Goal: Transaction & Acquisition: Purchase product/service

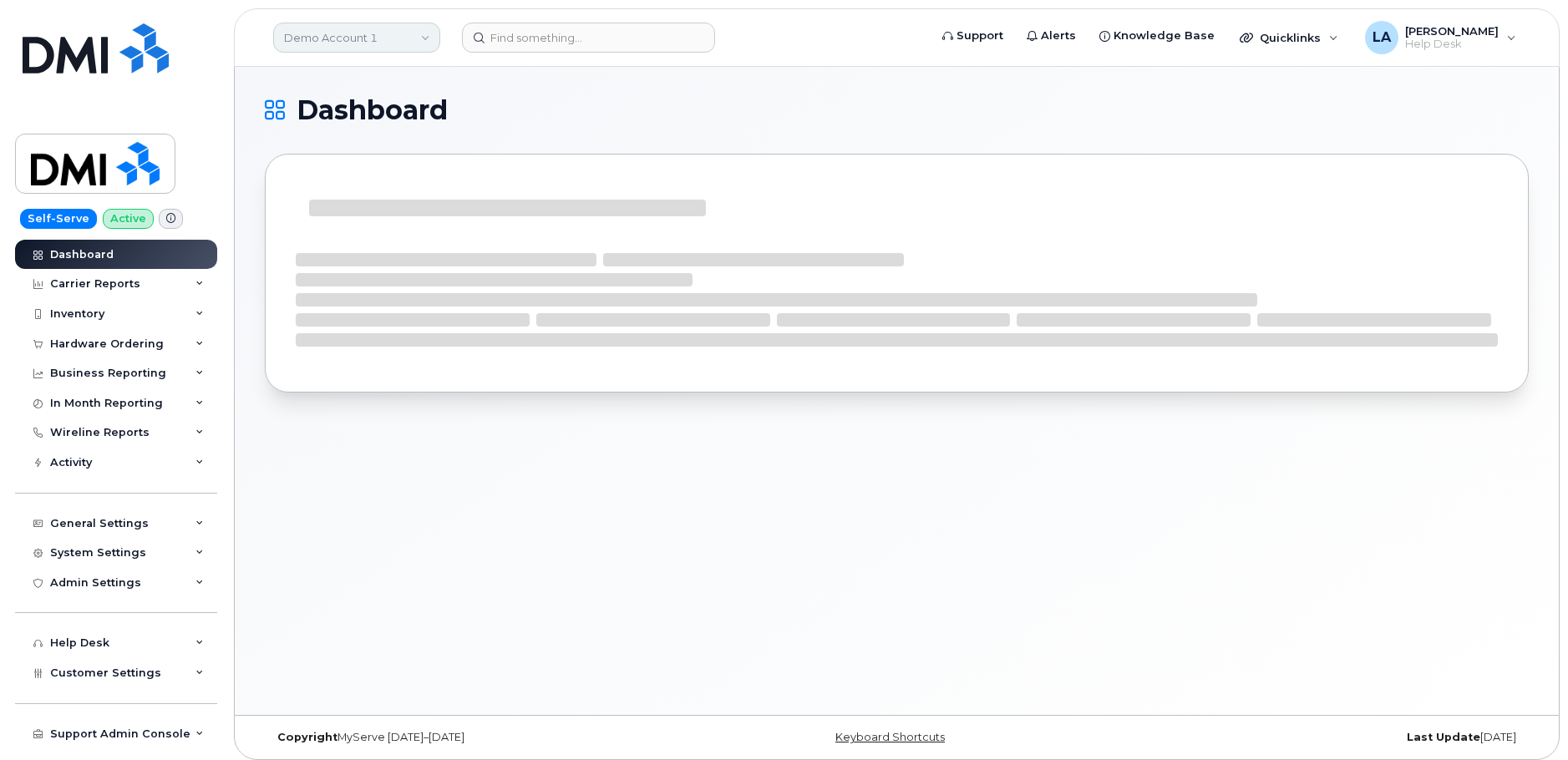
click at [368, 25] on link "Demo Account 1" at bounding box center [356, 38] width 167 height 30
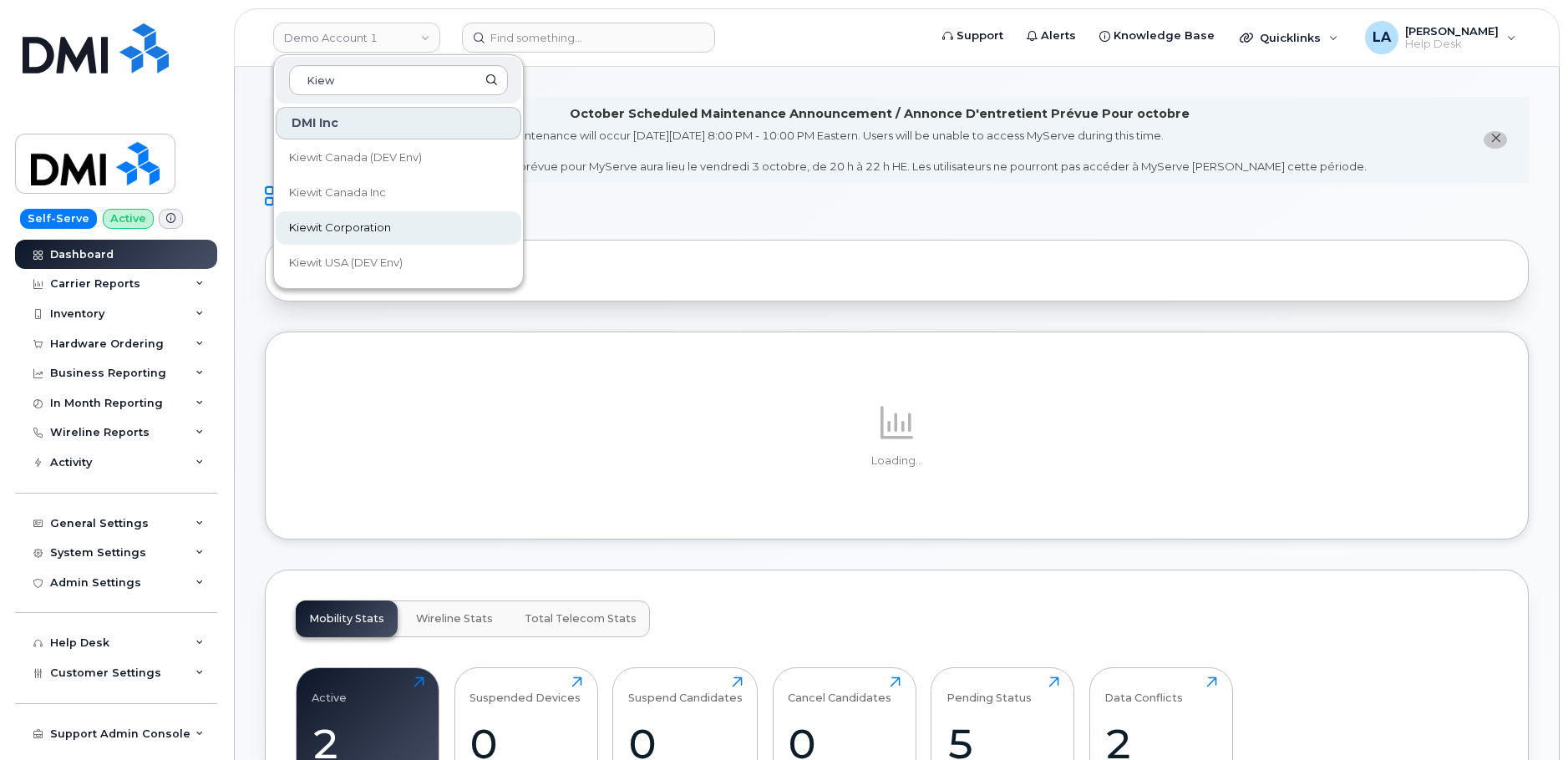
type input "Kiew"
drag, startPoint x: 342, startPoint y: 233, endPoint x: 315, endPoint y: 242, distance: 28.5
click at [342, 233] on span "Kiewit Corporation" at bounding box center [340, 228] width 102 height 17
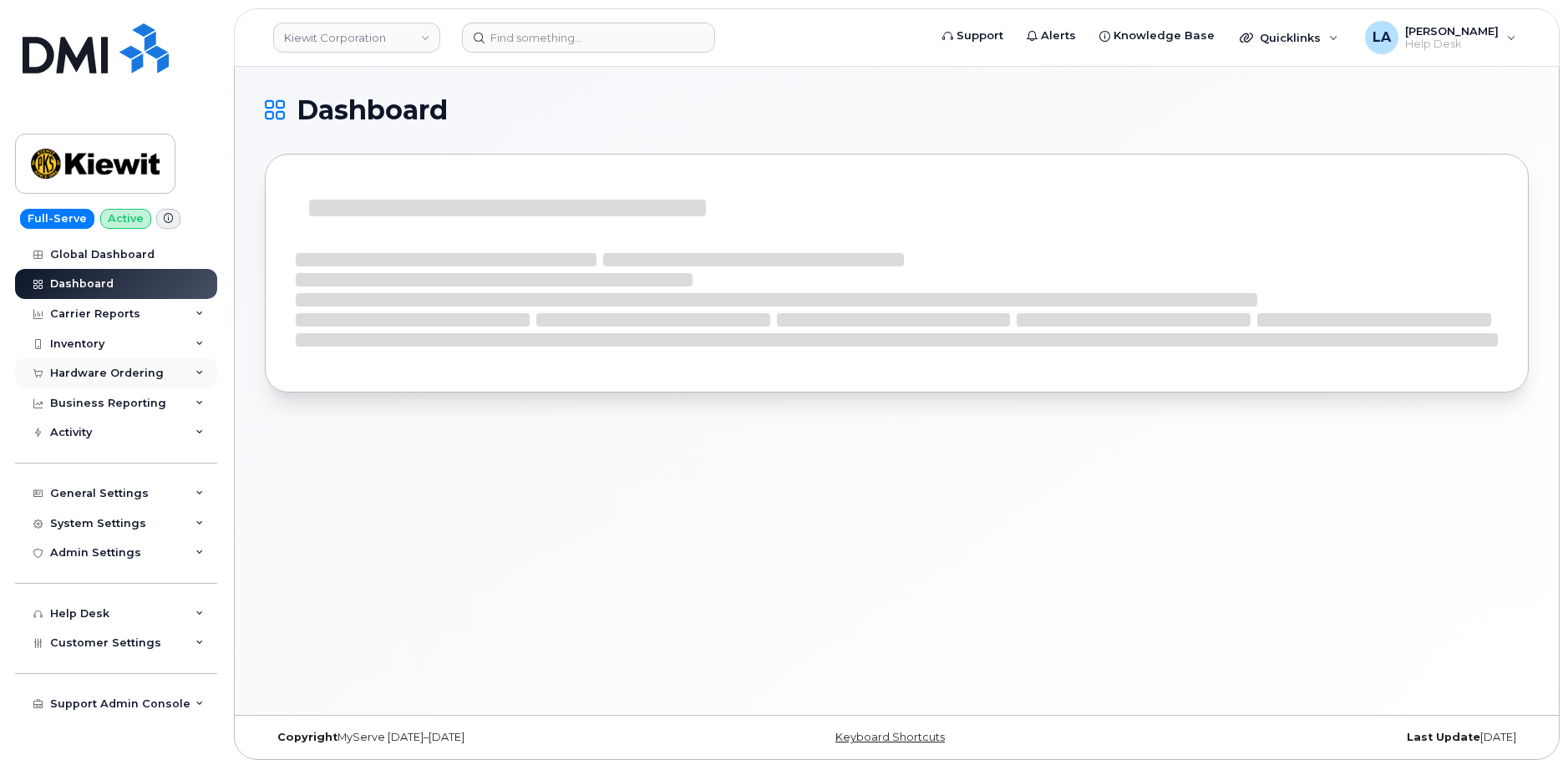
click at [118, 376] on div "Hardware Ordering" at bounding box center [107, 373] width 113 height 13
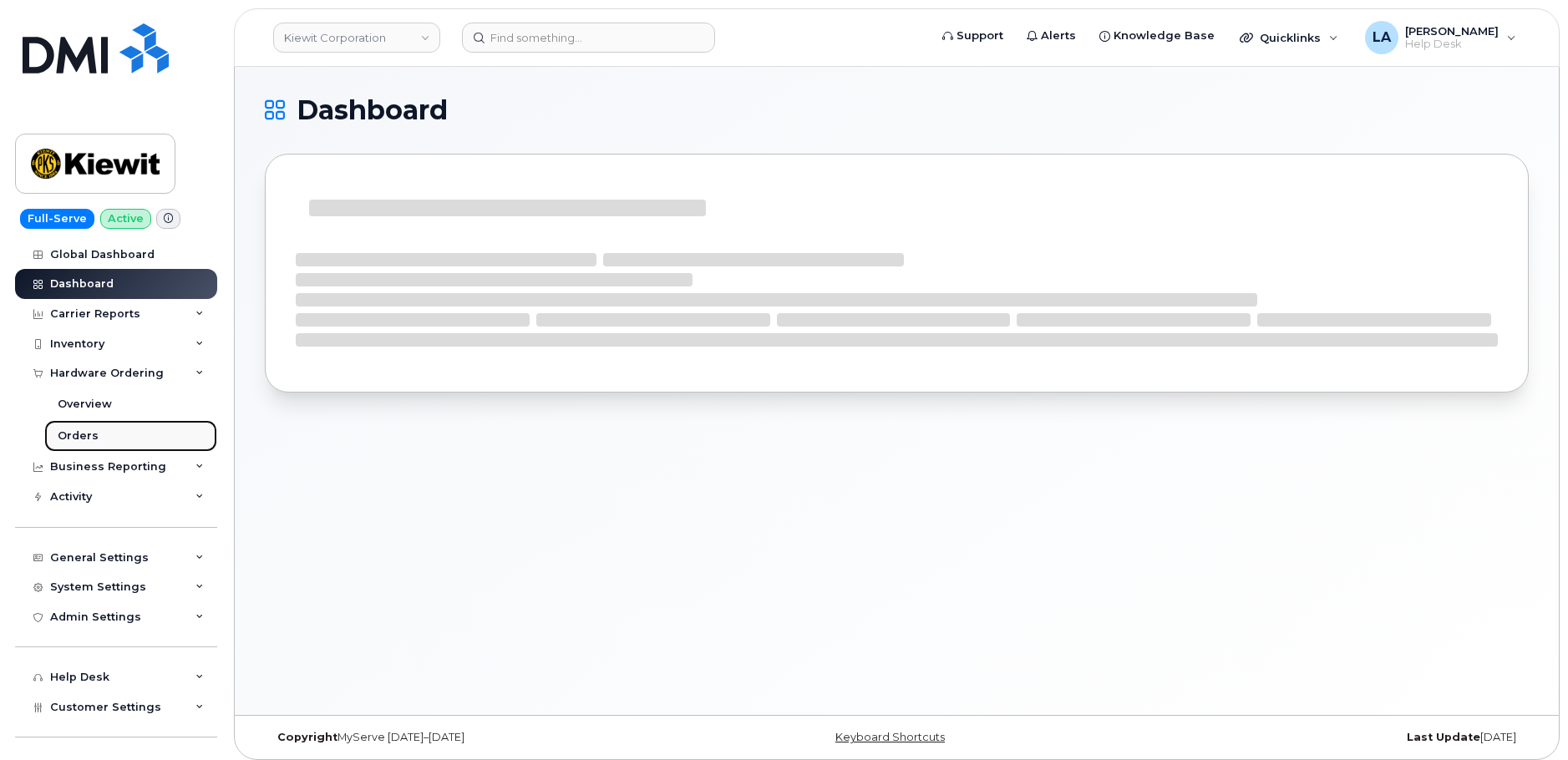
click at [86, 436] on div "Orders" at bounding box center [78, 435] width 41 height 15
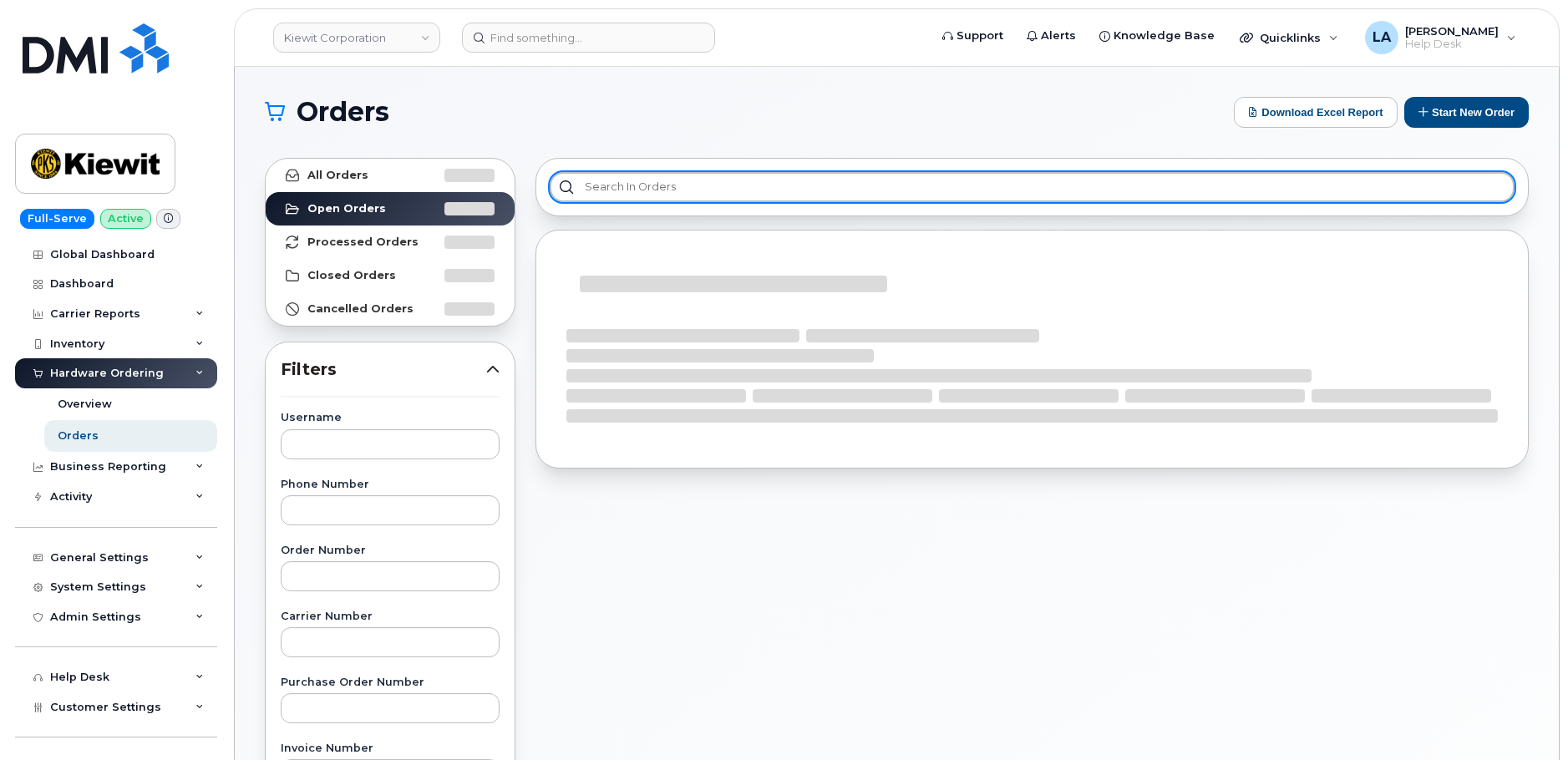
click at [769, 190] on input "text" at bounding box center [1032, 187] width 965 height 30
paste input "3002296"
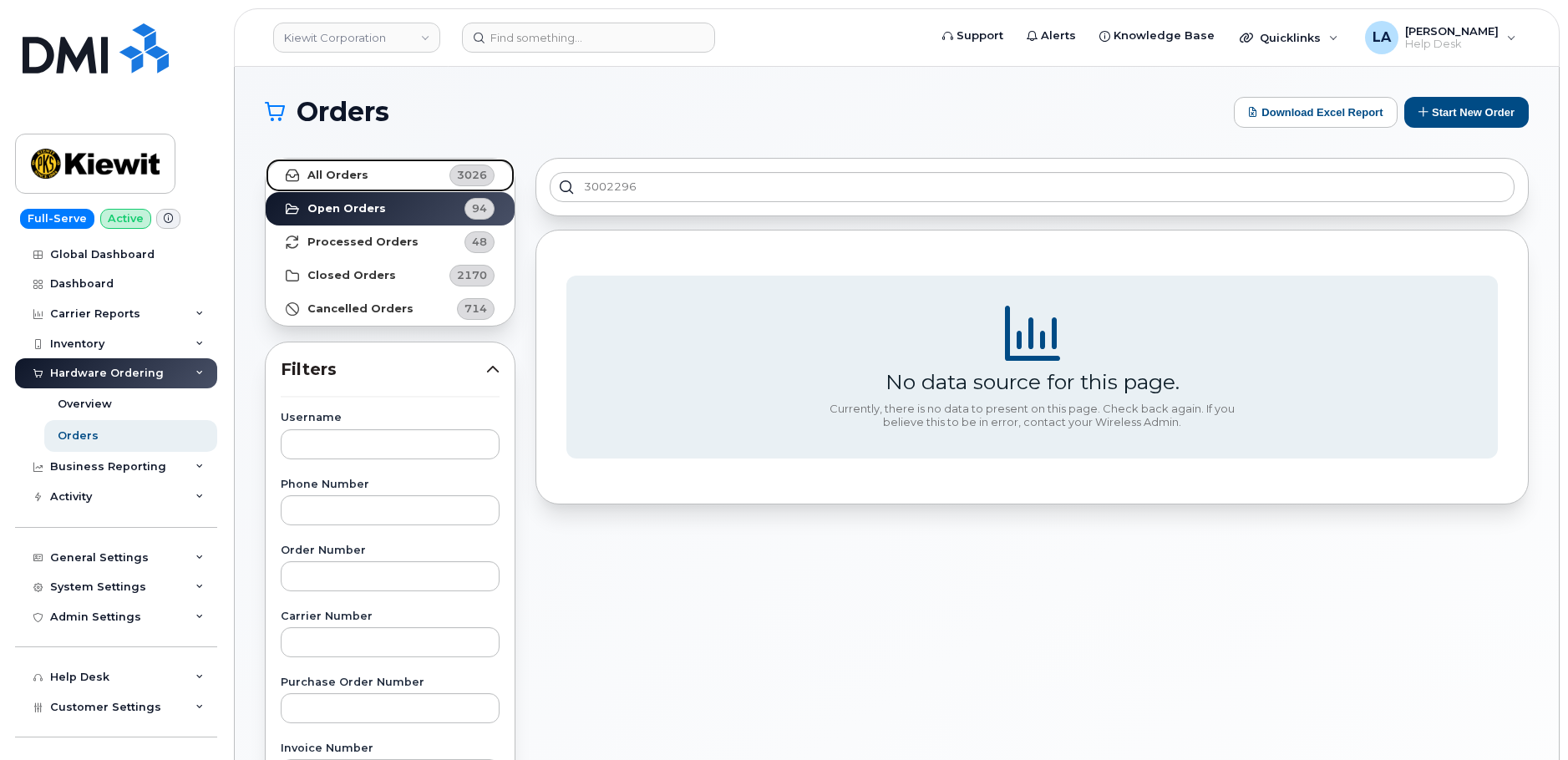
click at [350, 176] on strong "All Orders" at bounding box center [338, 175] width 61 height 13
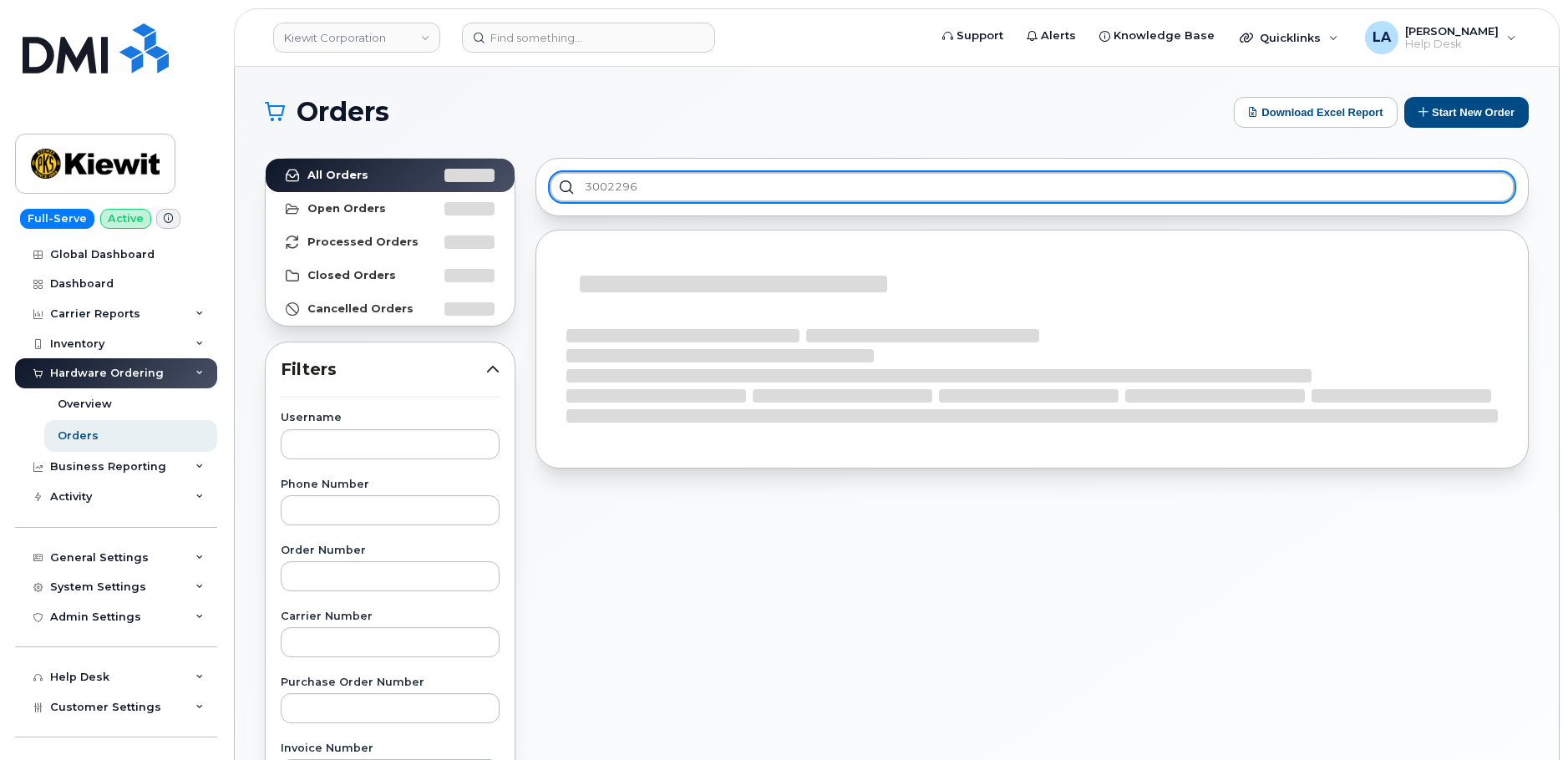
click at [728, 179] on input "3002296" at bounding box center [1032, 187] width 965 height 30
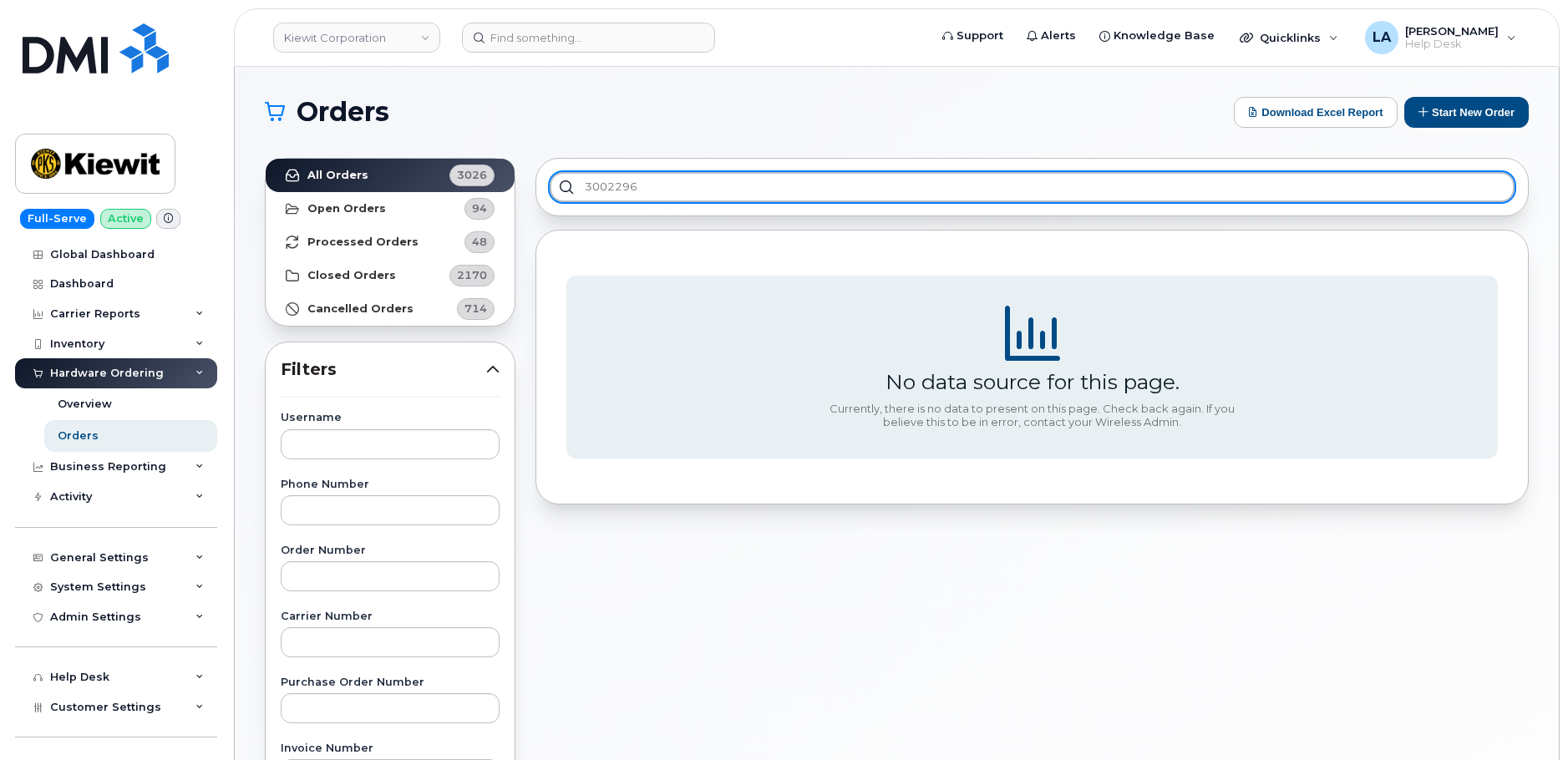
click at [728, 179] on input "3002296" at bounding box center [1032, 187] width 965 height 30
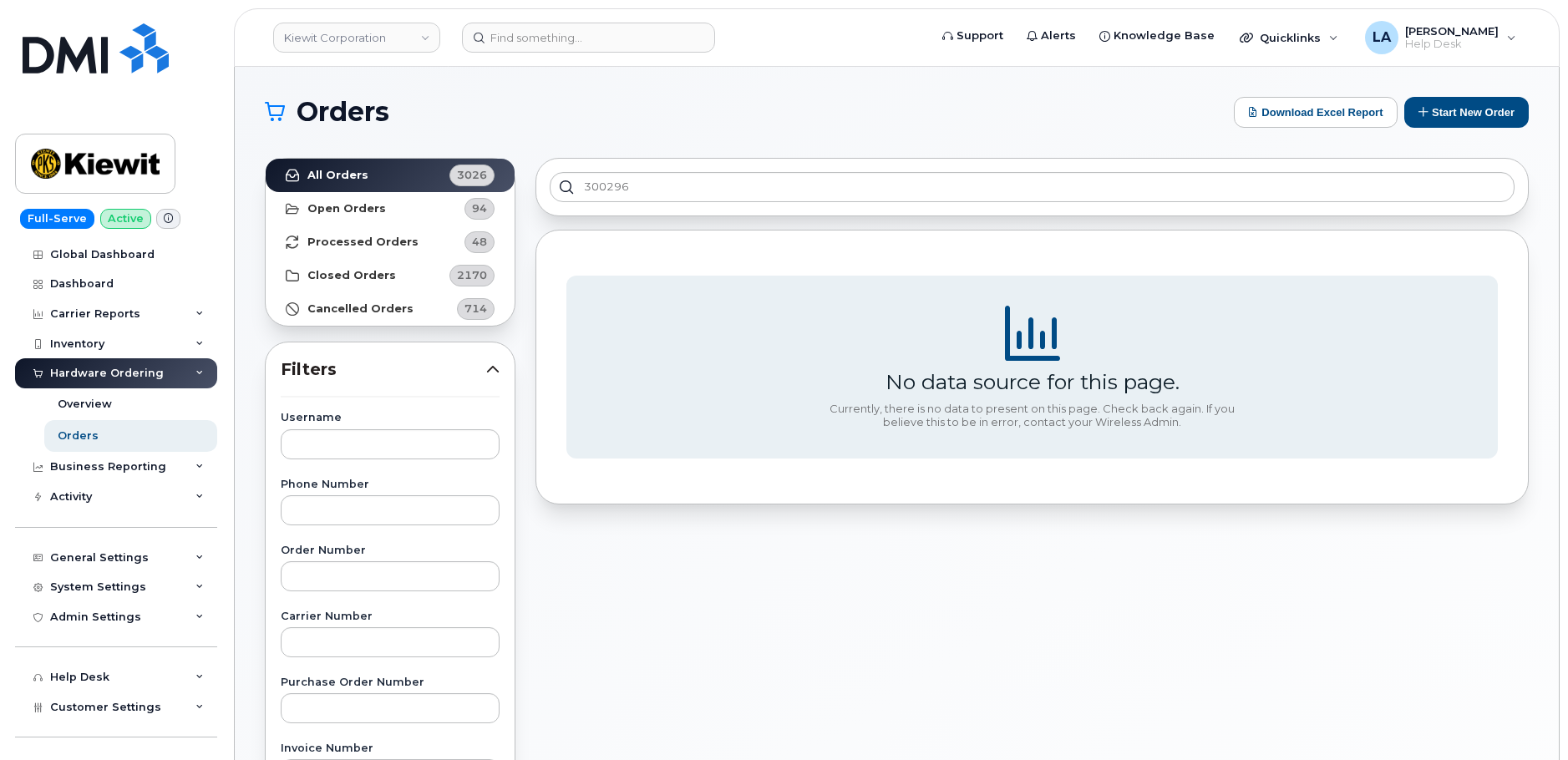
click at [749, 205] on div "300296" at bounding box center [1032, 187] width 994 height 58
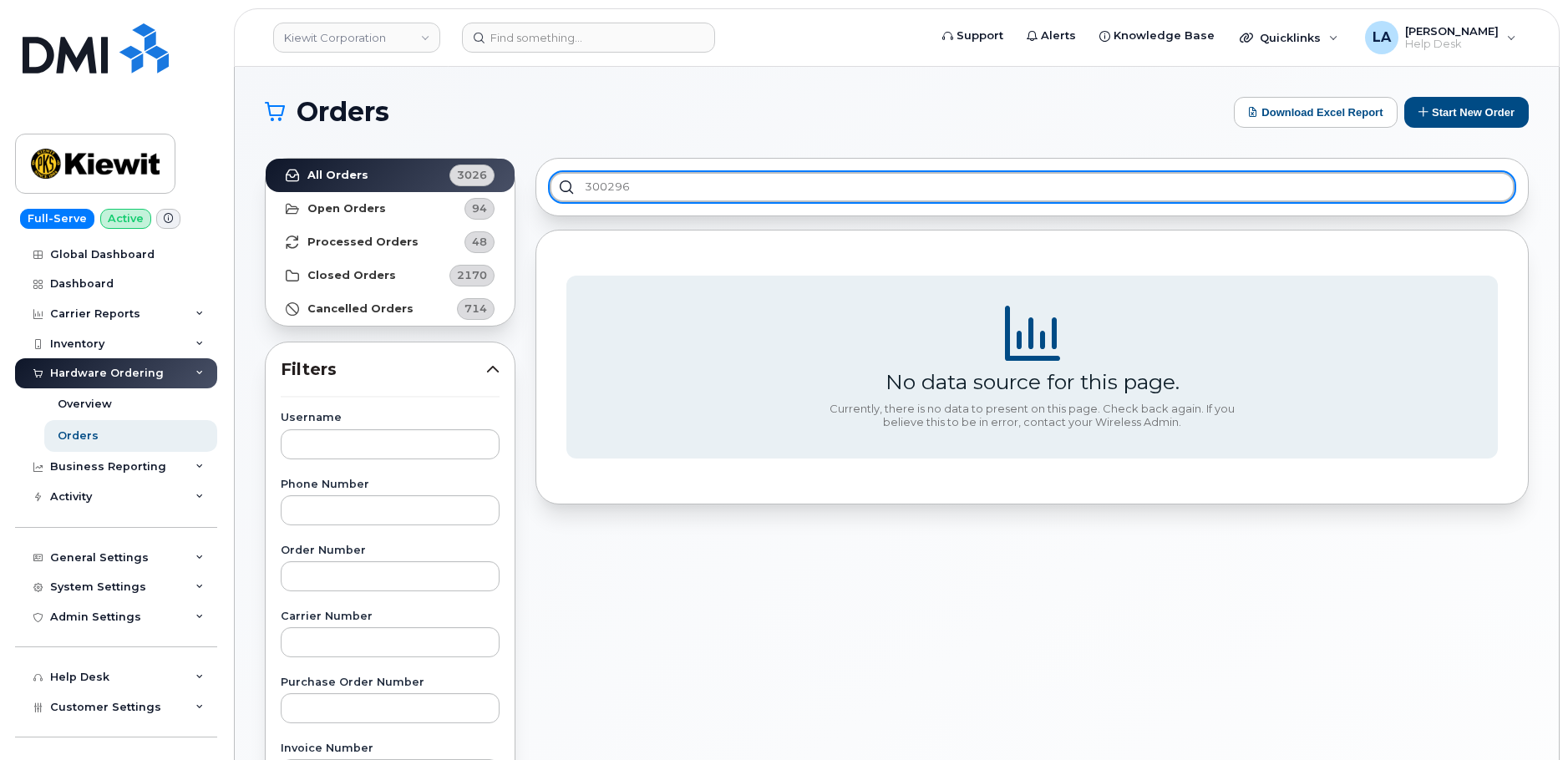
click at [715, 185] on input "300296" at bounding box center [1032, 187] width 965 height 30
click at [595, 195] on input "300296" at bounding box center [1032, 187] width 965 height 30
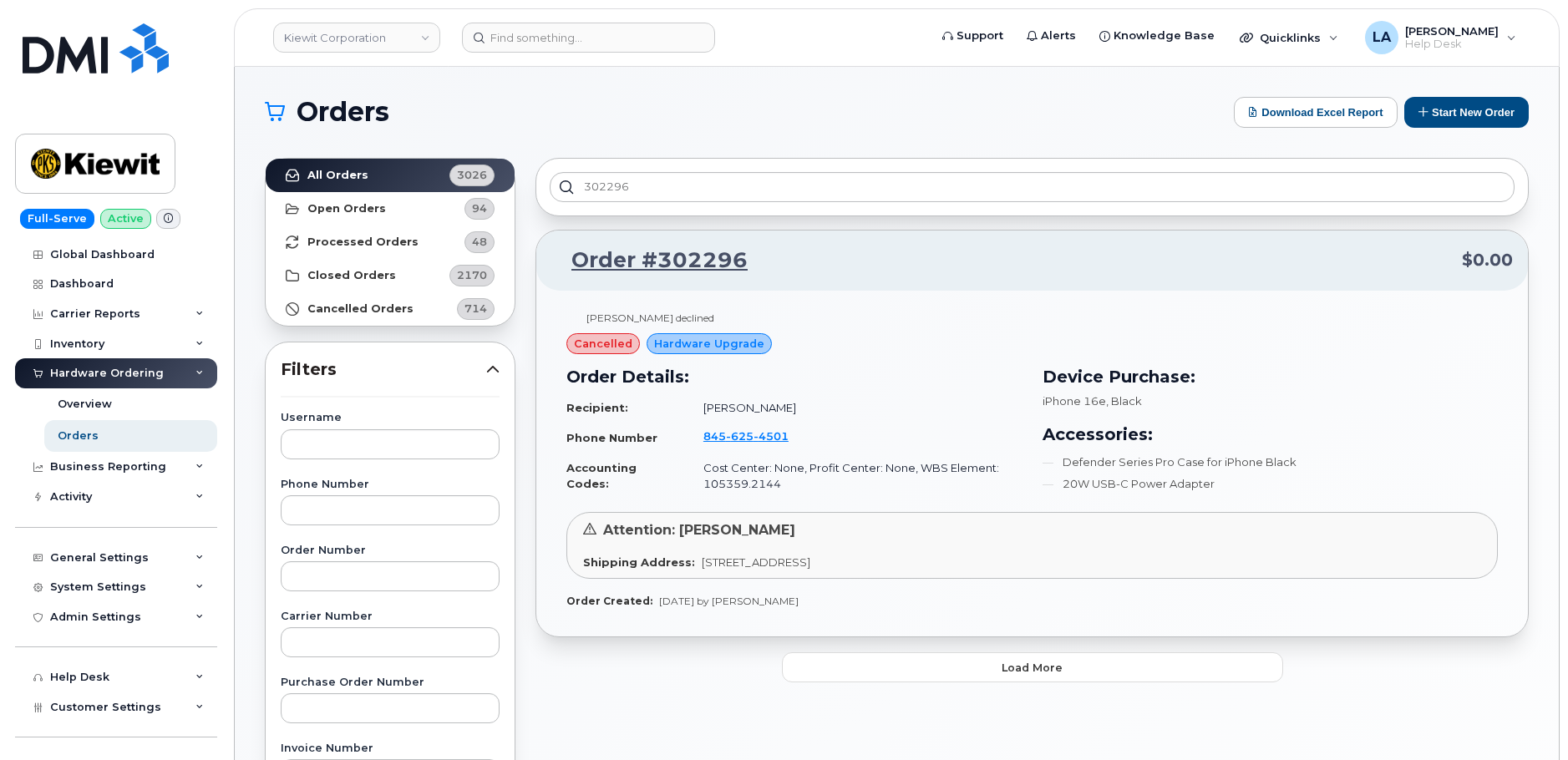
drag, startPoint x: 837, startPoint y: 410, endPoint x: 697, endPoint y: 410, distance: 140.0
click at [697, 410] on td "[PERSON_NAME]" at bounding box center [856, 407] width 334 height 29
copy td "[PERSON_NAME]"
drag, startPoint x: 806, startPoint y: 438, endPoint x: 690, endPoint y: 438, distance: 116.0
click at [690, 438] on td "845 625 4501" at bounding box center [856, 437] width 334 height 31
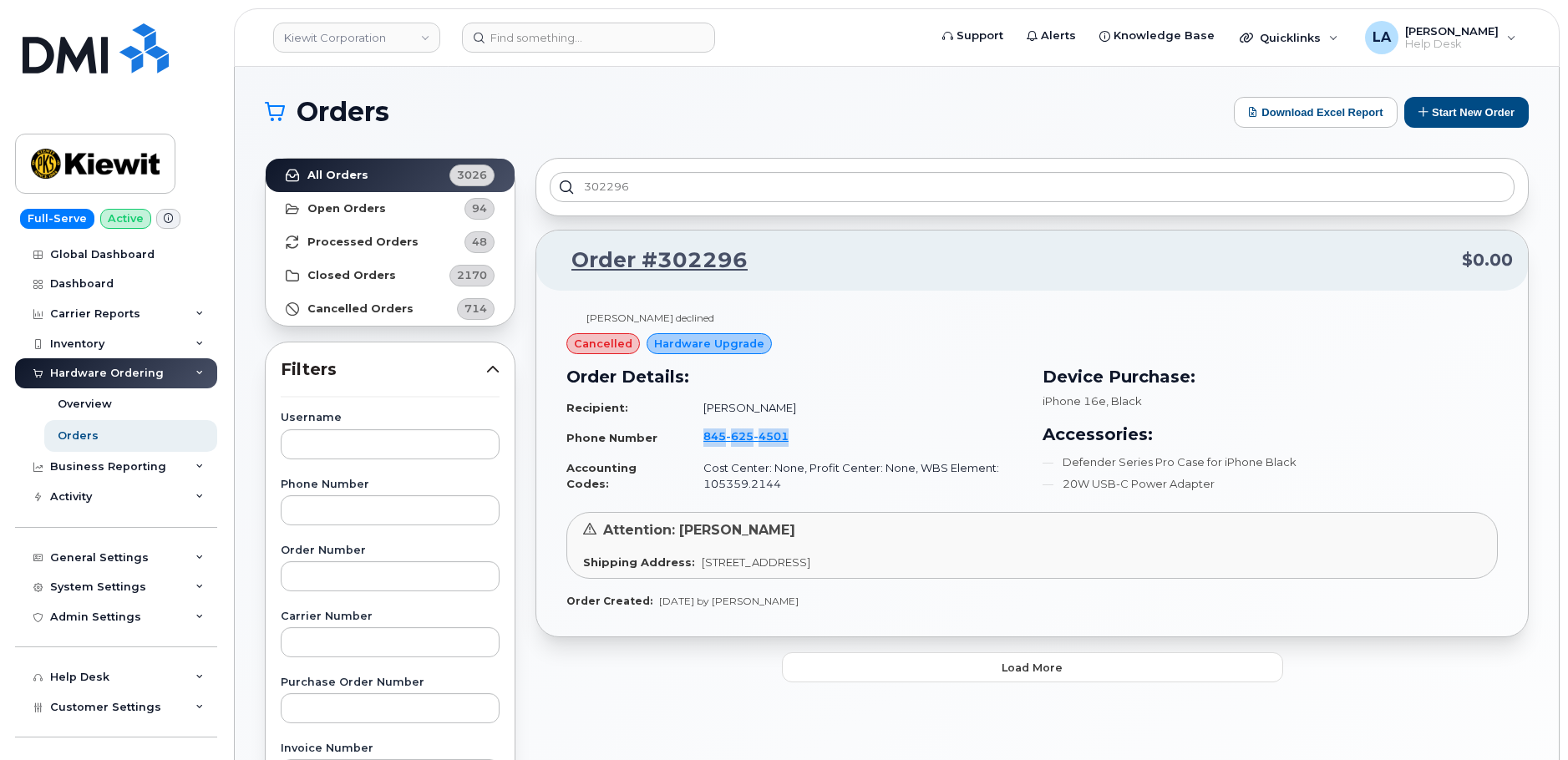
copy span "845 625 4501"
drag, startPoint x: 690, startPoint y: 559, endPoint x: 917, endPoint y: 557, distance: 227.0
click at [917, 557] on div "Shipping Address: 905 Power House Rd ORANGE TX 77630-1049 UNITED STATES" at bounding box center [1032, 562] width 898 height 16
copy span "[STREET_ADDRESS]"
click at [865, 477] on td "Cost Center: None, Profit Center: None, WBS Element: 105359.2144" at bounding box center [856, 476] width 334 height 45
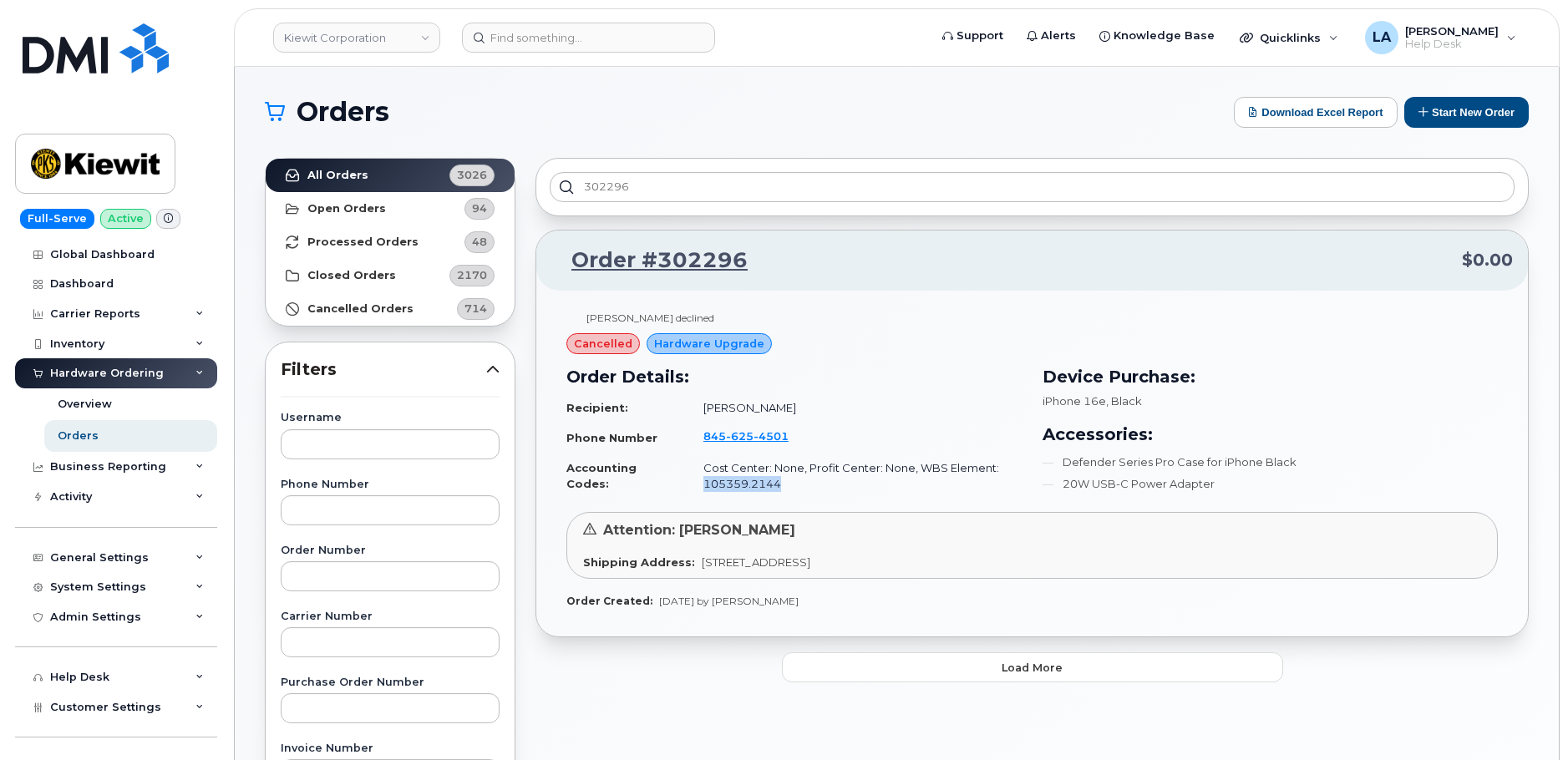
drag, startPoint x: 801, startPoint y: 483, endPoint x: 698, endPoint y: 481, distance: 103.0
click at [698, 481] on td "Cost Center: None, Profit Center: None, WBS Element: 105359.2144" at bounding box center [856, 476] width 334 height 45
copy td "105359.2144"
drag, startPoint x: 825, startPoint y: 407, endPoint x: 697, endPoint y: 407, distance: 128.0
click at [697, 407] on td "[PERSON_NAME]" at bounding box center [856, 407] width 334 height 29
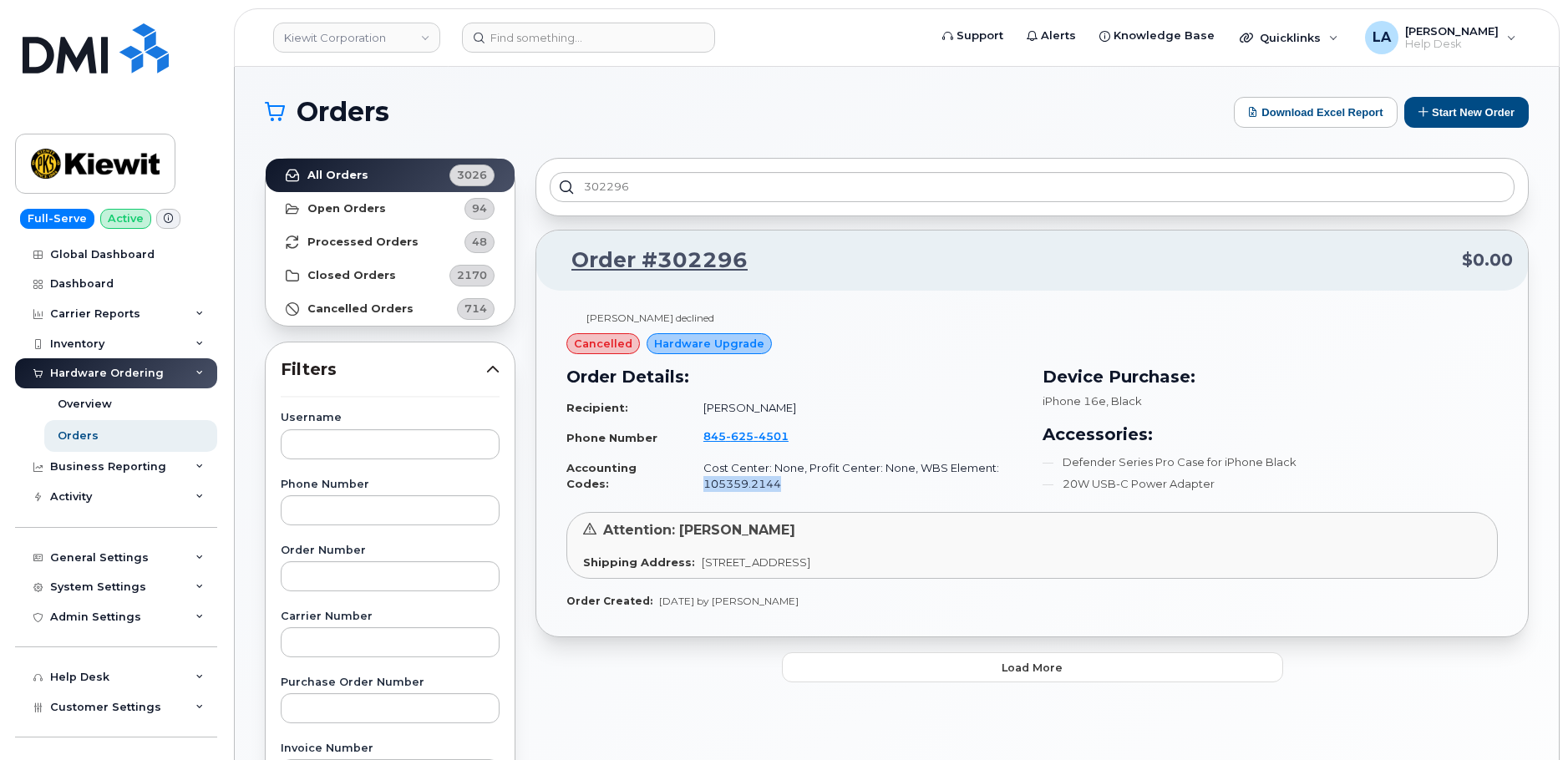
copy td "[PERSON_NAME]"
click at [320, 208] on strong "Open Orders" at bounding box center [347, 209] width 79 height 13
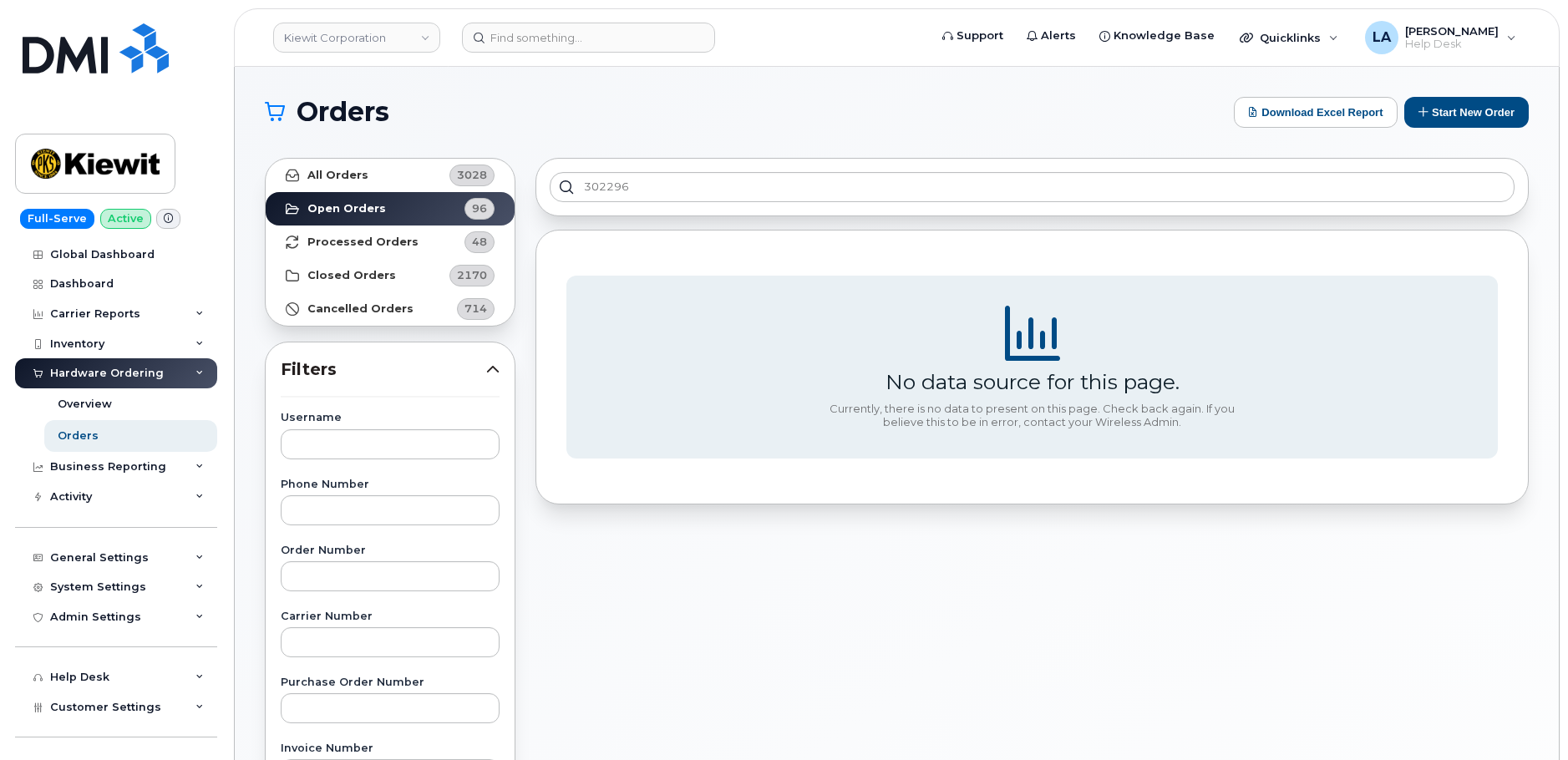
drag, startPoint x: 687, startPoint y: 202, endPoint x: 537, endPoint y: 188, distance: 150.7
click at [532, 191] on div "302296 No data source for this page. Currently, there is no data to present on …" at bounding box center [1032, 734] width 1014 height 1174
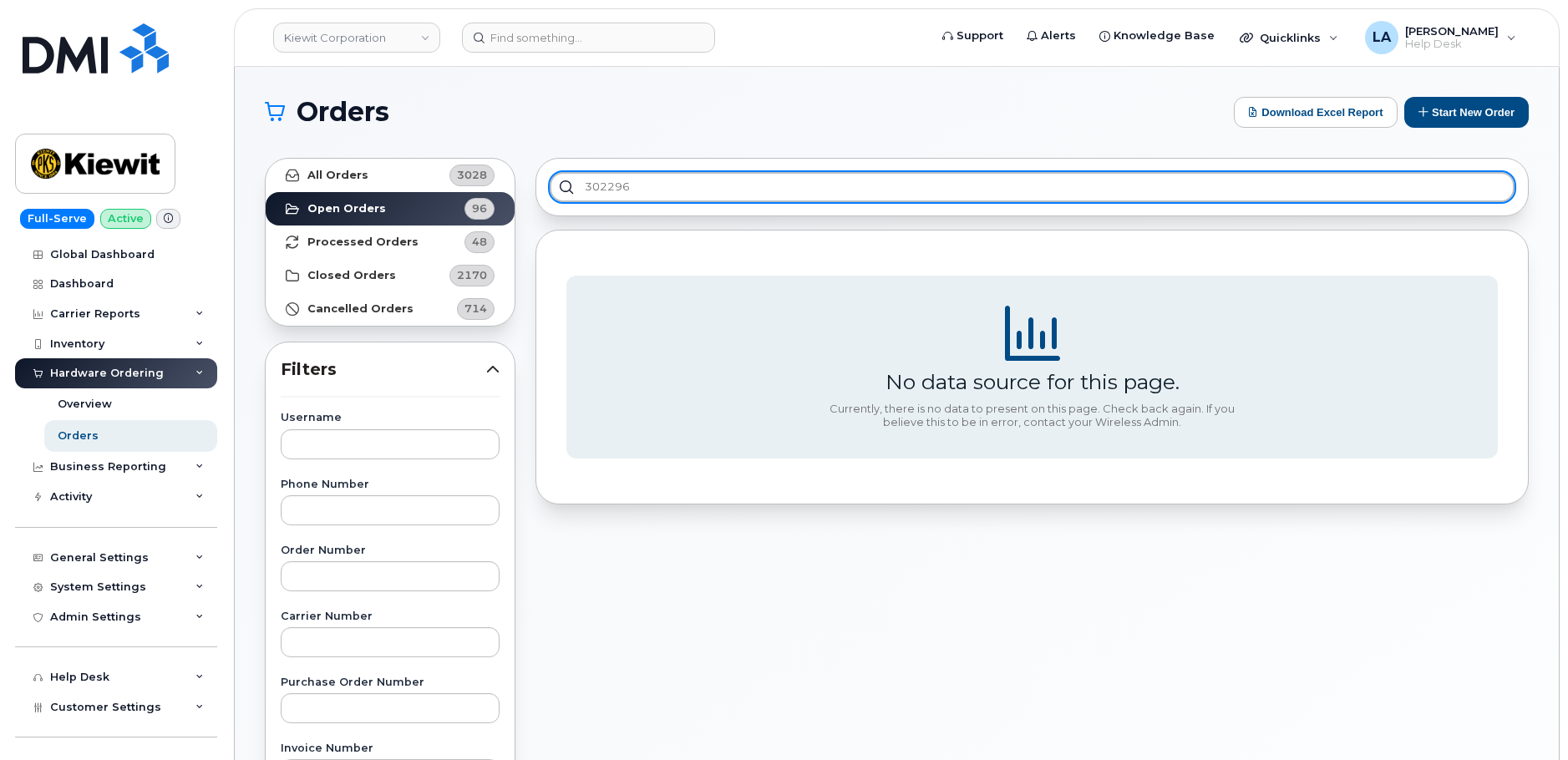
click at [1069, 196] on input "302296" at bounding box center [1032, 187] width 965 height 30
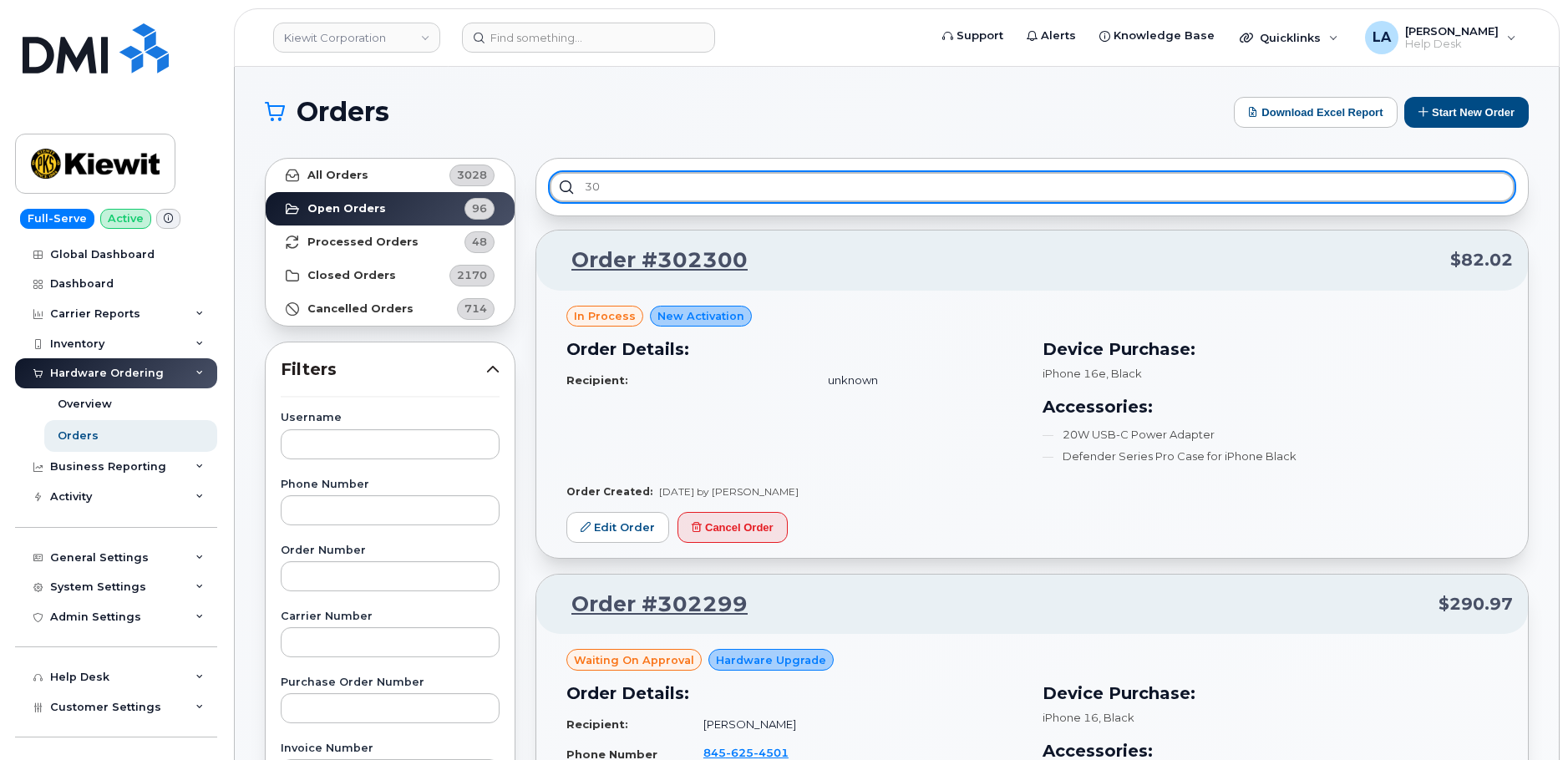
type input "3"
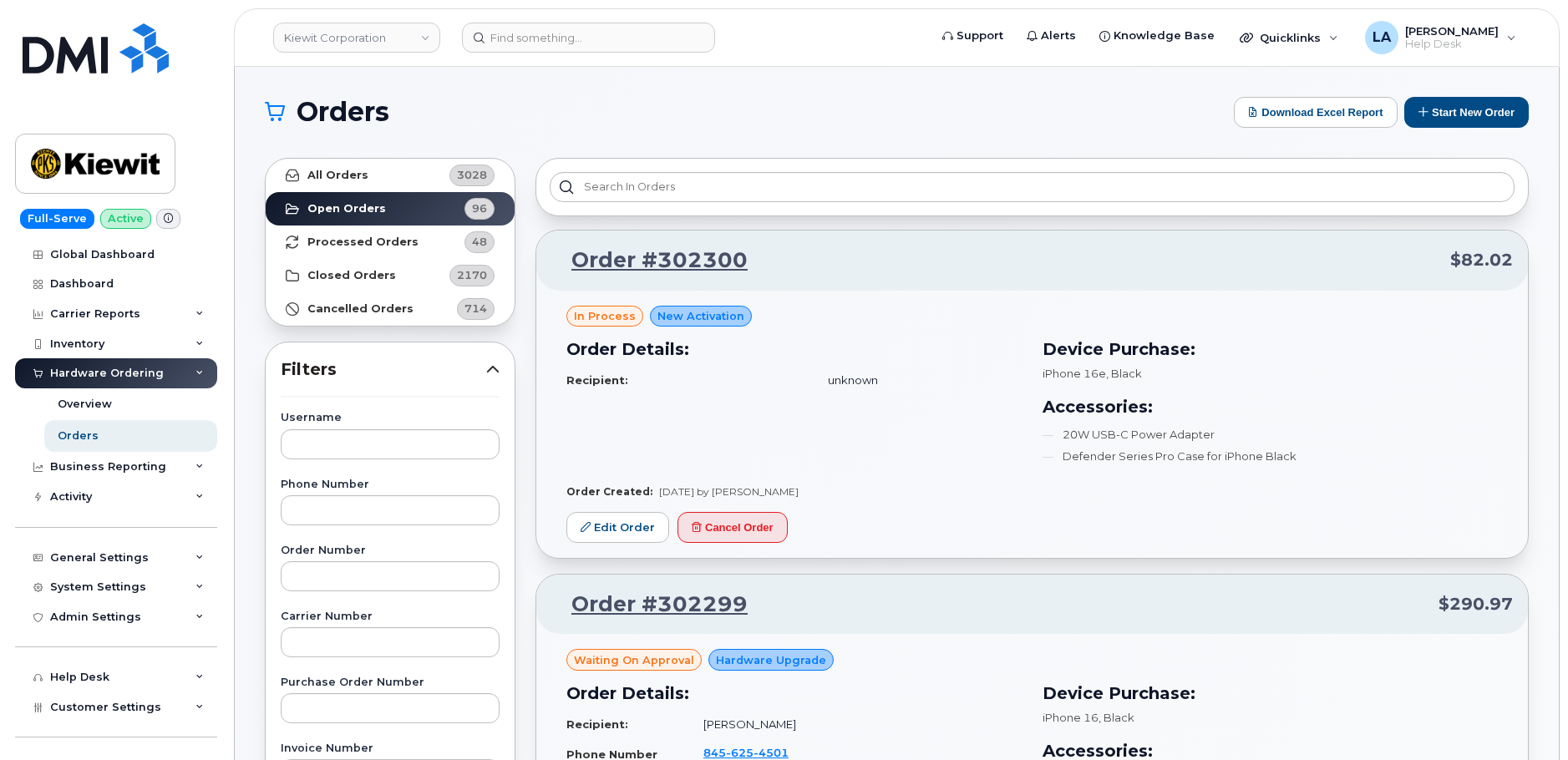
click at [1526, 312] on div "in process New Activation Order Details: Recipient: unknown Device Purchase: iP…" at bounding box center [1032, 424] width 992 height 267
drag, startPoint x: 1566, startPoint y: 131, endPoint x: 1582, endPoint y: 162, distance: 34.9
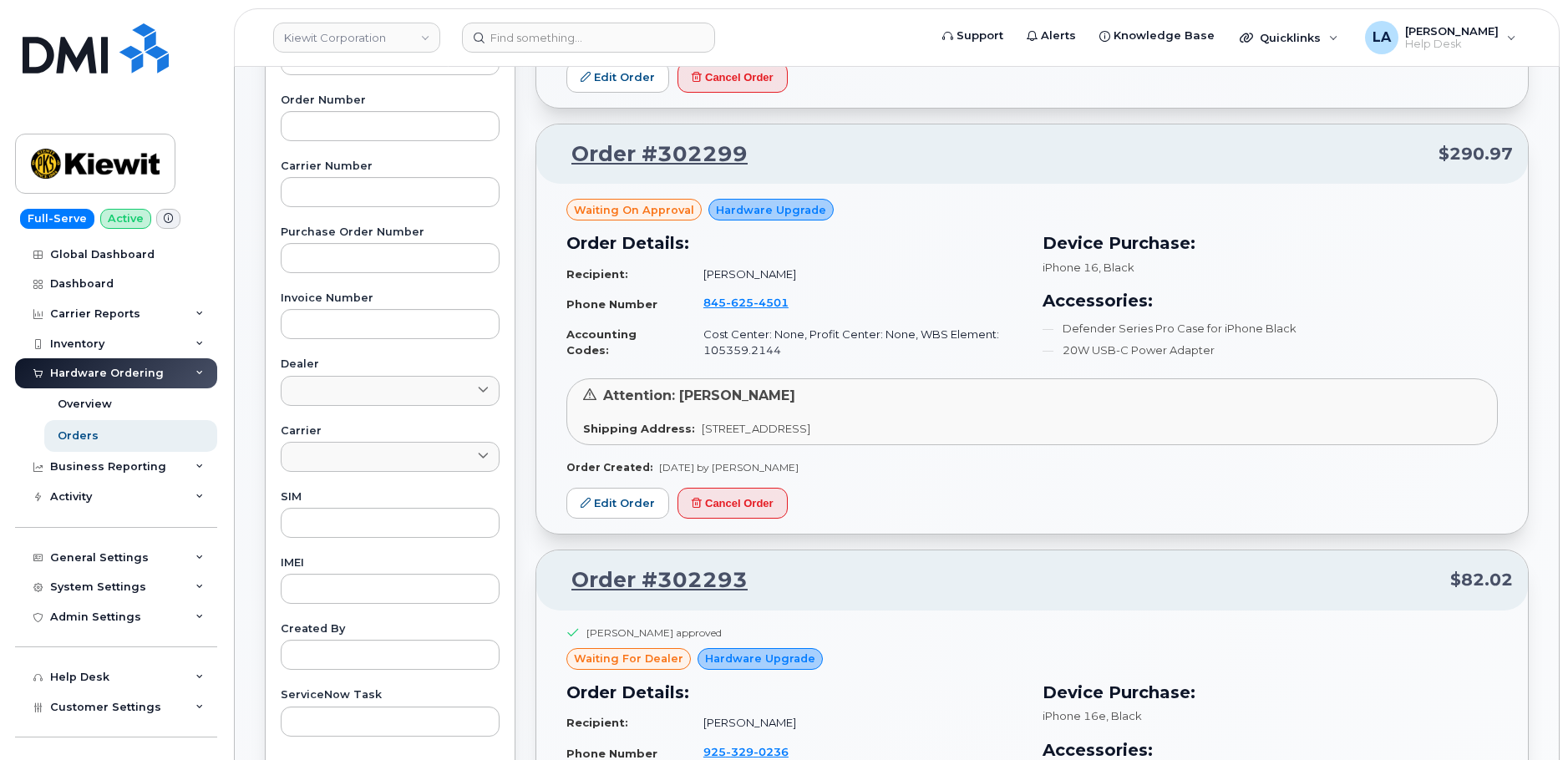
scroll to position [482, 0]
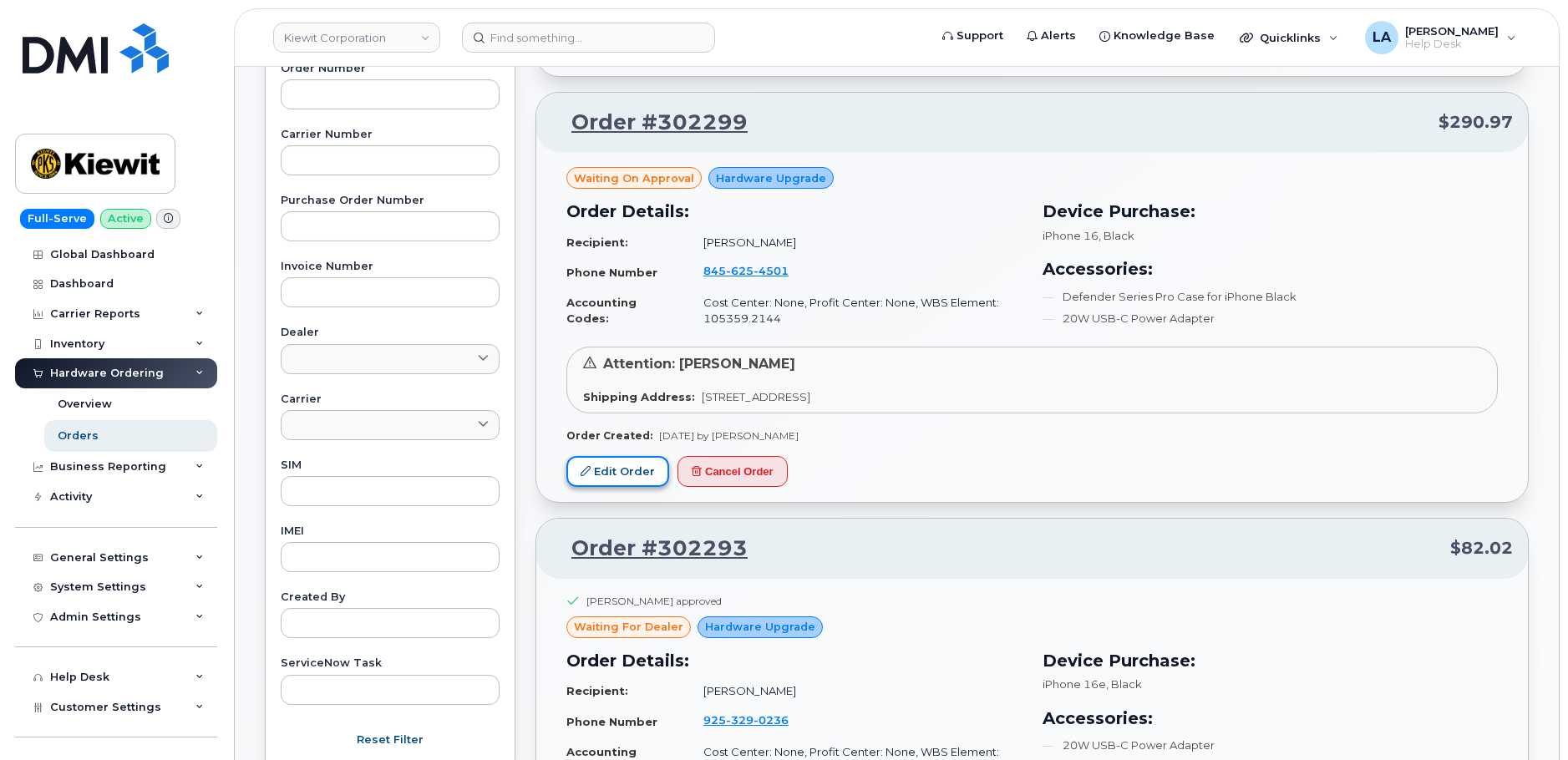
click at [616, 475] on link "Edit Order" at bounding box center [618, 471] width 103 height 31
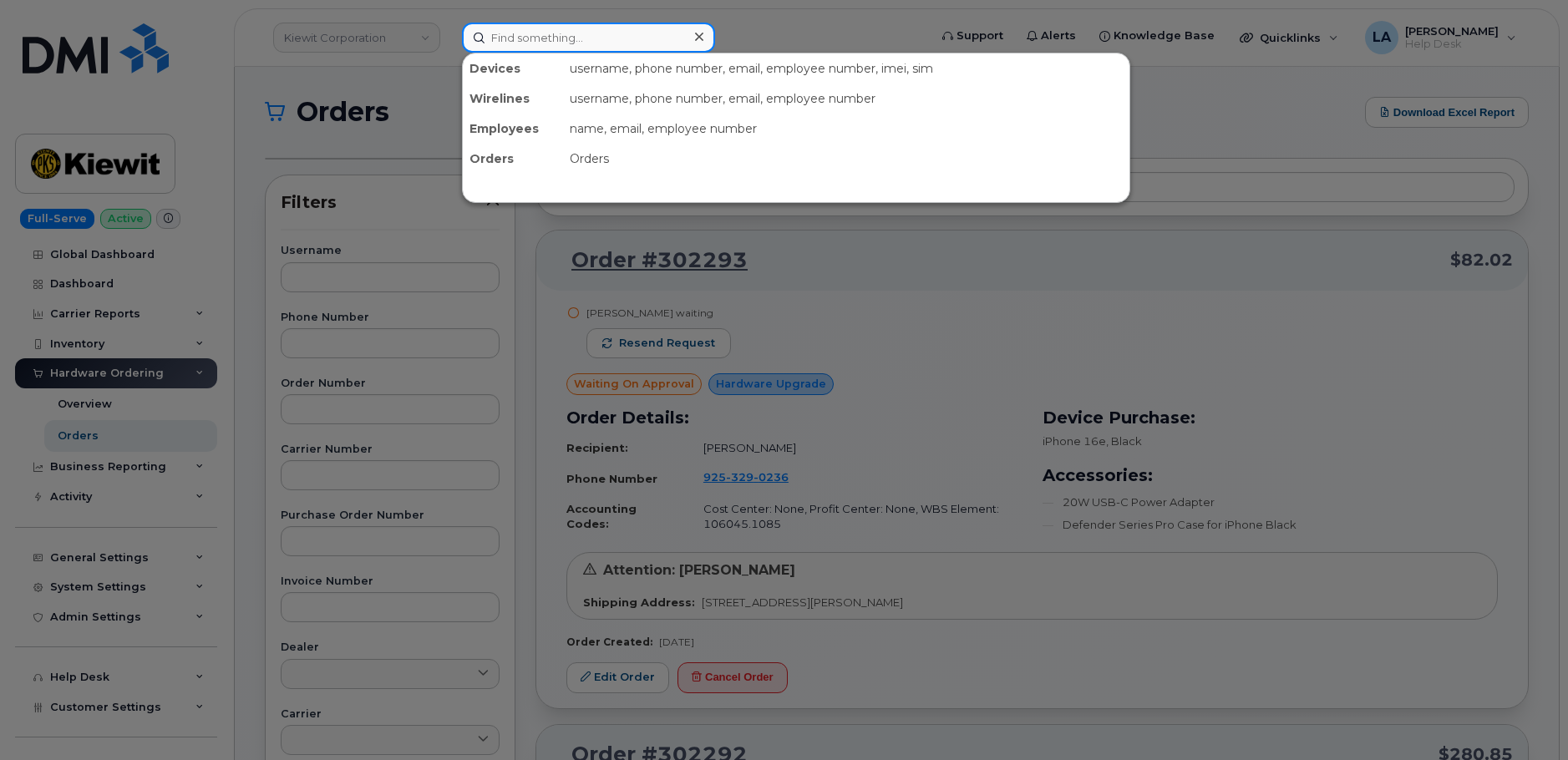
click at [572, 34] on input at bounding box center [588, 38] width 253 height 30
paste input "BRET GELDERMAN"
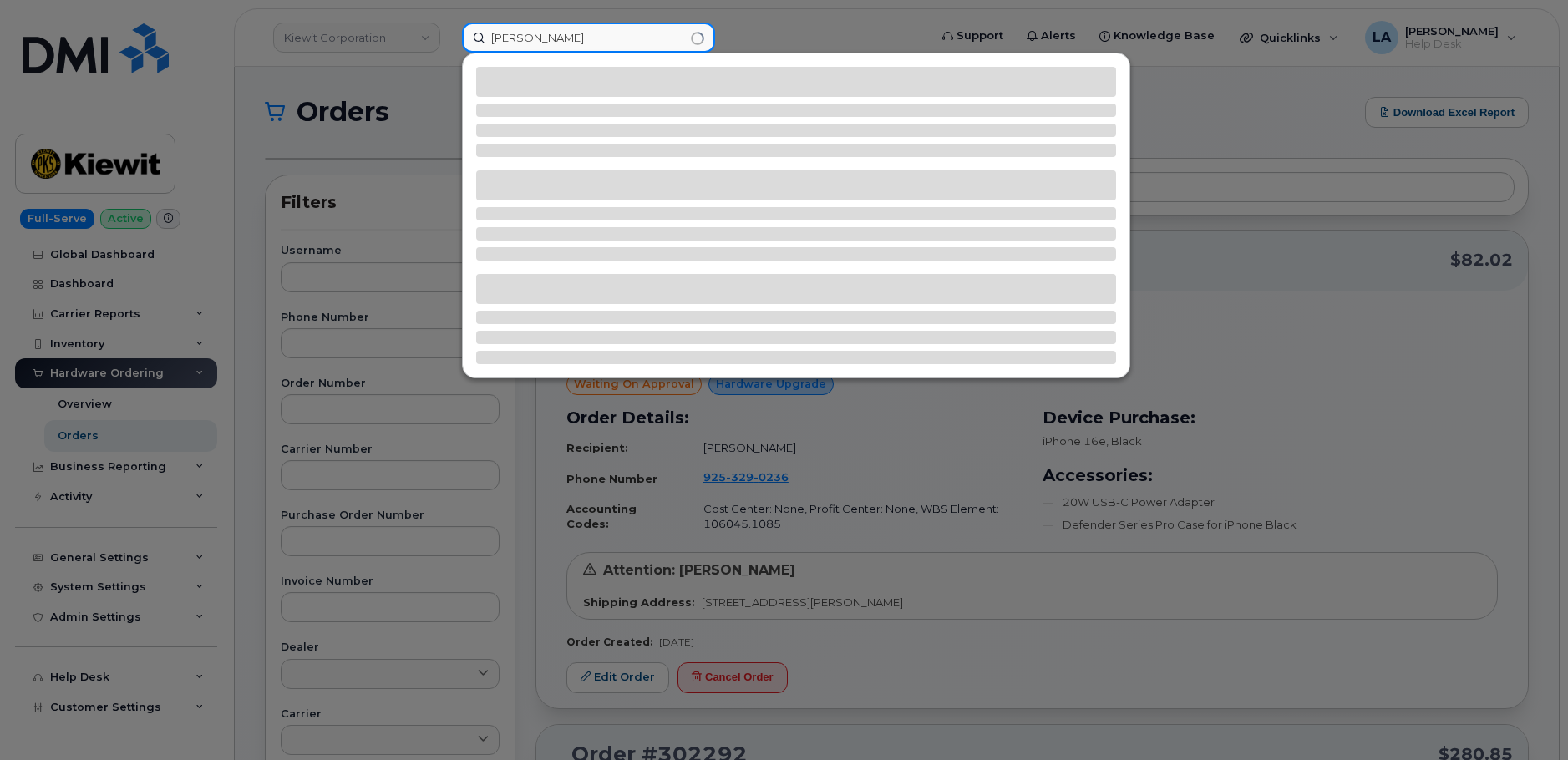
type input "BRET GELDERMAN"
click at [1241, 98] on div at bounding box center [784, 380] width 1568 height 760
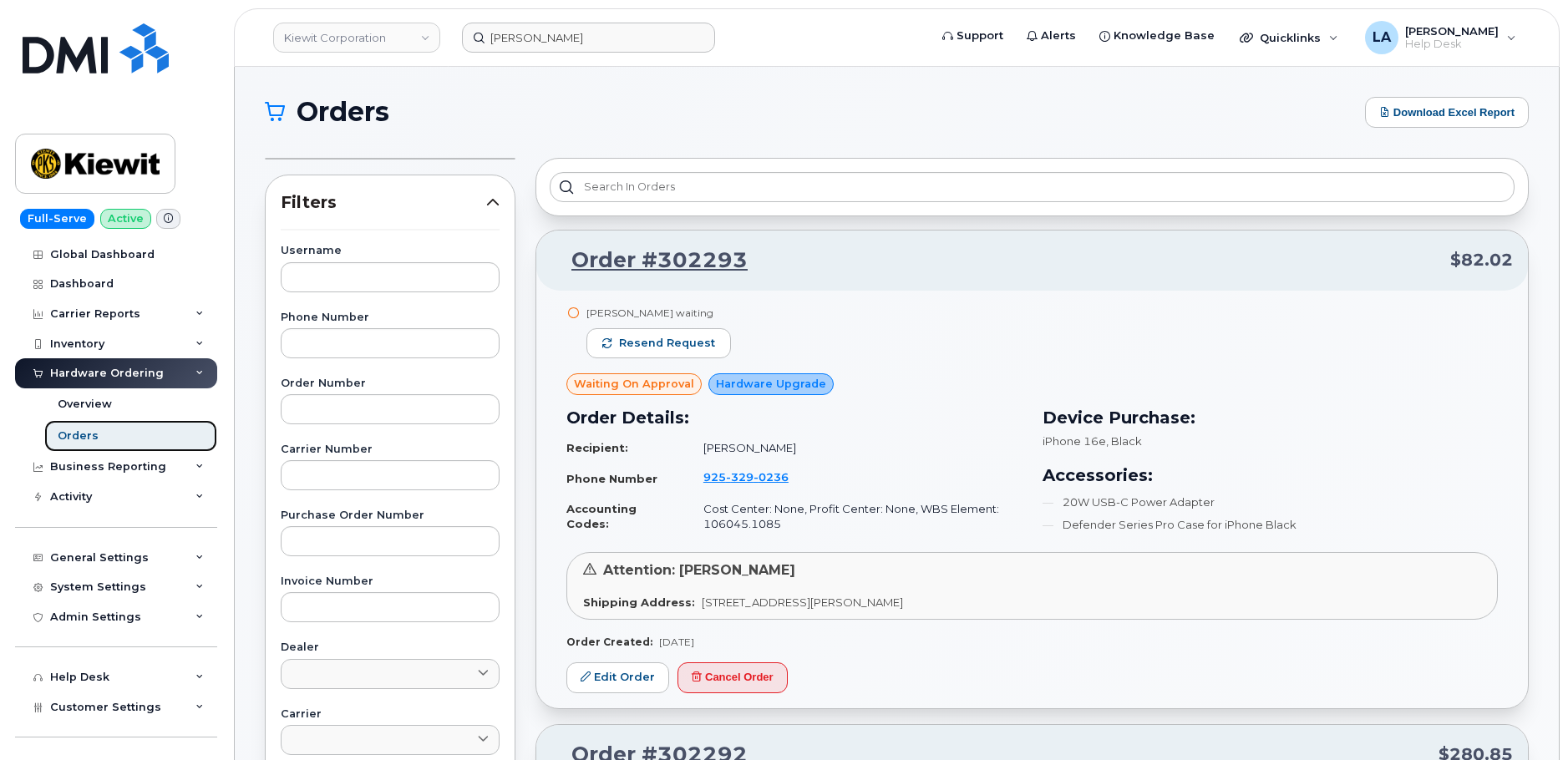
click at [79, 438] on div "Orders" at bounding box center [78, 435] width 41 height 15
click at [79, 436] on div "Orders" at bounding box center [78, 435] width 41 height 15
click at [71, 375] on div "Hardware Ordering" at bounding box center [107, 373] width 113 height 13
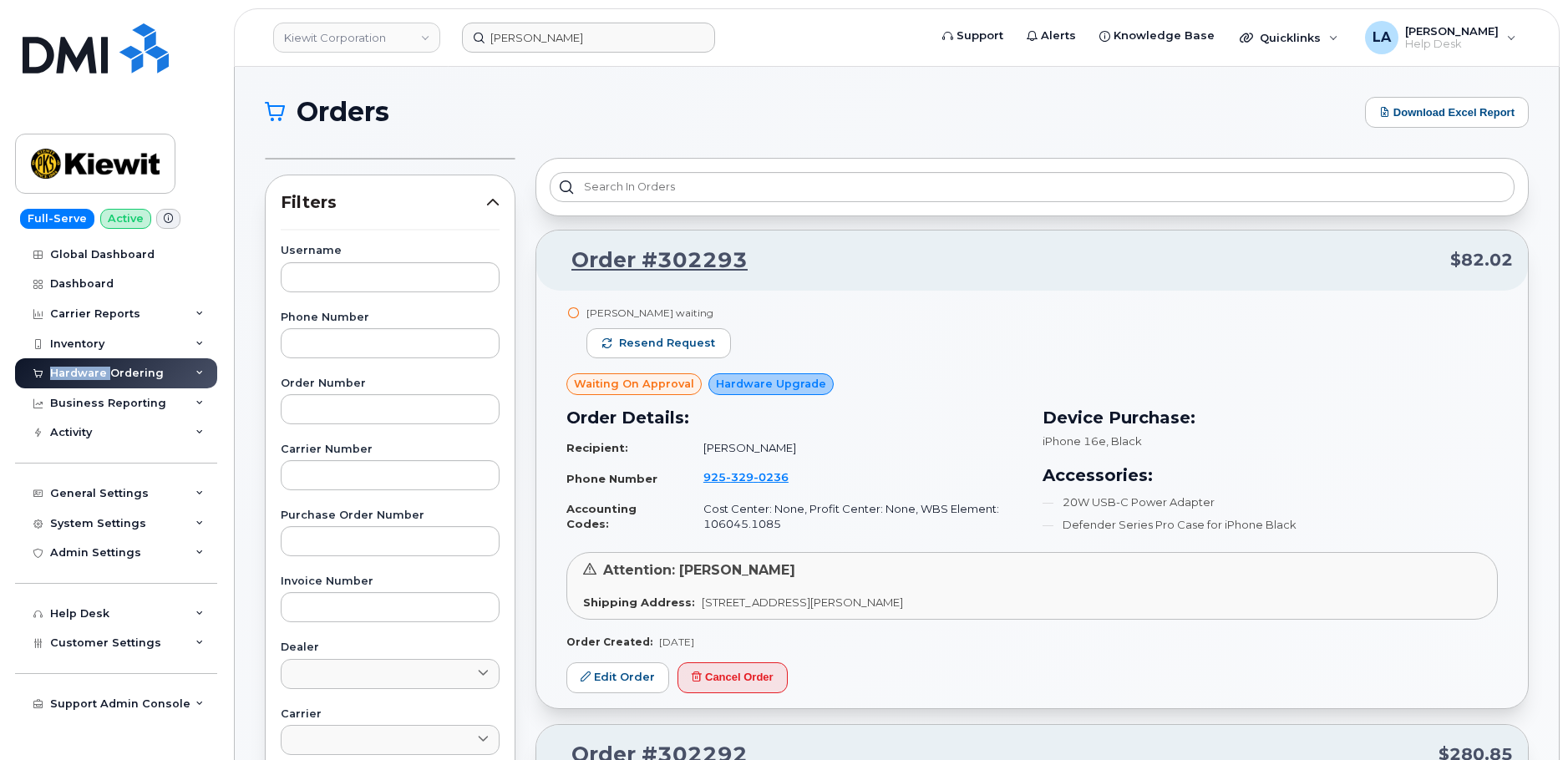
click at [71, 375] on div "Hardware Ordering" at bounding box center [107, 373] width 113 height 13
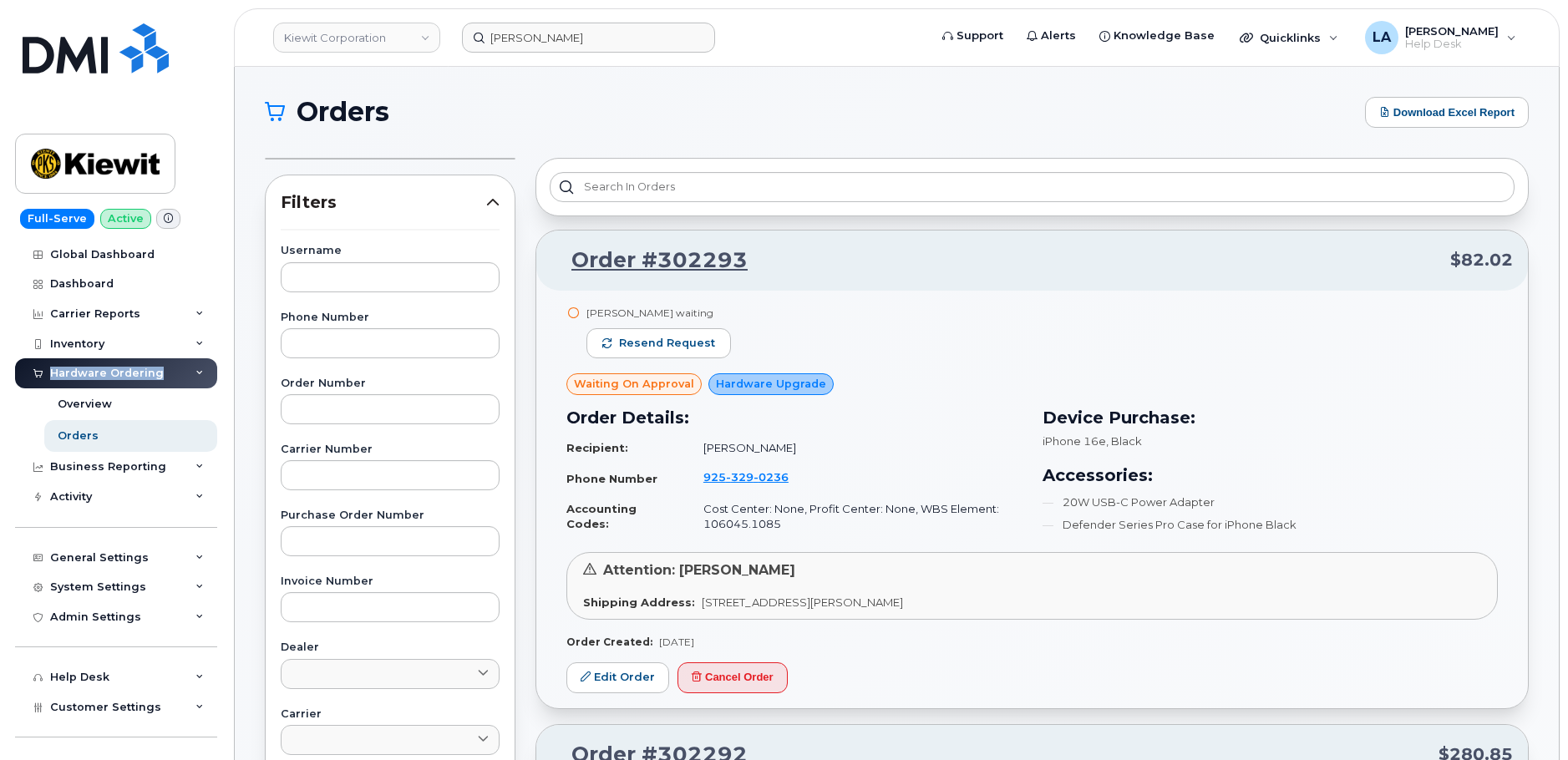
click at [127, 365] on div "Hardware Ordering" at bounding box center [116, 373] width 203 height 30
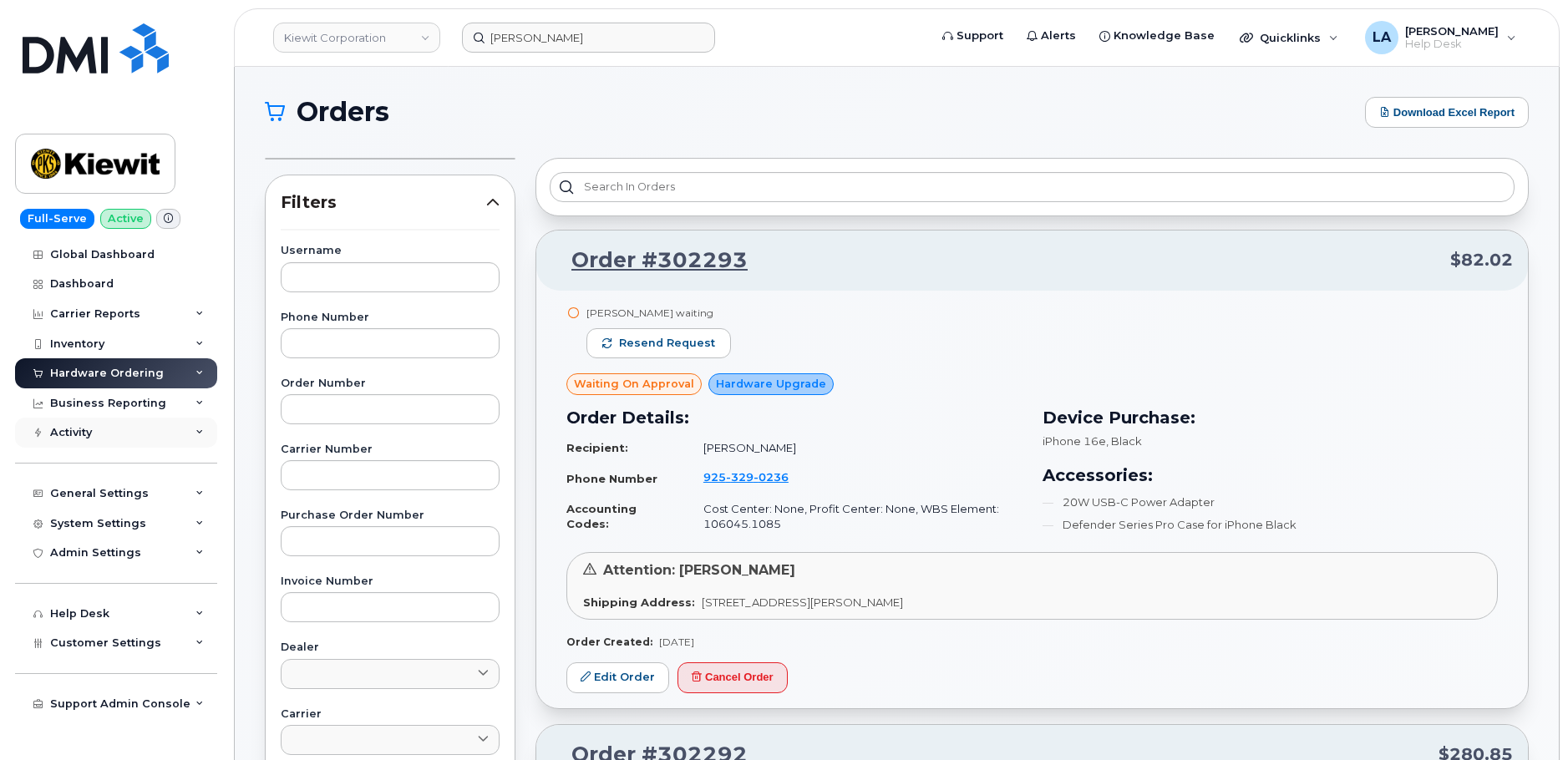
click at [53, 436] on div "Activity" at bounding box center [71, 432] width 42 height 13
click at [58, 429] on div "Activity" at bounding box center [71, 432] width 42 height 13
click at [74, 401] on div "Business Reporting" at bounding box center [107, 403] width 116 height 13
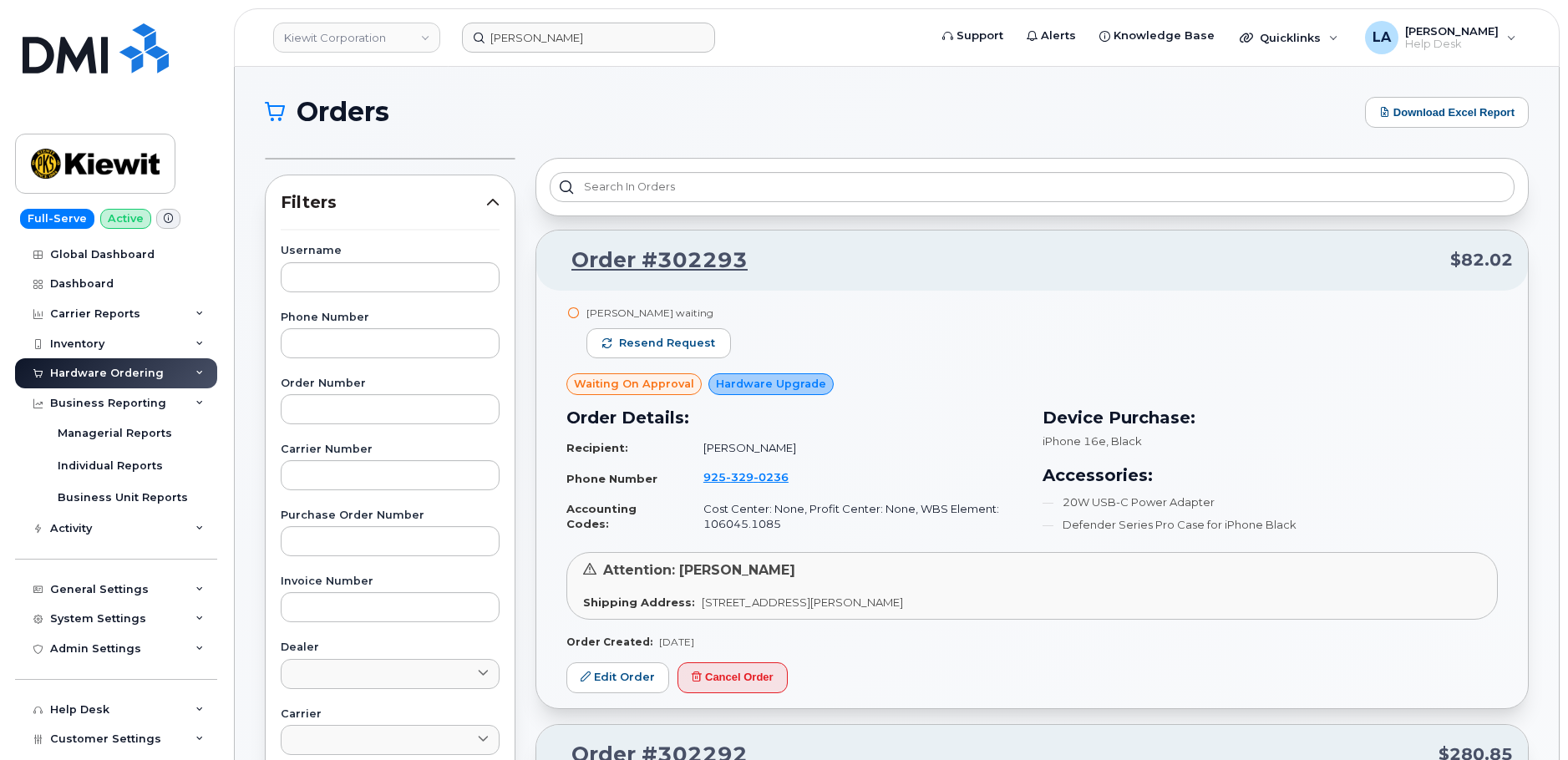
click at [709, 112] on h1 "Orders" at bounding box center [810, 112] width 1092 height 27
click at [75, 400] on div "Business Reporting" at bounding box center [107, 403] width 116 height 13
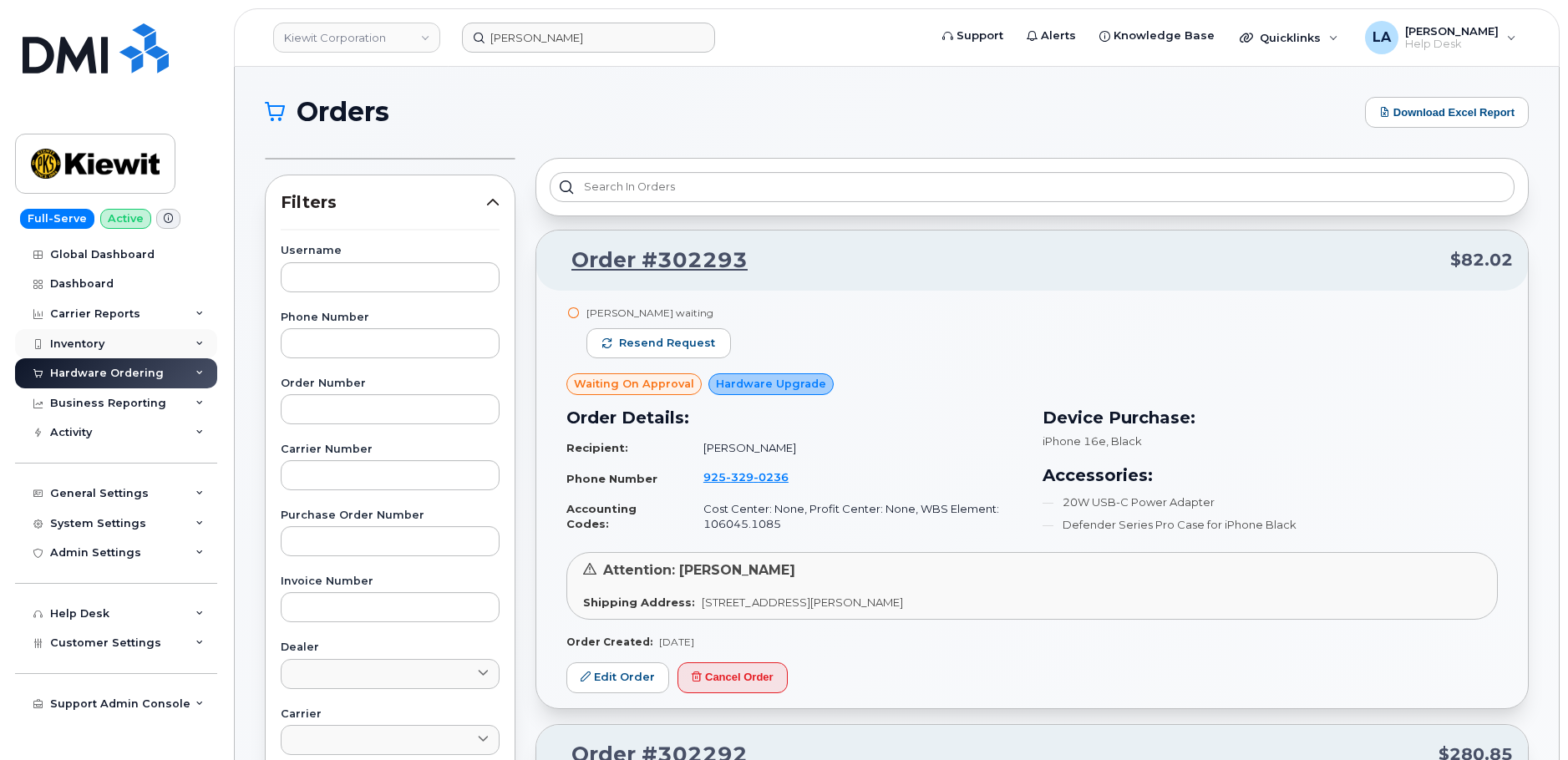
click at [78, 353] on div "Inventory" at bounding box center [116, 344] width 203 height 30
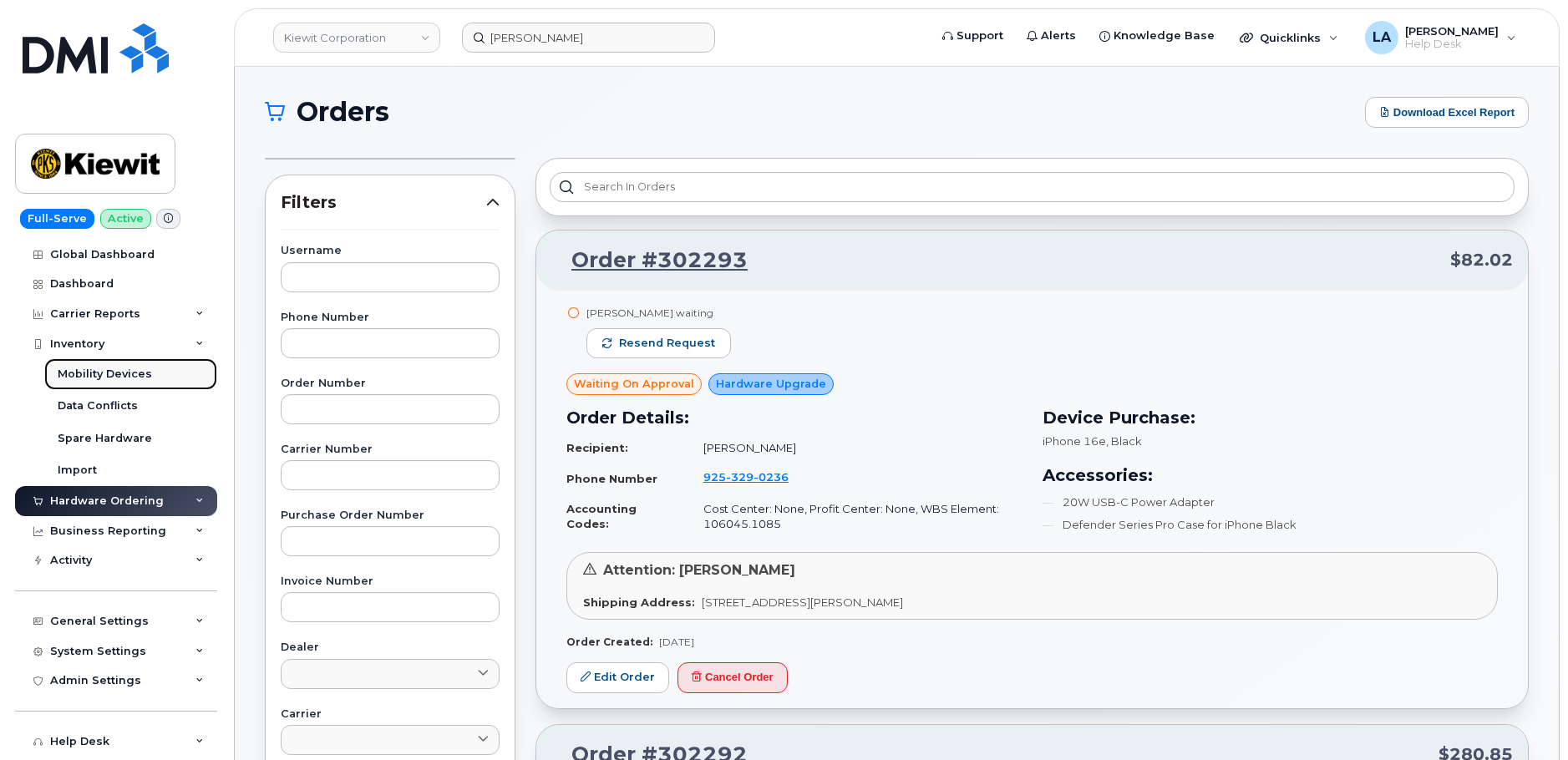
click at [78, 359] on link "Mobility Devices" at bounding box center [131, 374] width 173 height 31
click at [87, 333] on div "Inventory" at bounding box center [116, 344] width 203 height 30
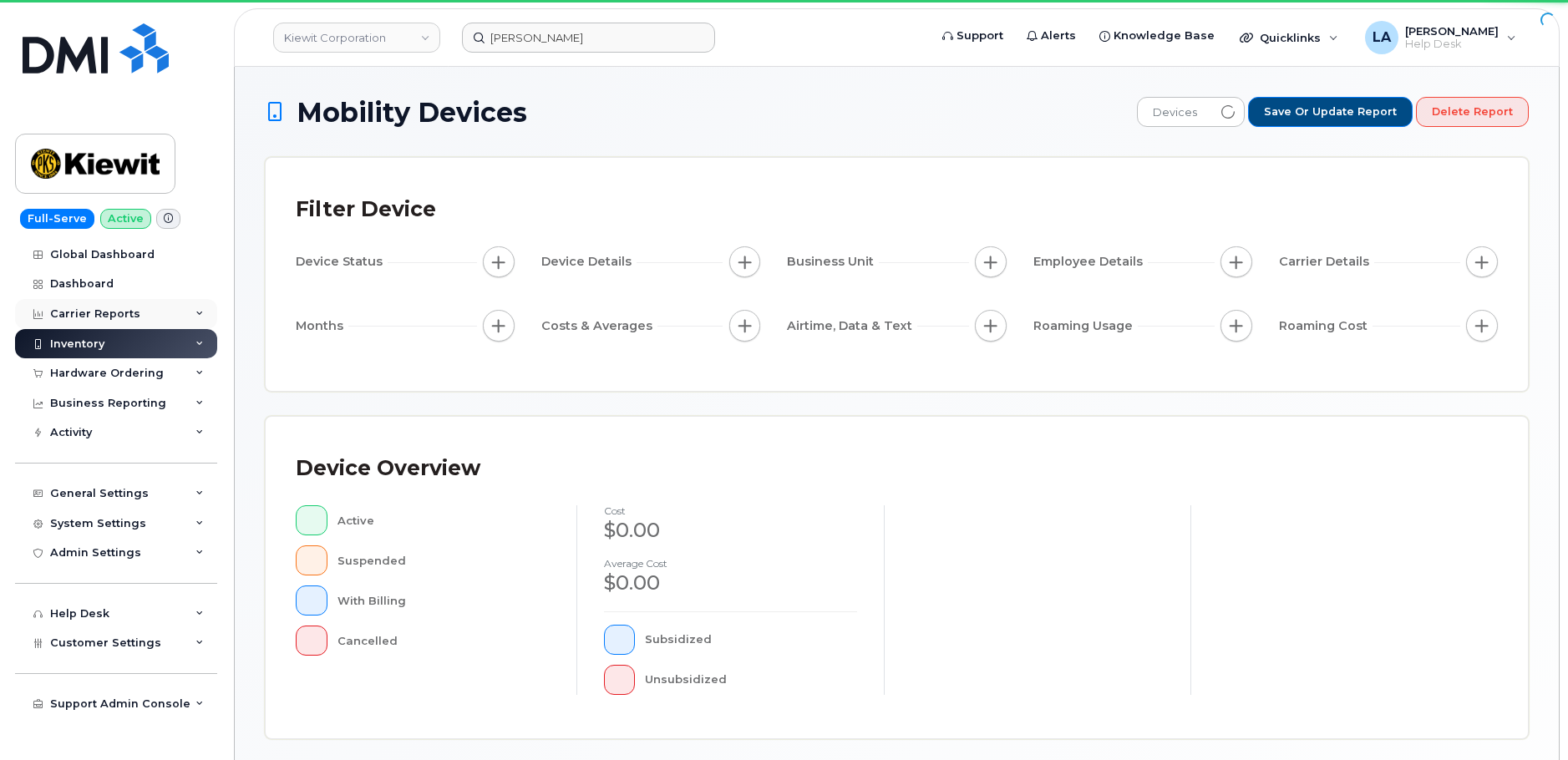
click at [93, 299] on div "Carrier Reports" at bounding box center [116, 314] width 203 height 30
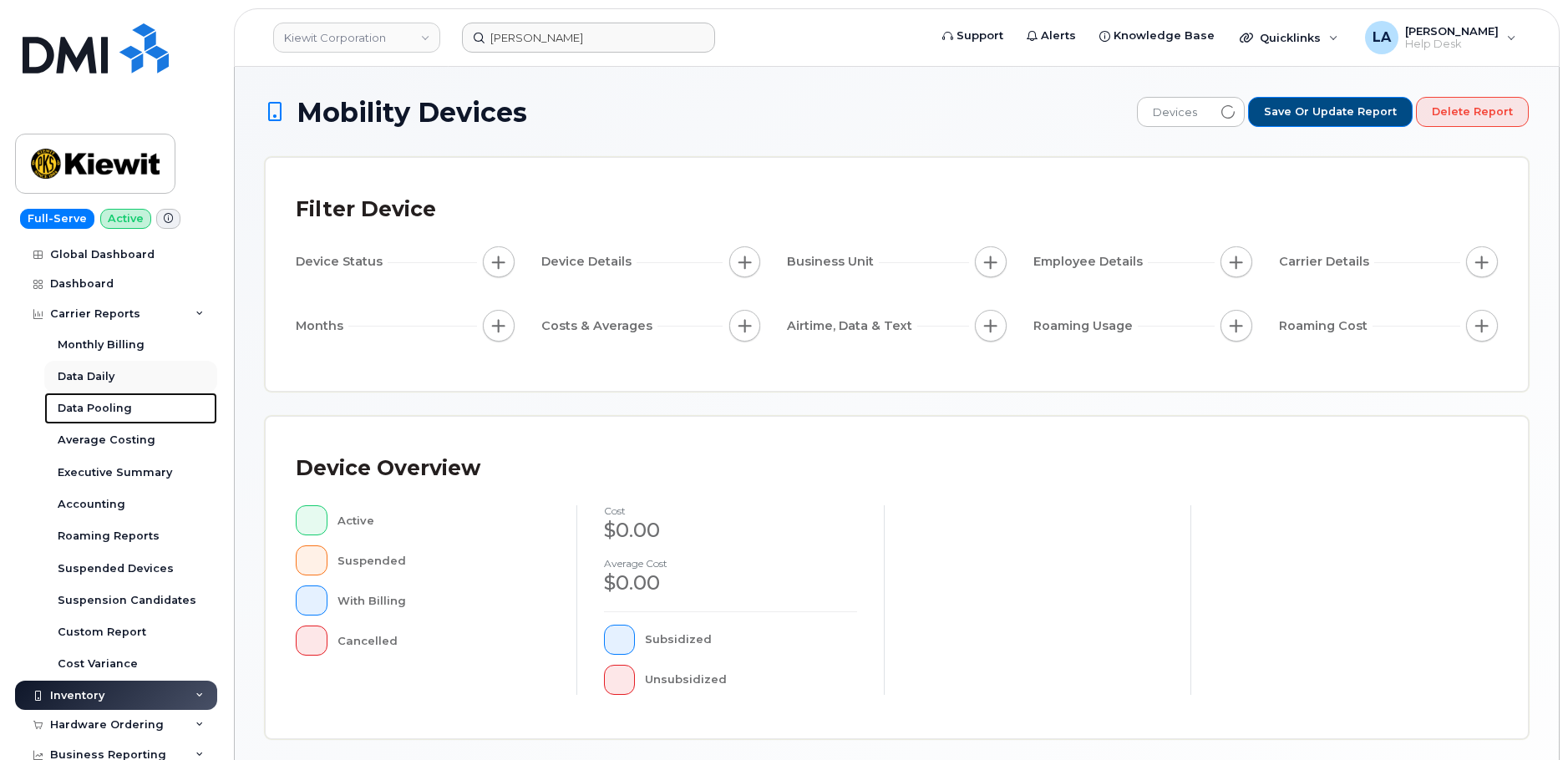
drag, startPoint x: 88, startPoint y: 410, endPoint x: 98, endPoint y: 366, distance: 45.1
click at [89, 410] on div "Data Pooling" at bounding box center [94, 407] width 74 height 15
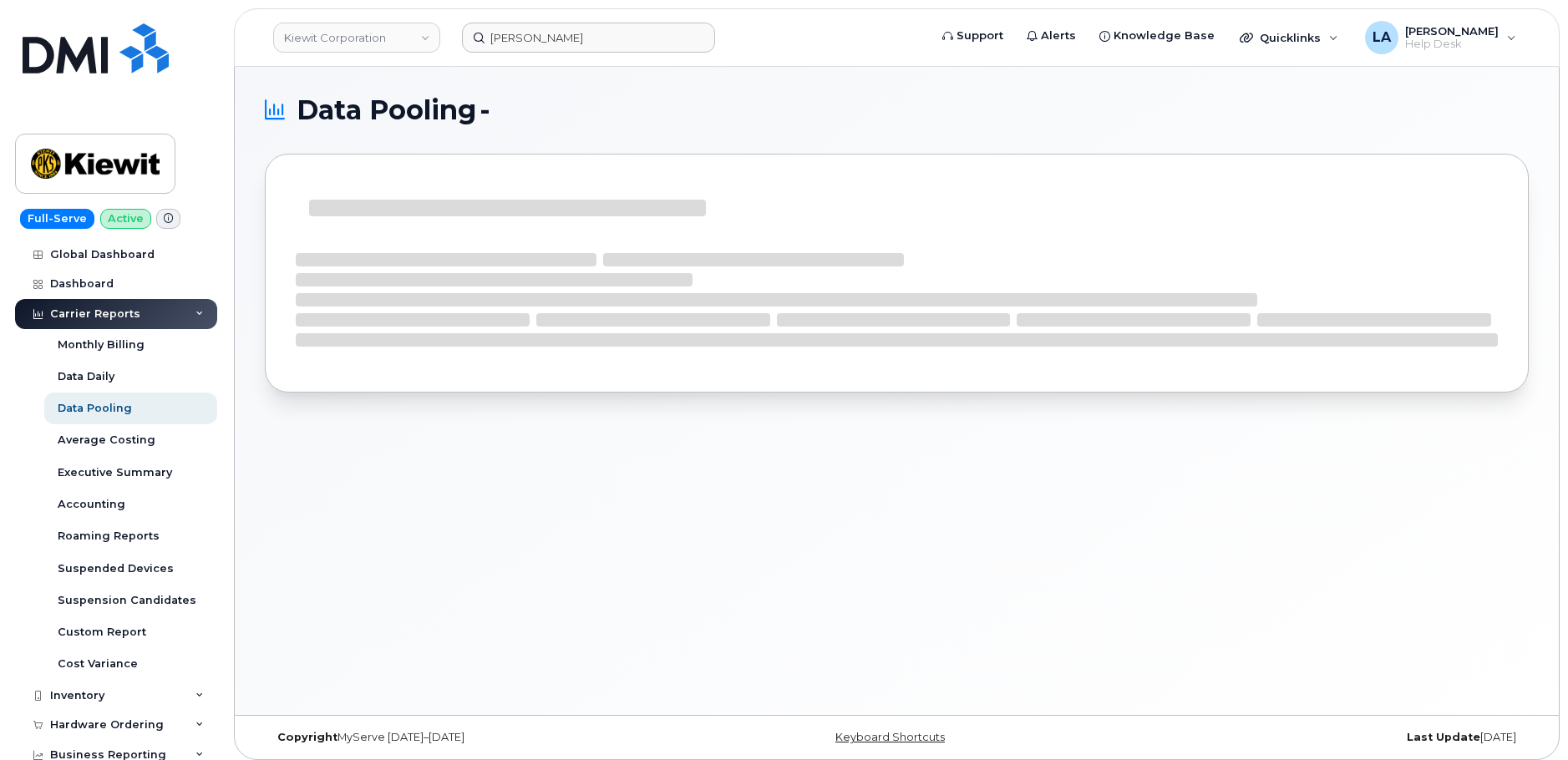
click at [88, 307] on div "Carrier Reports" at bounding box center [94, 313] width 90 height 13
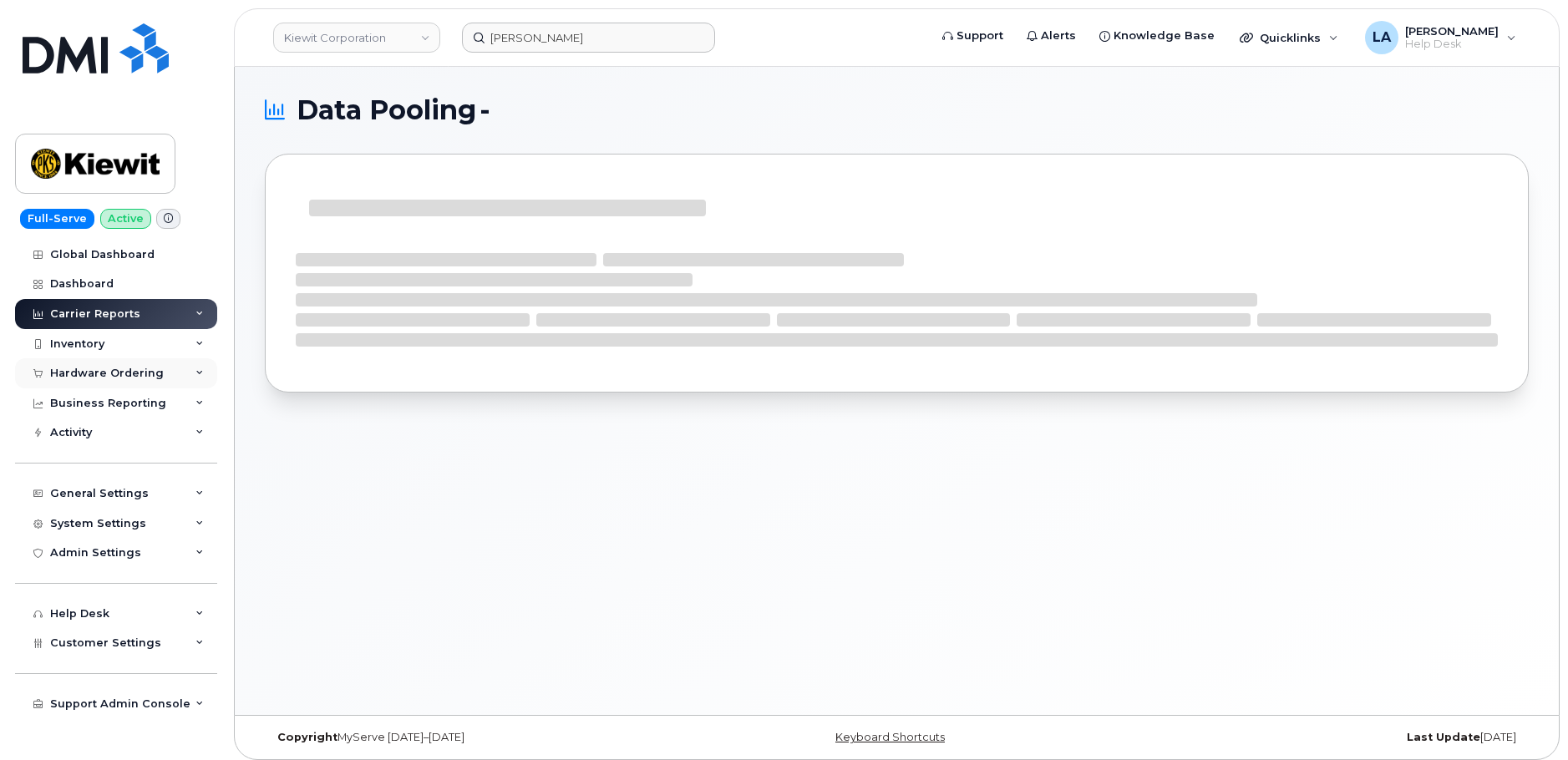
click at [109, 370] on div "Hardware Ordering" at bounding box center [107, 373] width 113 height 13
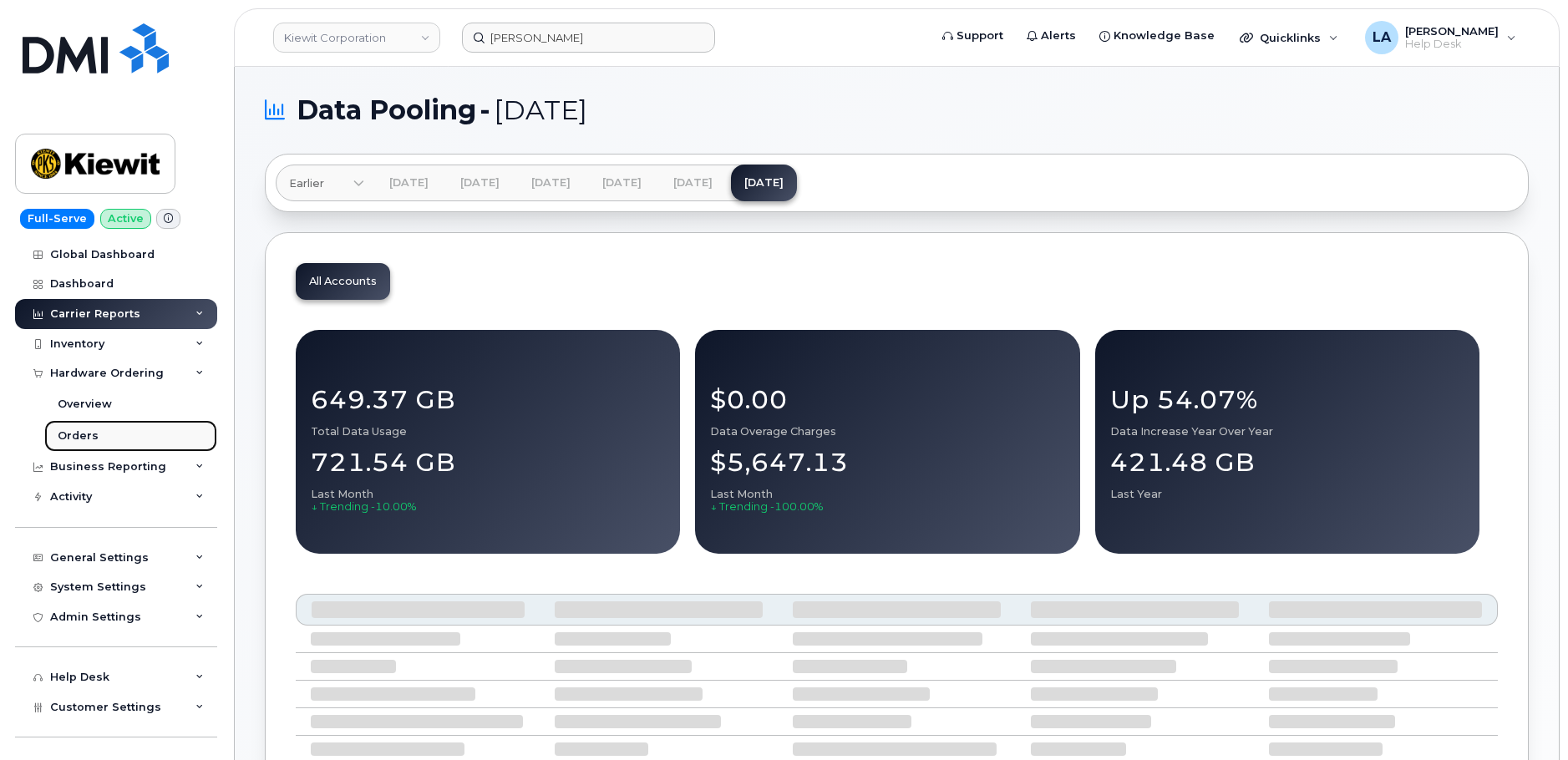
click at [72, 433] on div "Orders" at bounding box center [78, 435] width 41 height 15
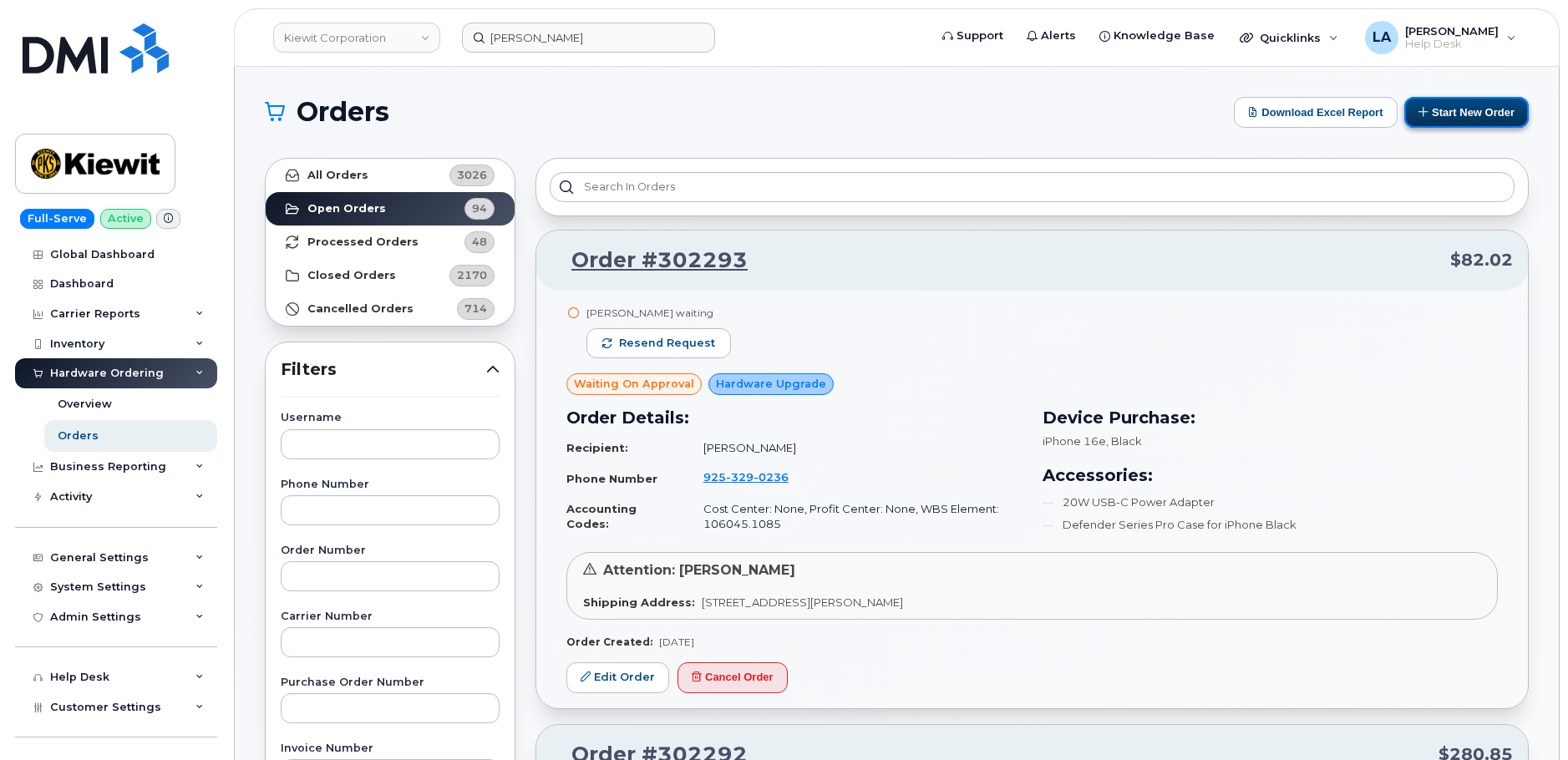
click at [1448, 99] on button "Start New Order" at bounding box center [1467, 112] width 125 height 31
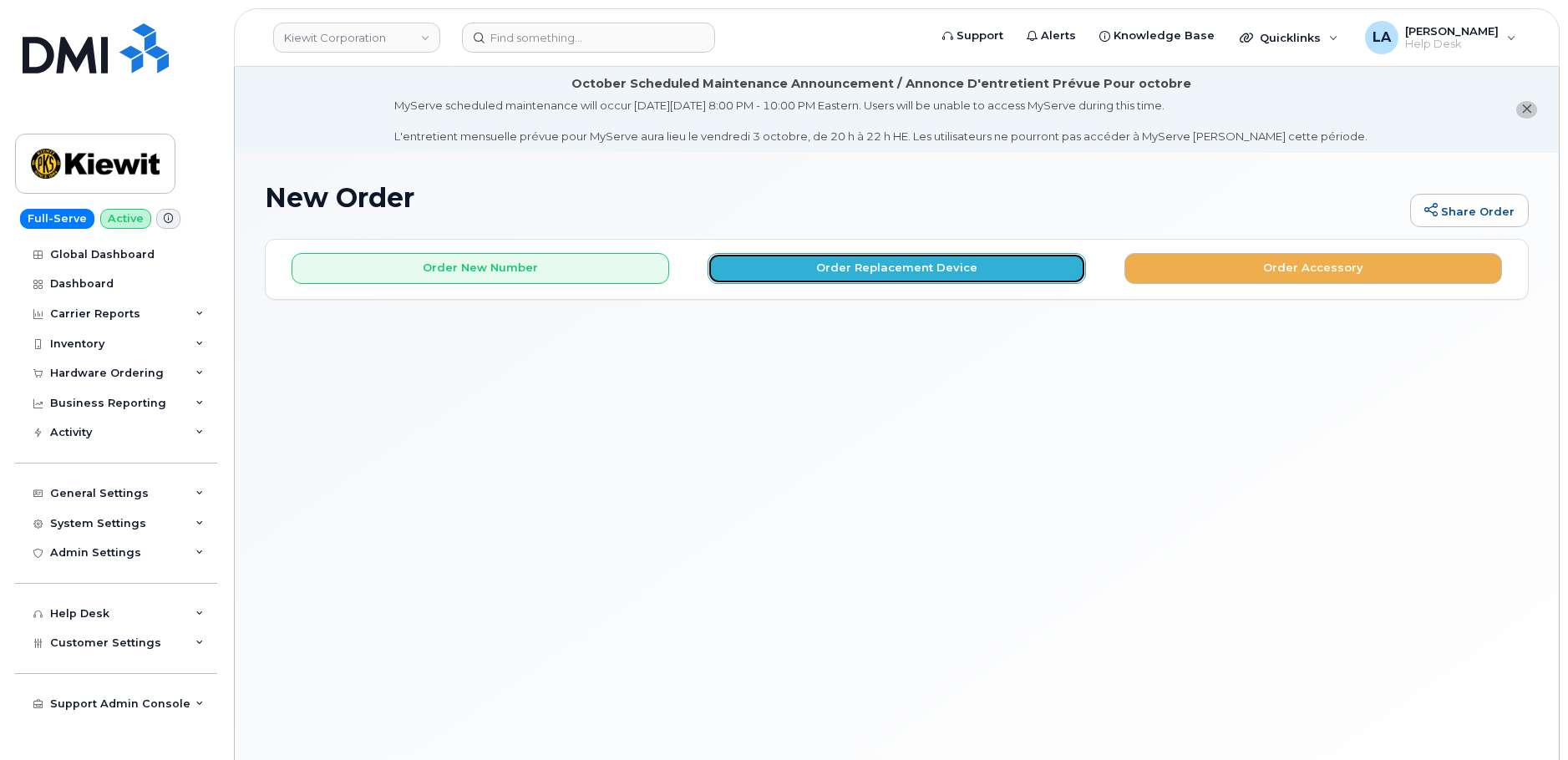
click at [803, 271] on button "Order Replacement Device" at bounding box center [897, 268] width 378 height 31
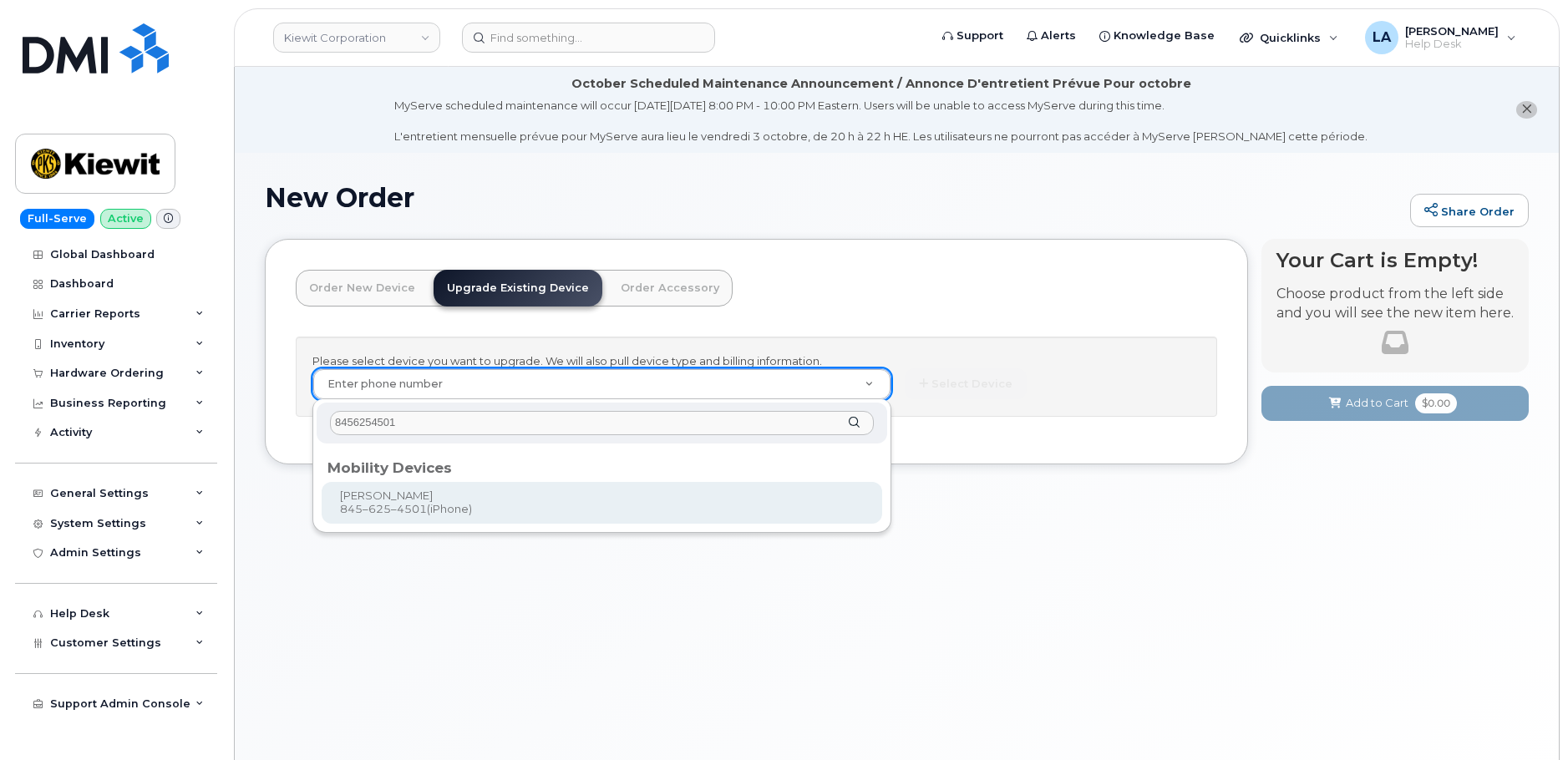
type input "8456254501"
type input "1173318"
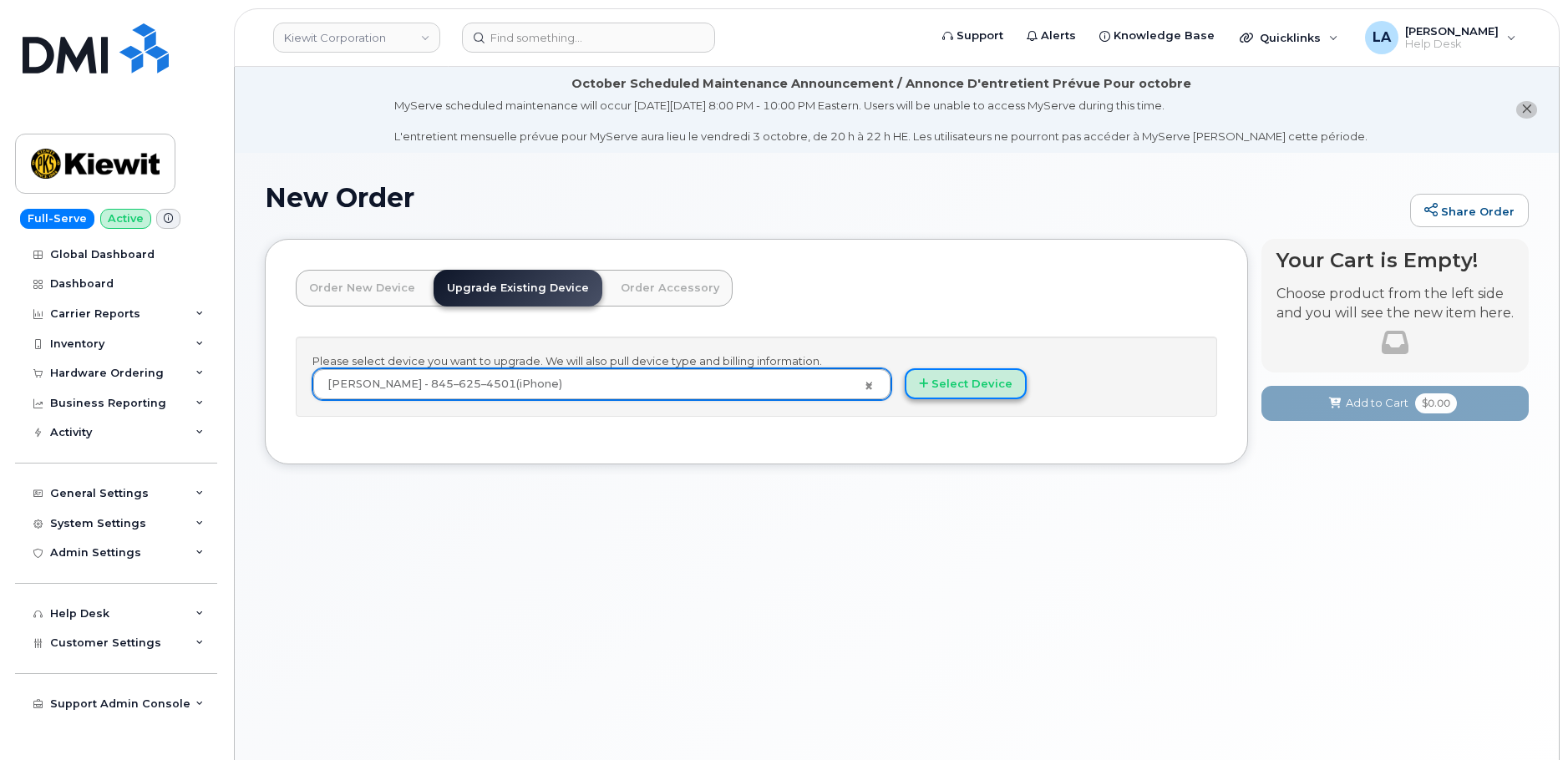
click at [981, 384] on button "Select Device" at bounding box center [966, 383] width 122 height 31
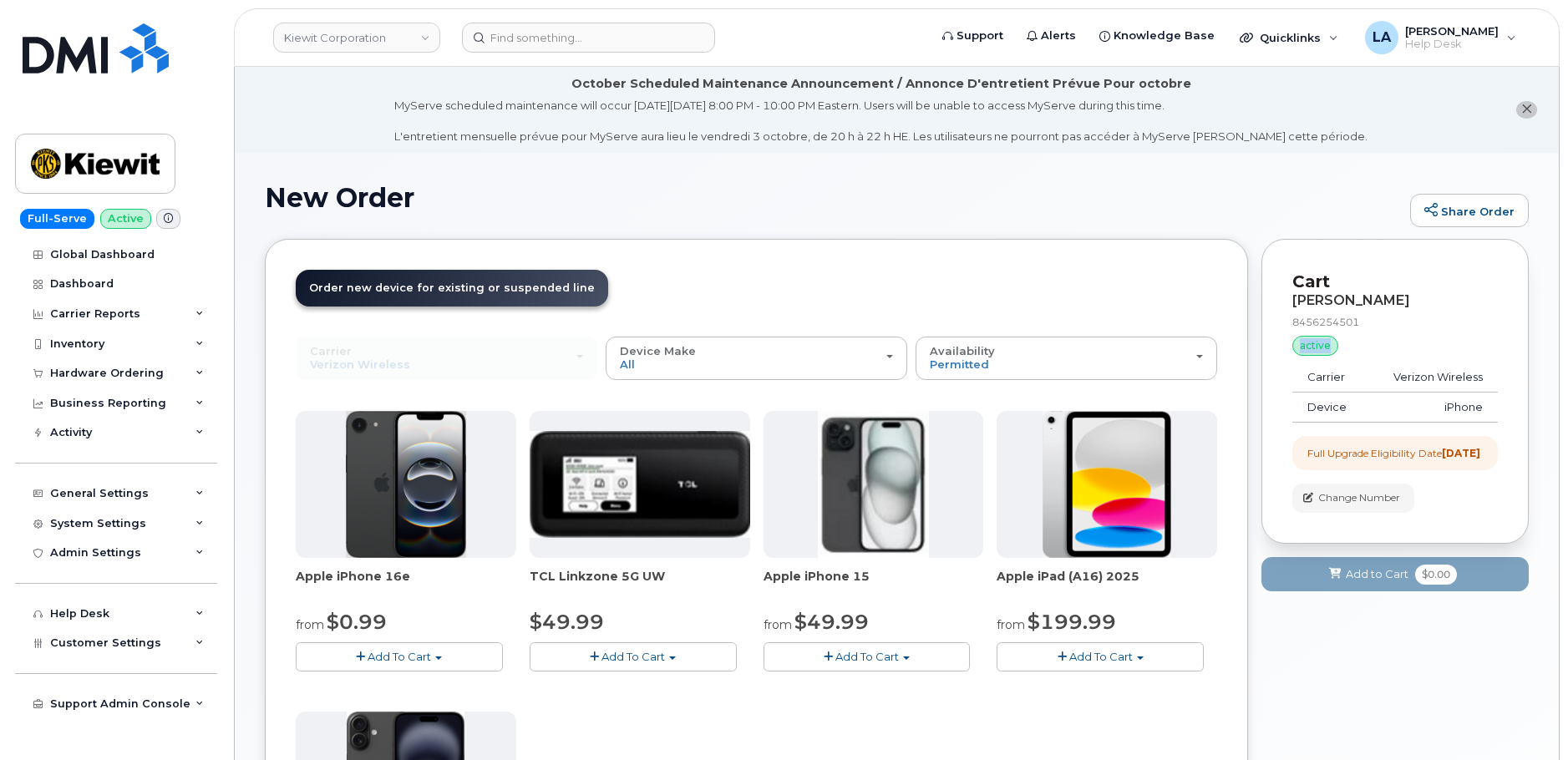
drag, startPoint x: 1567, startPoint y: 323, endPoint x: 1571, endPoint y: 334, distance: 11.7
click at [1567, 334] on html "Kiewit Corporation Support Alerts Knowledge Base Quicklinks Suspend / Cancel De…" at bounding box center [784, 677] width 1568 height 1355
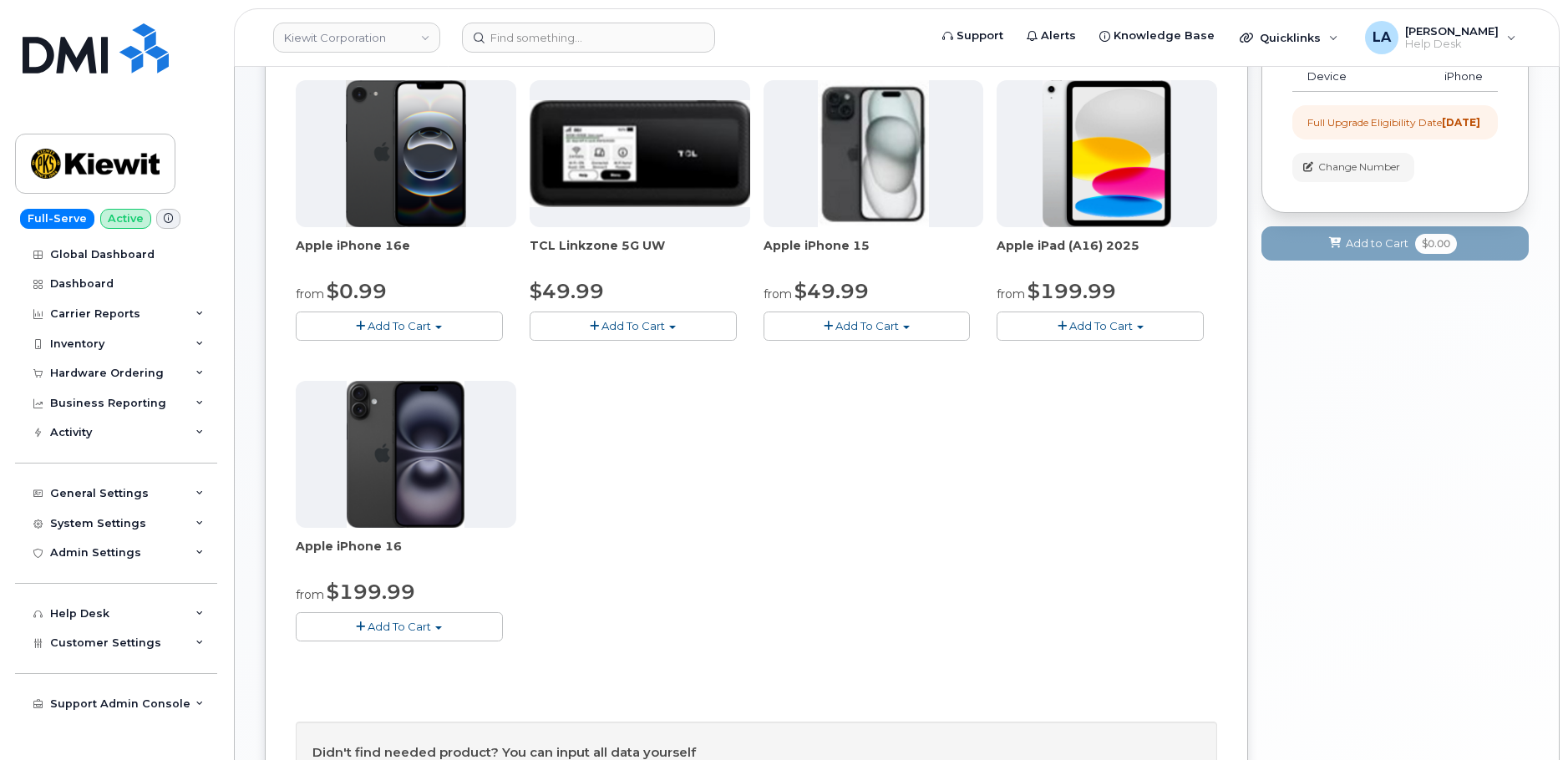
scroll to position [336, 0]
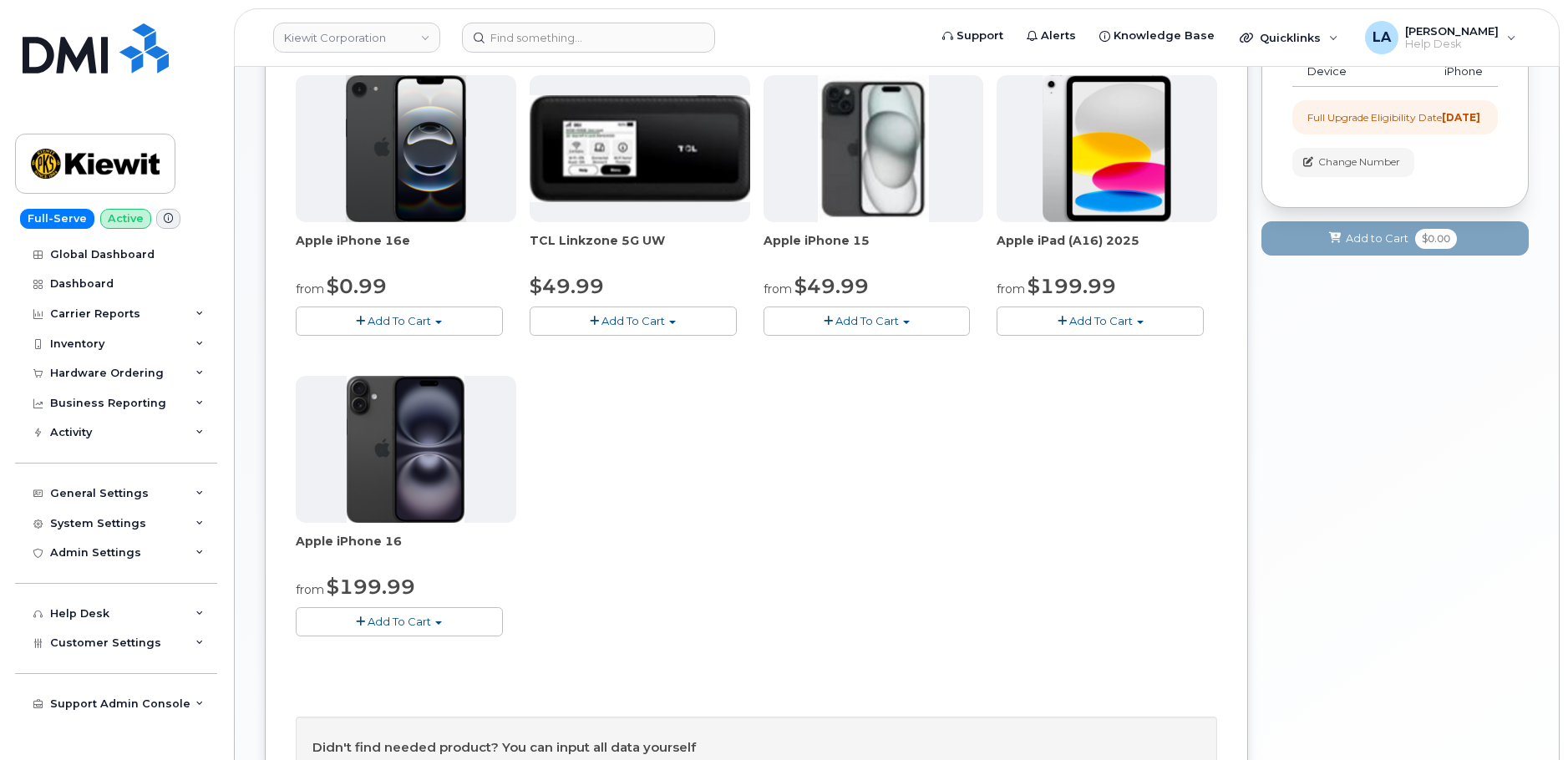
click at [413, 621] on span "Add To Cart" at bounding box center [399, 620] width 64 height 13
click at [418, 677] on link "$199.99 - 2 Year Upgrade (128GB)" at bounding box center [412, 674] width 224 height 21
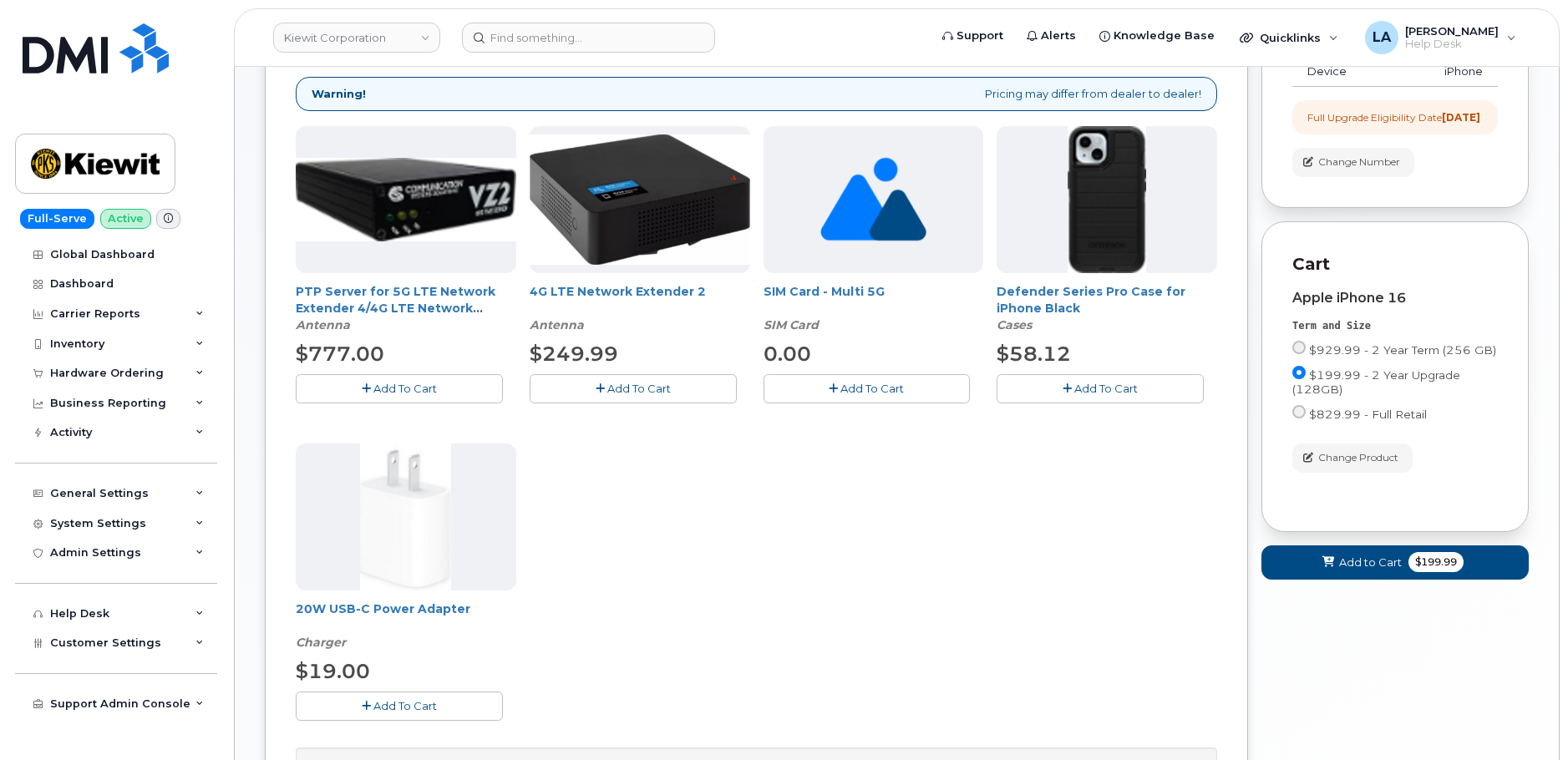
click at [1077, 376] on button "Add To Cart" at bounding box center [1100, 388] width 207 height 29
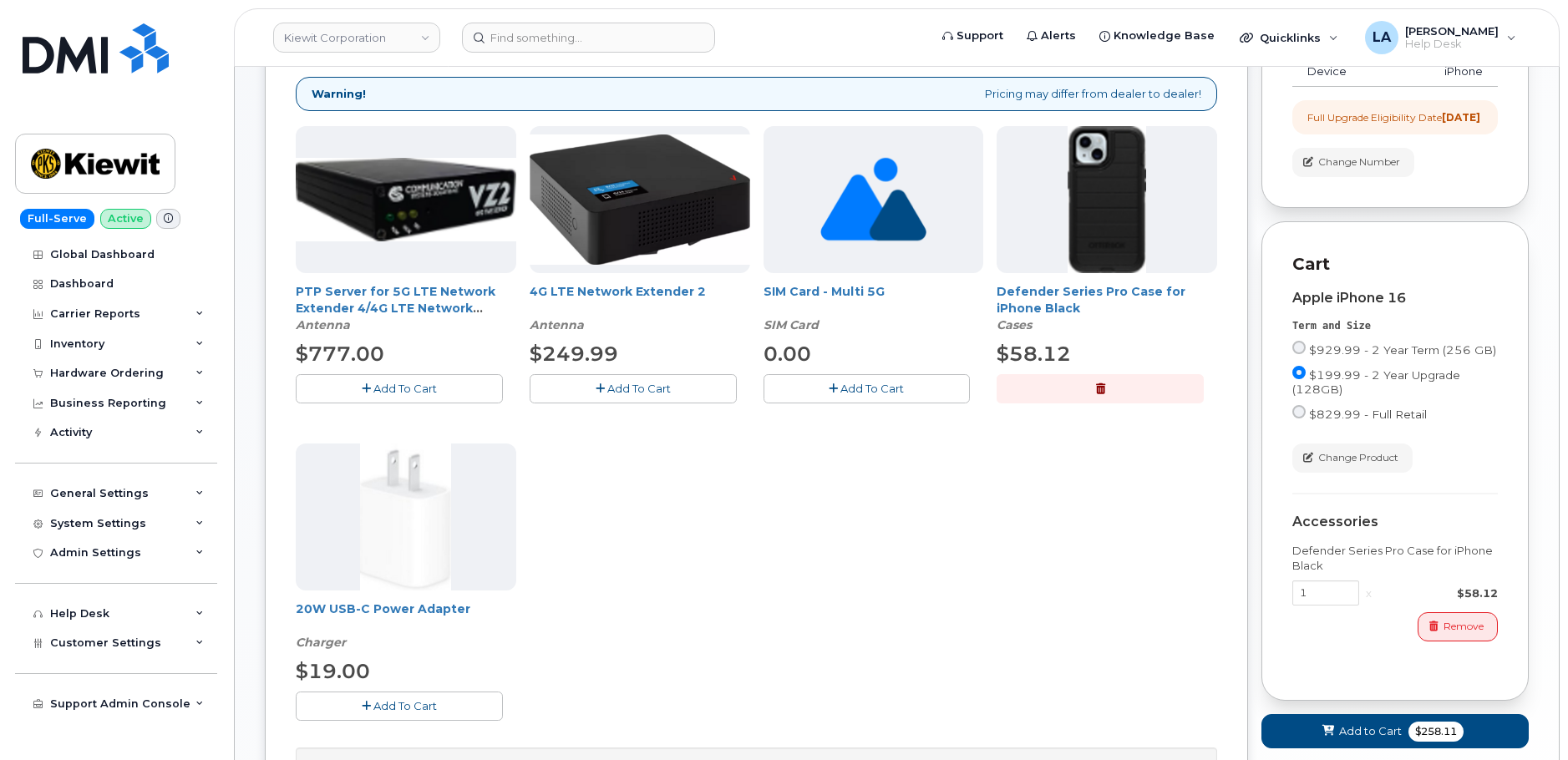
click at [419, 708] on span "Add To Cart" at bounding box center [405, 705] width 64 height 13
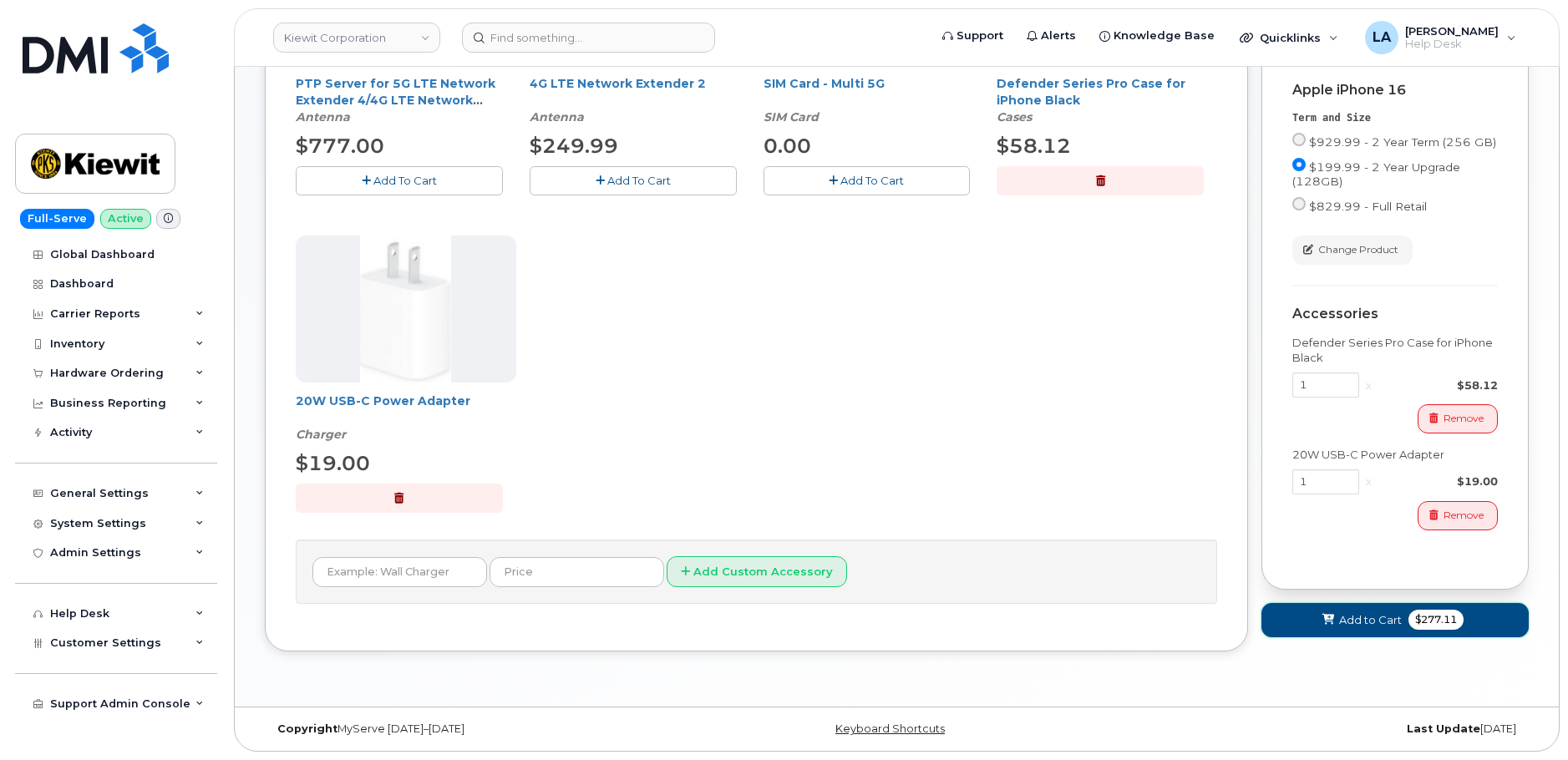
click at [1328, 628] on span at bounding box center [1329, 620] width 16 height 16
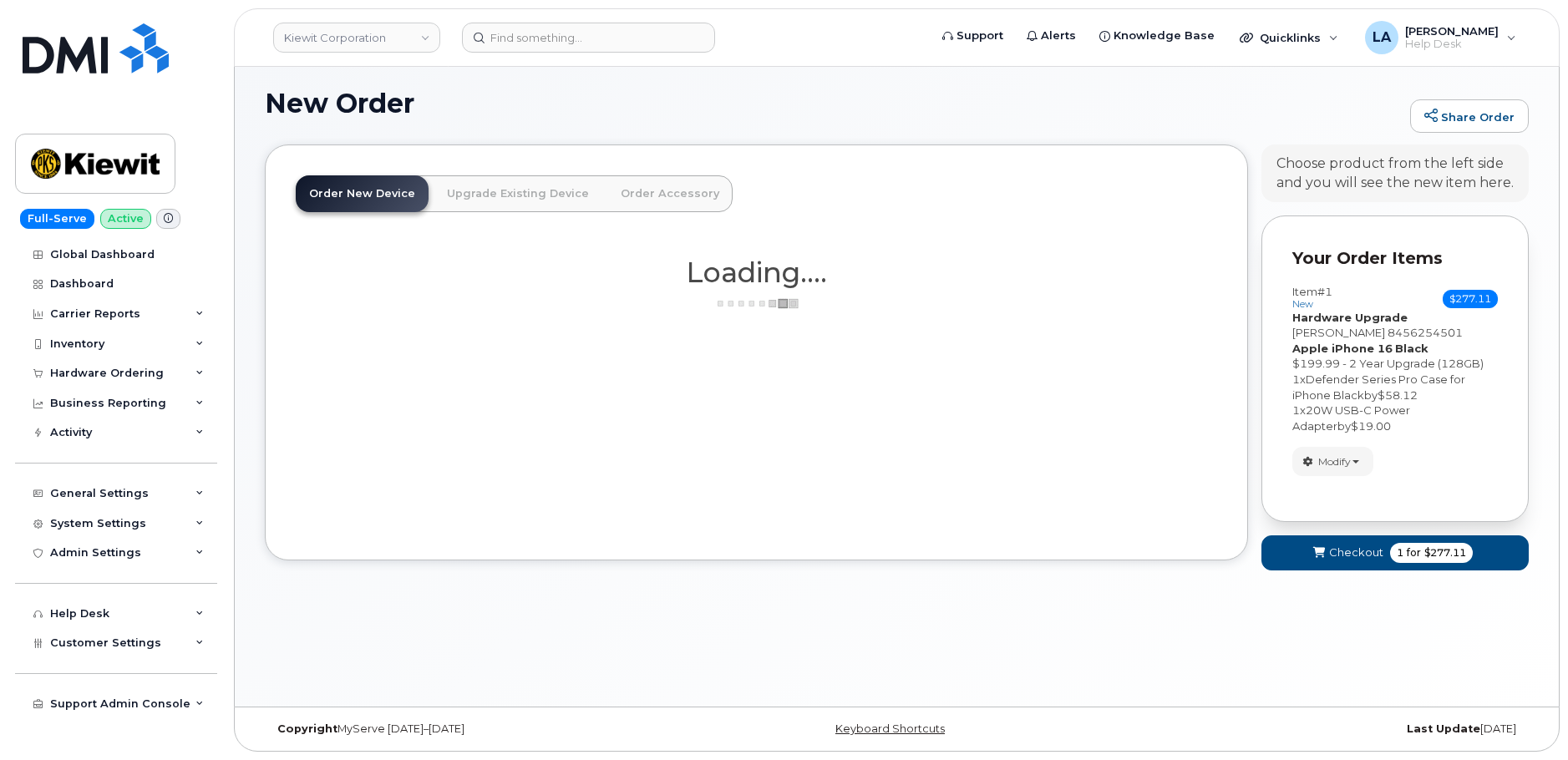
scroll to position [94, 0]
click at [1331, 553] on span "Checkout" at bounding box center [1357, 552] width 54 height 16
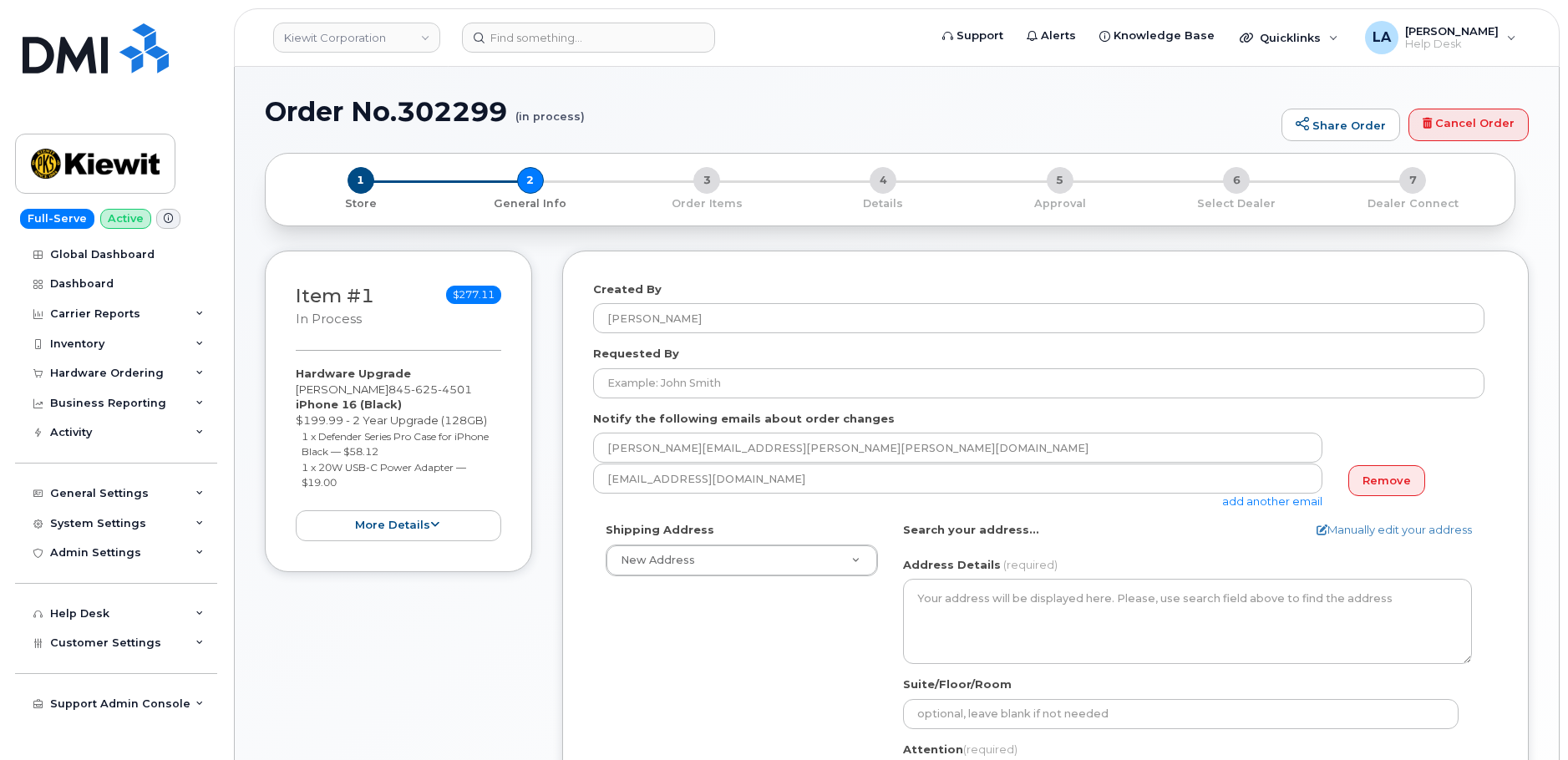
select select
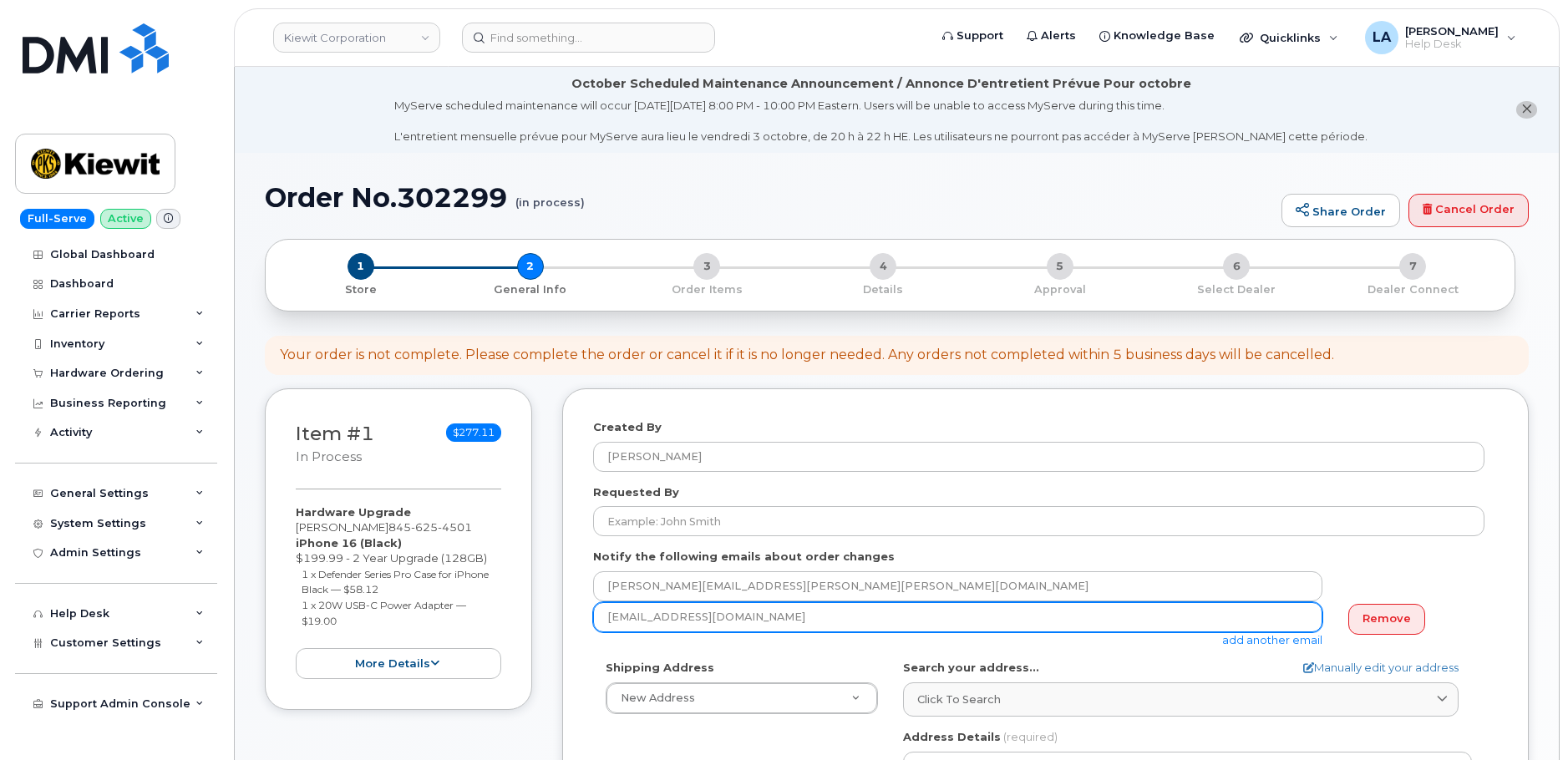
drag, startPoint x: 760, startPoint y: 621, endPoint x: 581, endPoint y: 611, distance: 179.3
click at [581, 611] on div "Created By [PERSON_NAME] Requested By Notify the following emails about order c…" at bounding box center [1045, 752] width 966 height 729
paste input "[PERSON_NAME][EMAIL_ADDRESS][PERSON_NAME][PERSON_NAME][DOMAIN_NAME]"
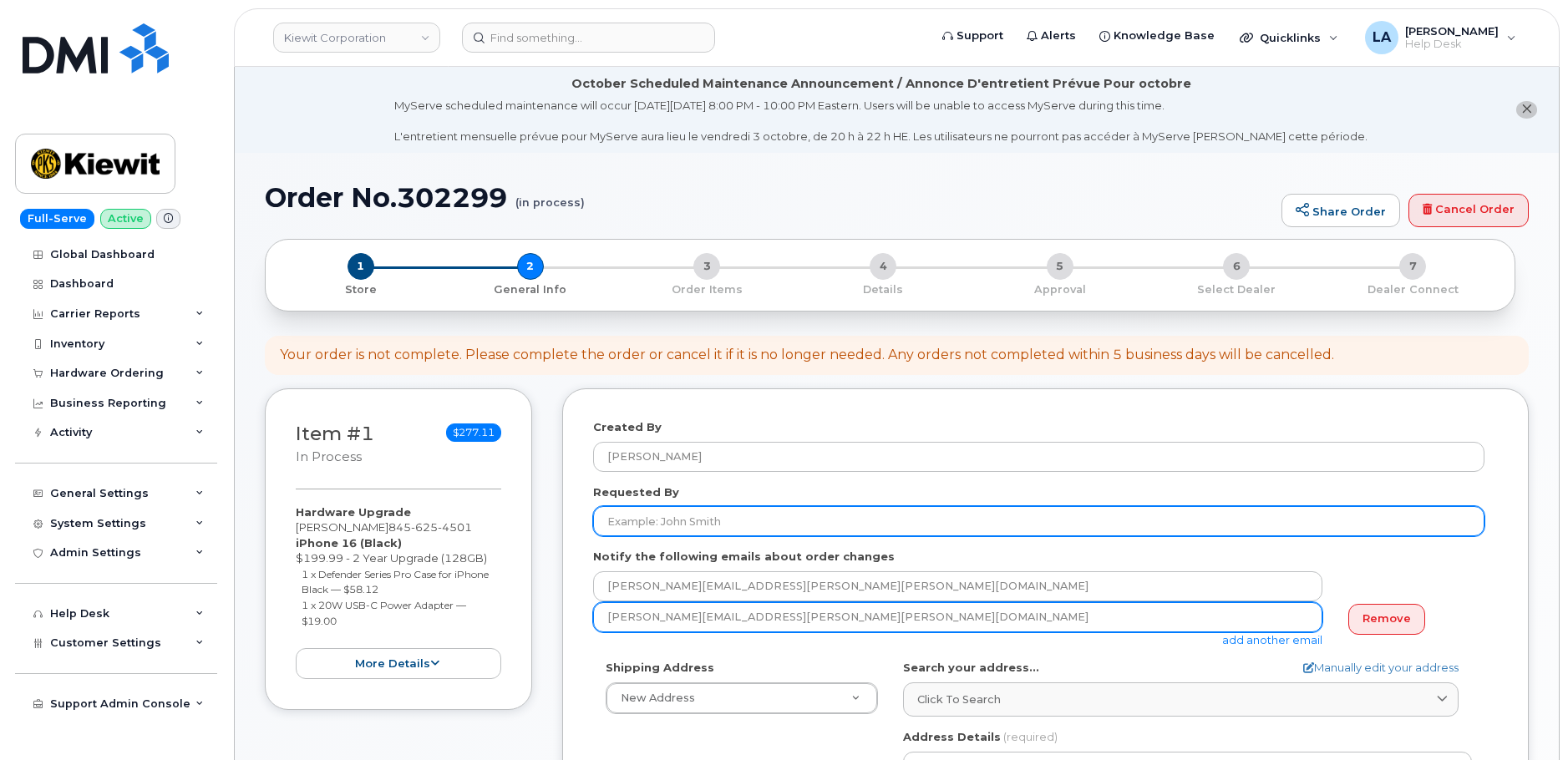
type input "[PERSON_NAME][EMAIL_ADDRESS][PERSON_NAME][PERSON_NAME][DOMAIN_NAME]"
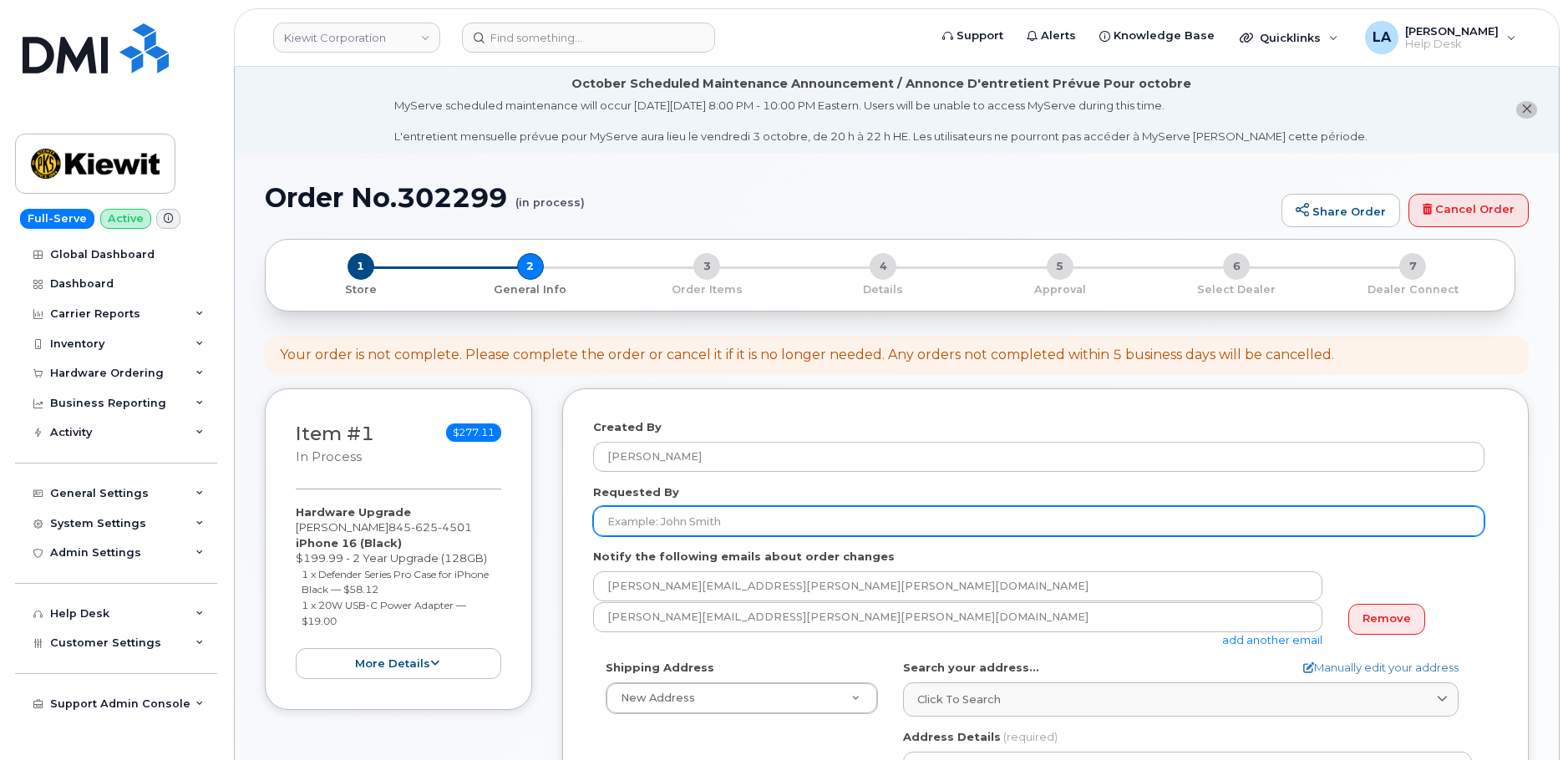
click at [740, 518] on input "Requested By" at bounding box center [1038, 521] width 891 height 30
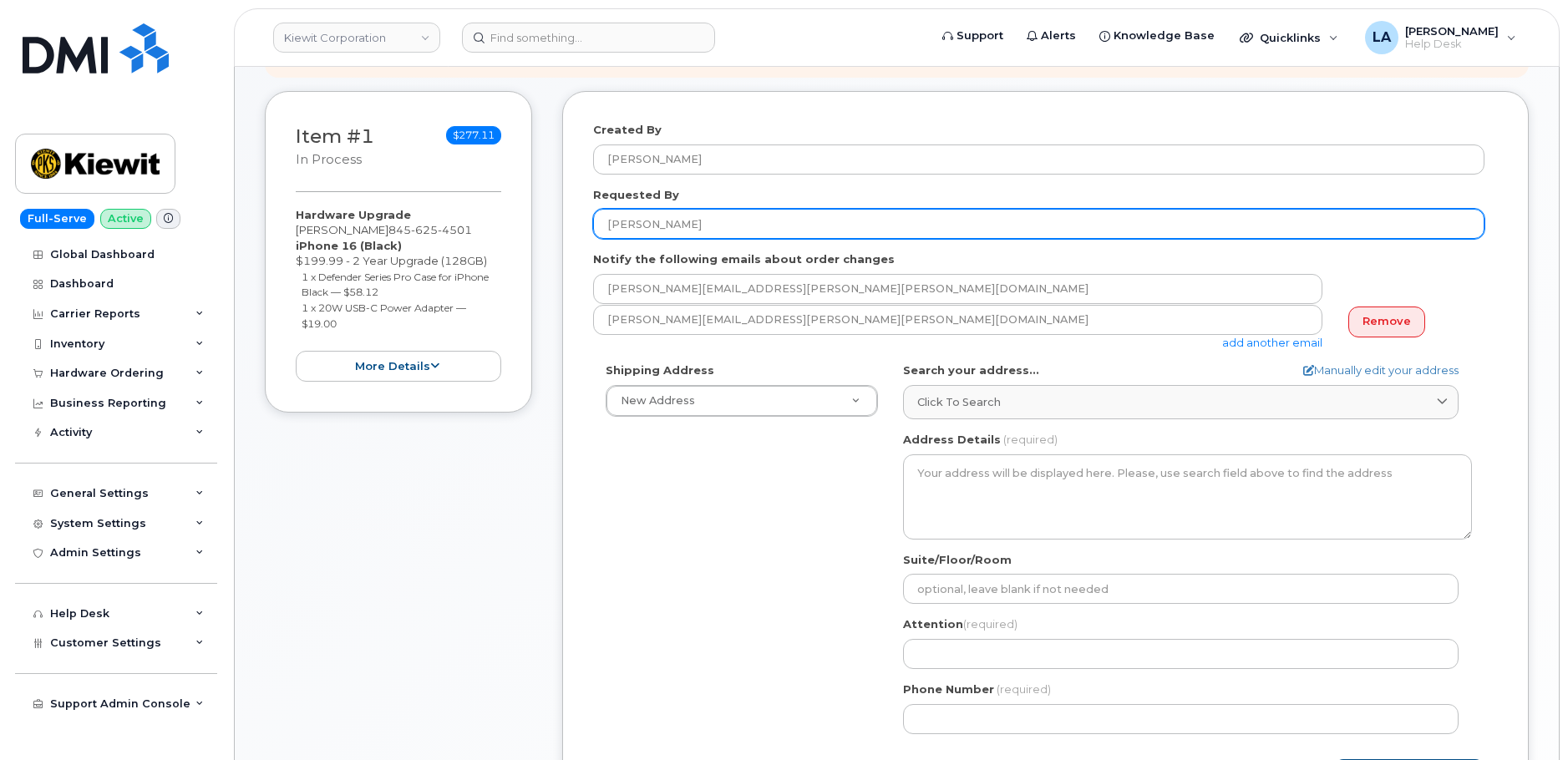
scroll to position [324, 0]
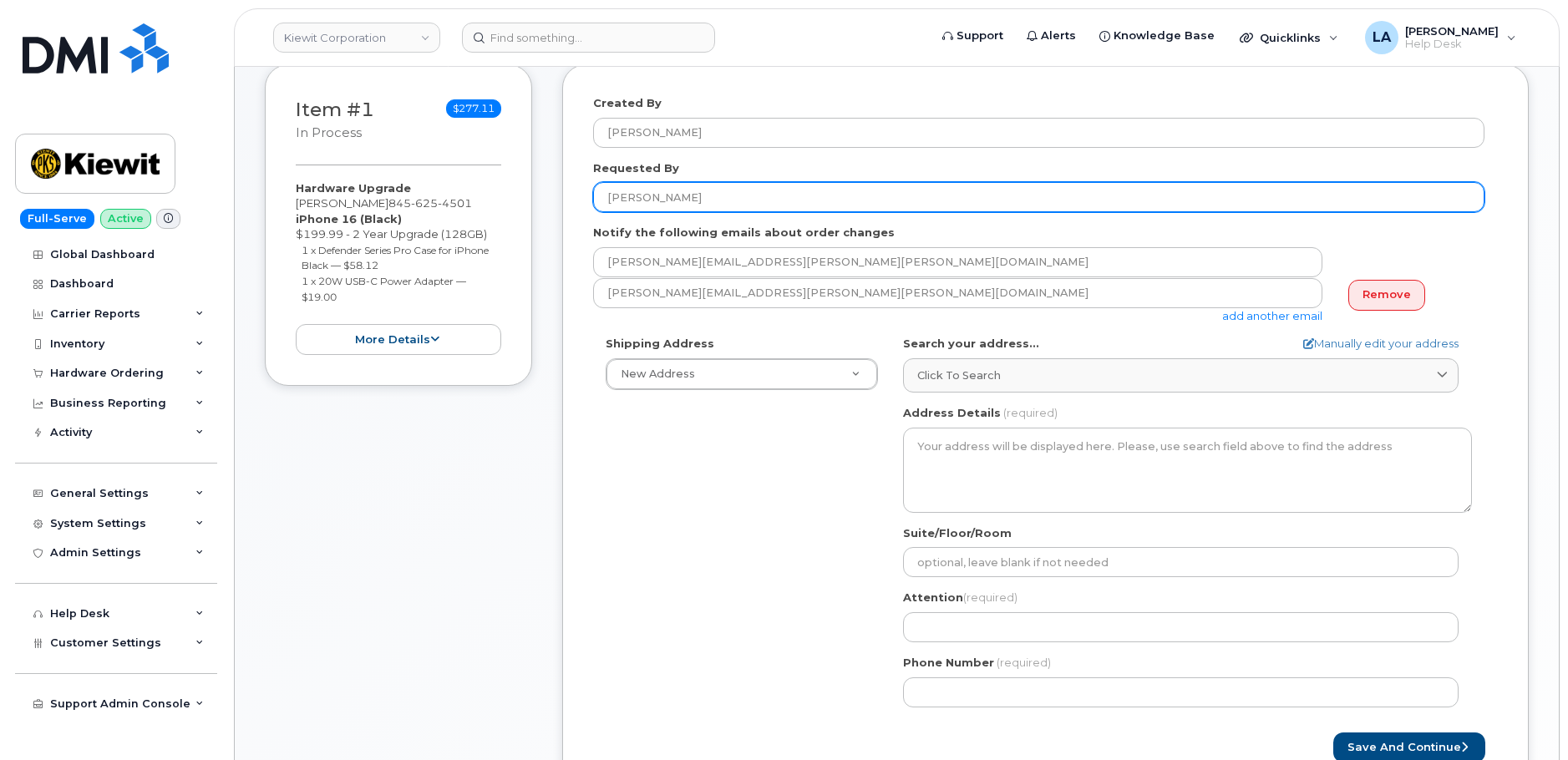
type input "[PERSON_NAME]"
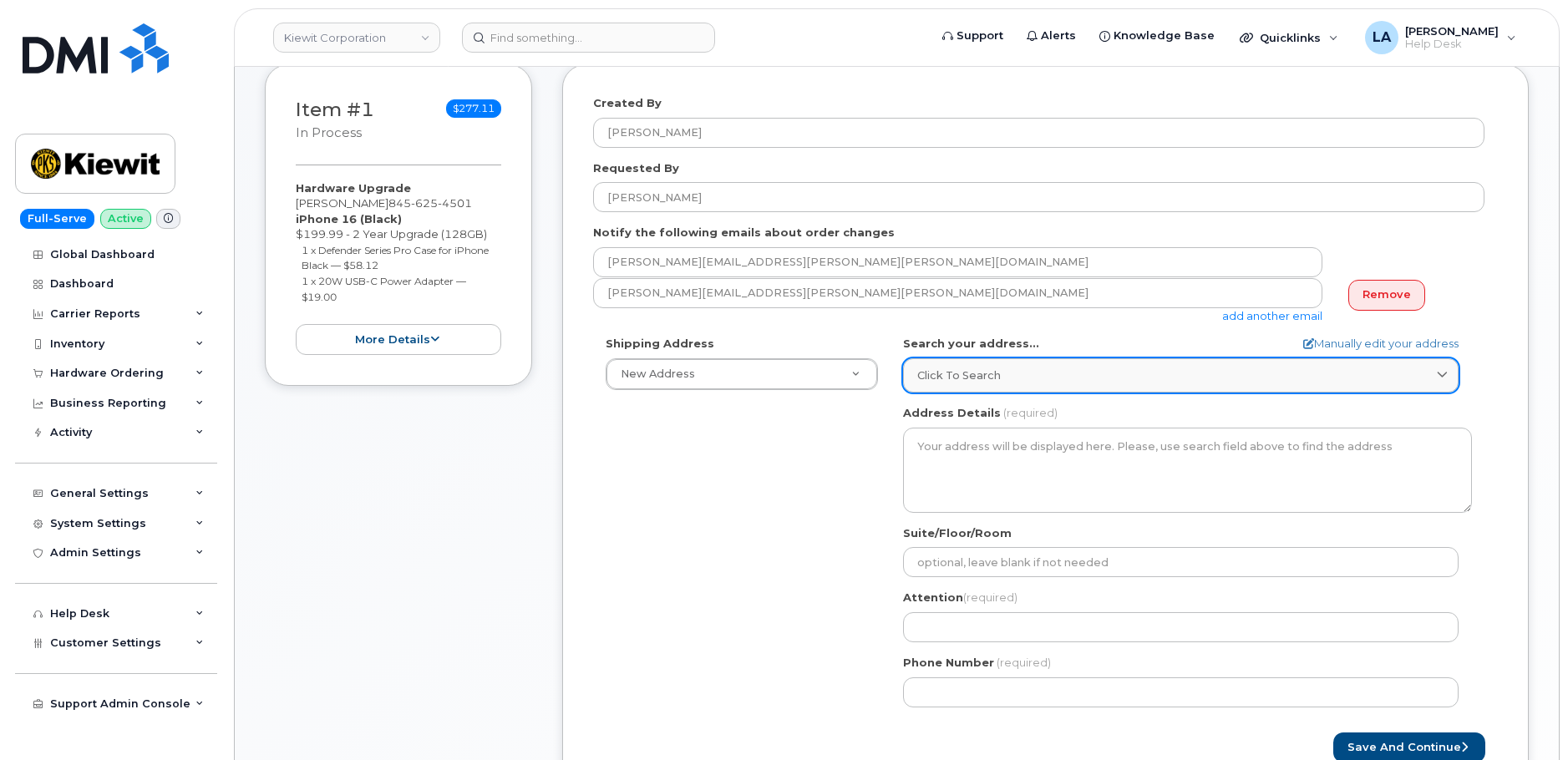
click at [1007, 375] on div "Click to search" at bounding box center [1181, 375] width 527 height 16
paste input "[STREET_ADDRESS]"
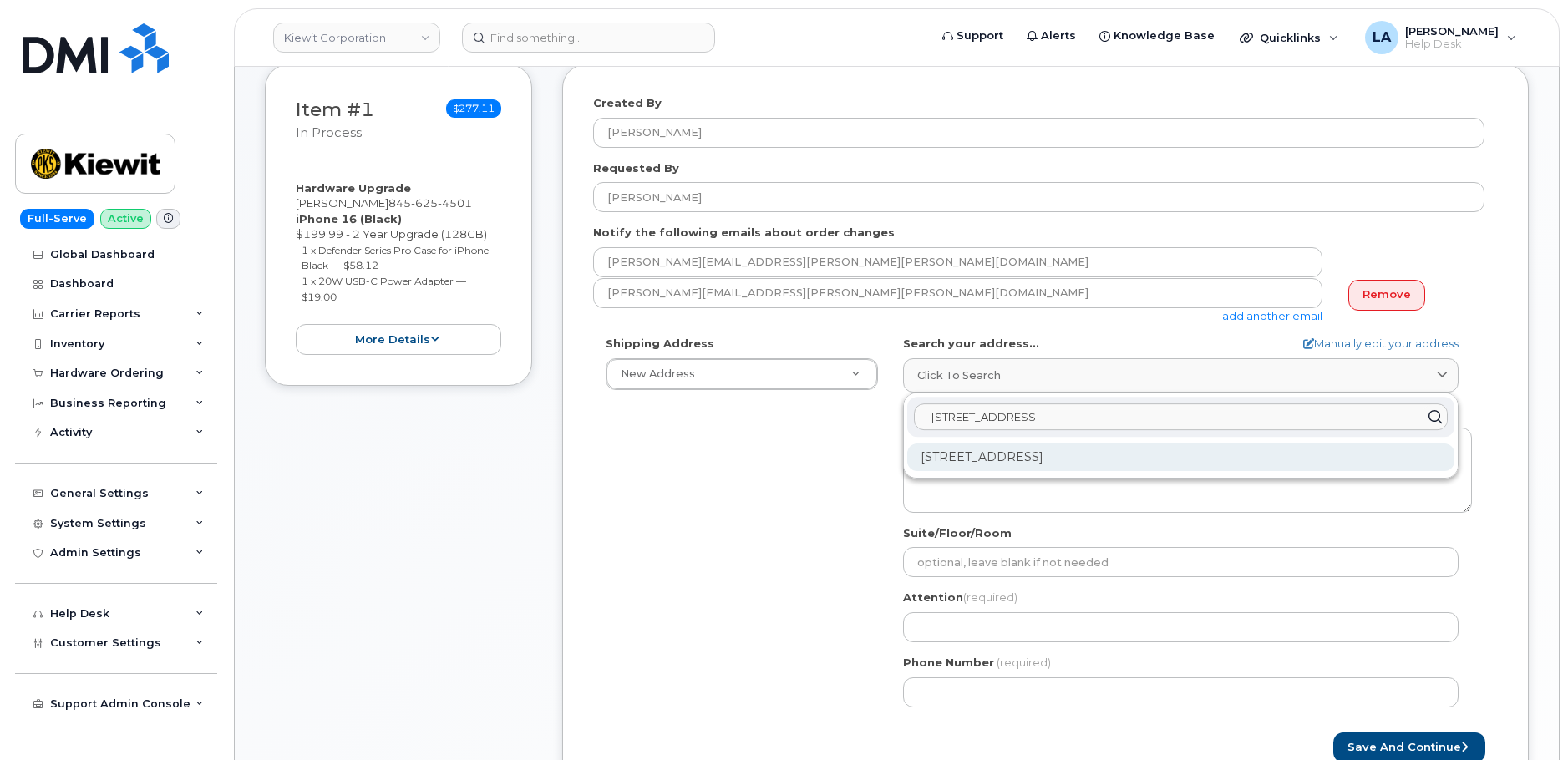
type input "[STREET_ADDRESS]"
click at [1122, 467] on div "[STREET_ADDRESS]" at bounding box center [1180, 457] width 547 height 28
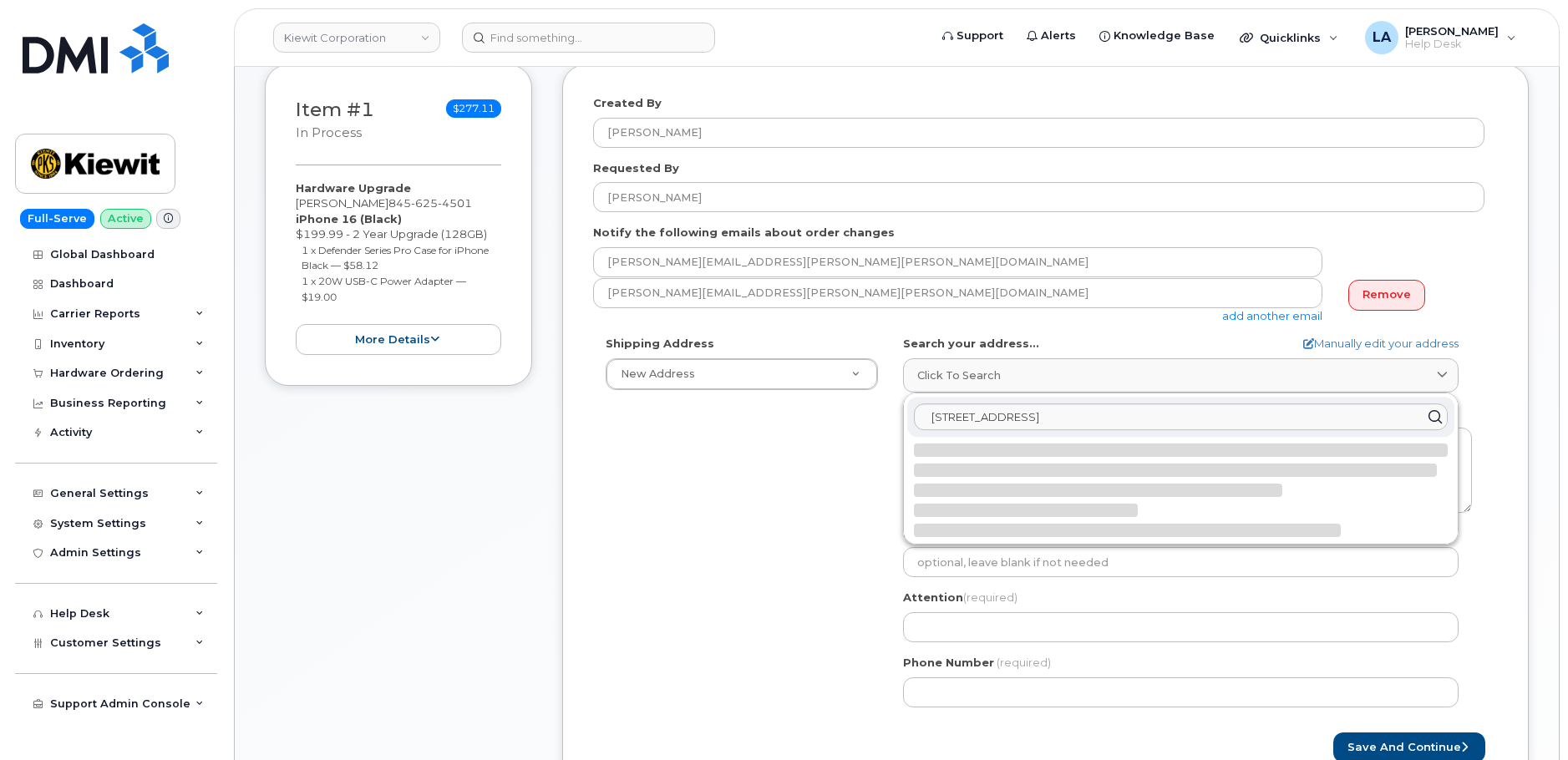
select select
type textarea "[STREET_ADDRESS]"
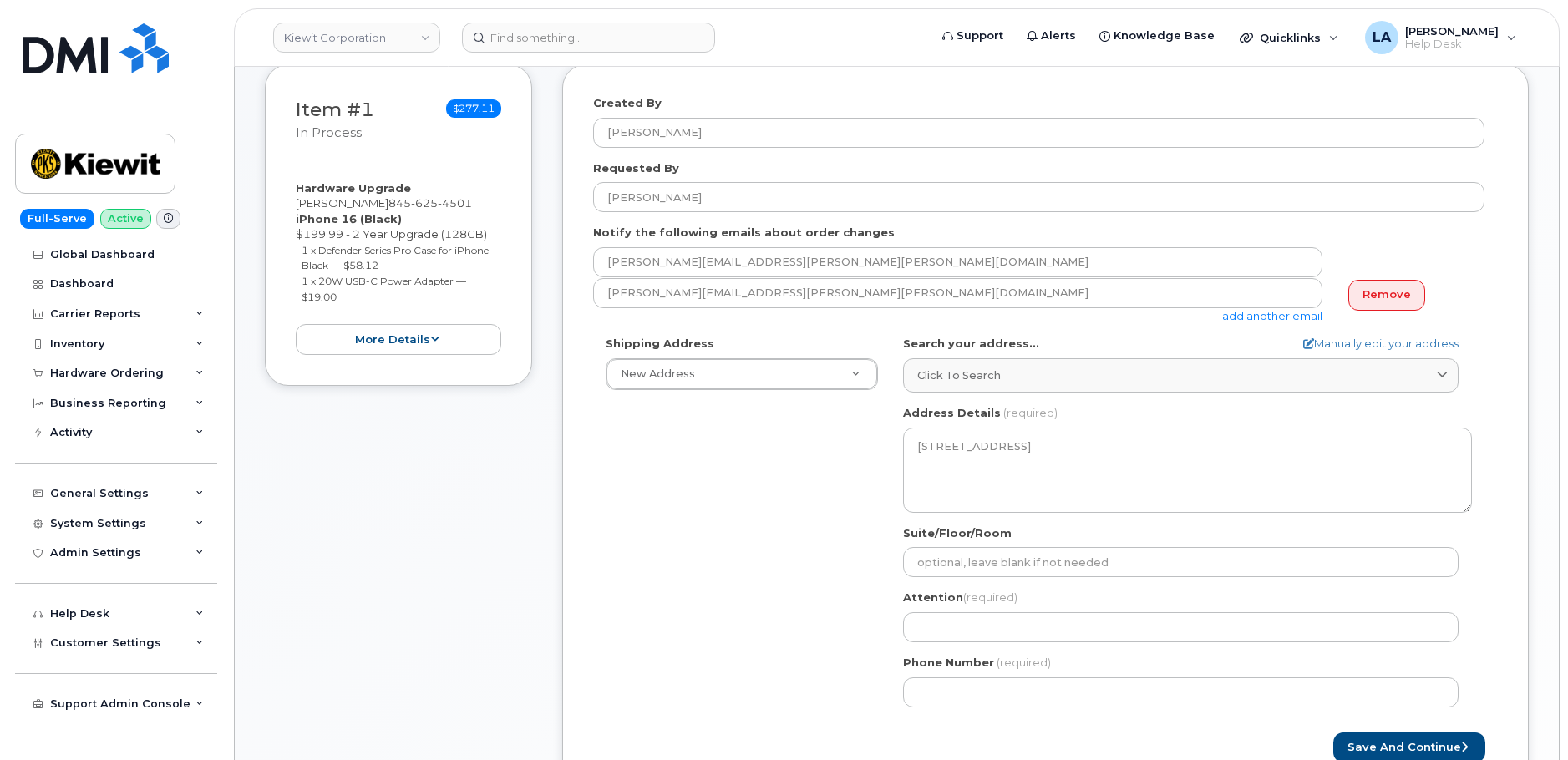
click at [728, 552] on div "Shipping Address New Address New Address [STREET_ADDRESS] [GEOGRAPHIC_DATA] Ora…" at bounding box center [1038, 527] width 891 height 383
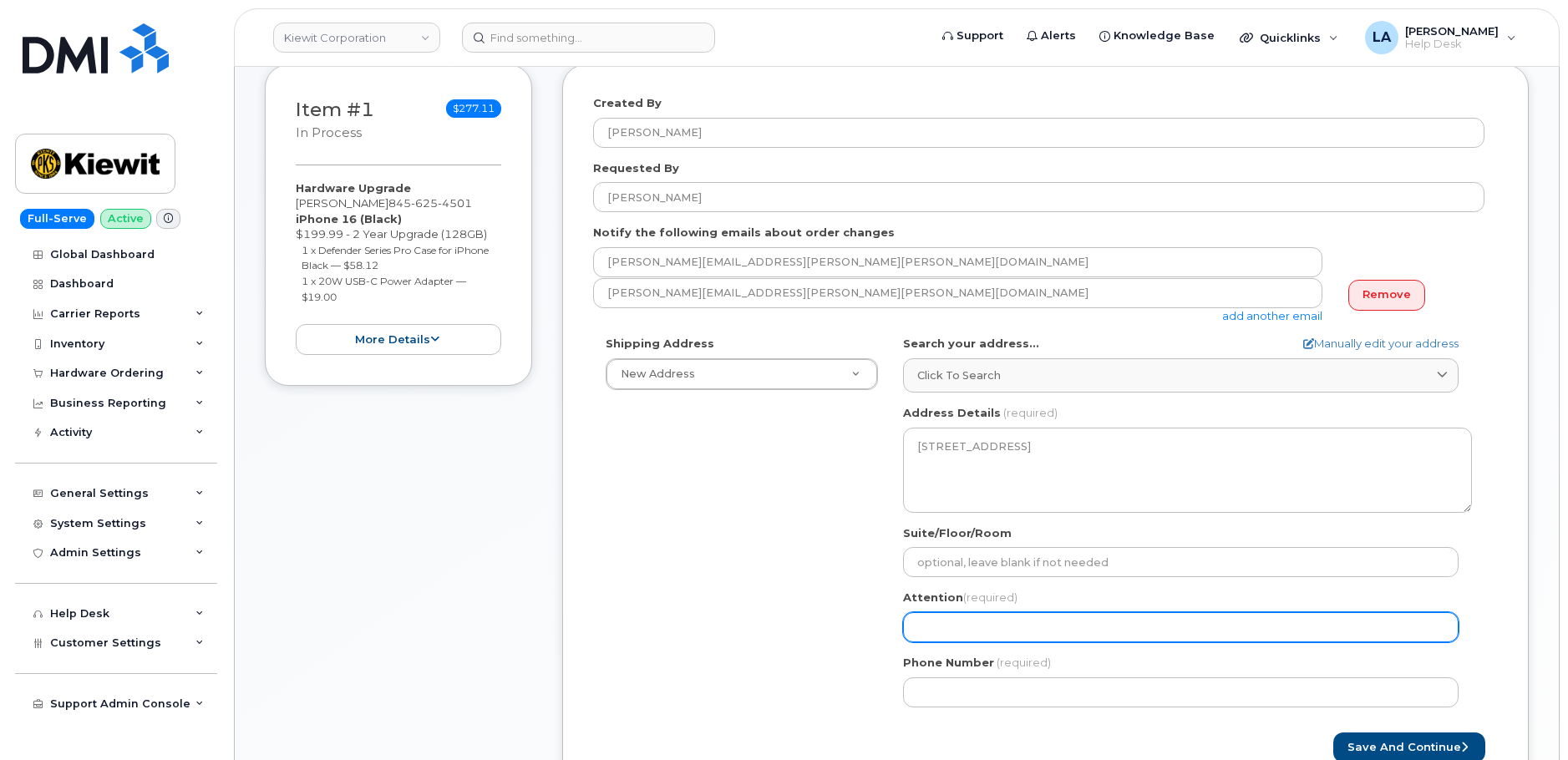
click at [1000, 626] on input "Attention (required)" at bounding box center [1180, 626] width 555 height 30
select select
type input "B"
select select
type input "Br"
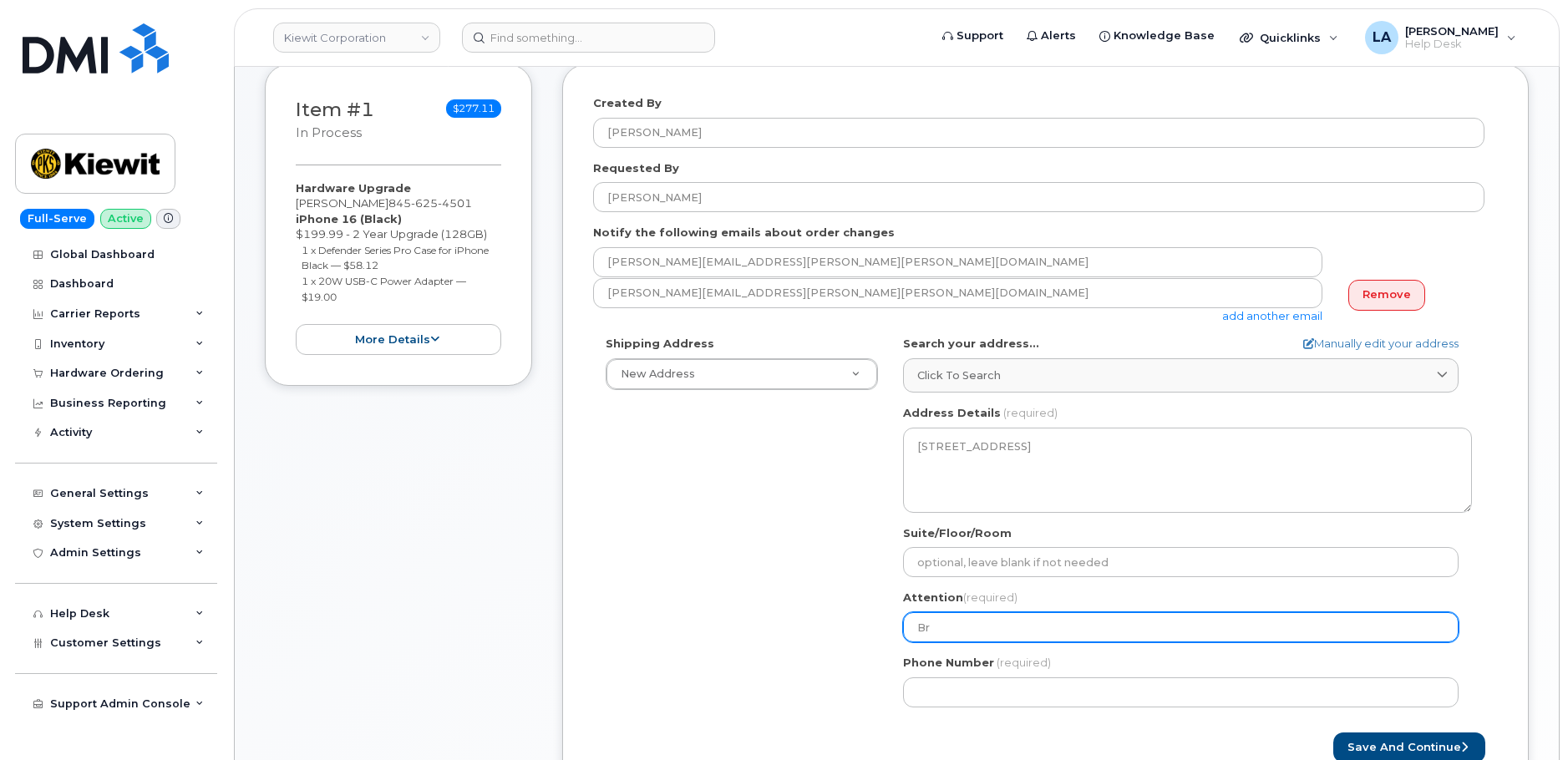
select select
type input "Bre"
select select
type input "[PERSON_NAME]"
select select
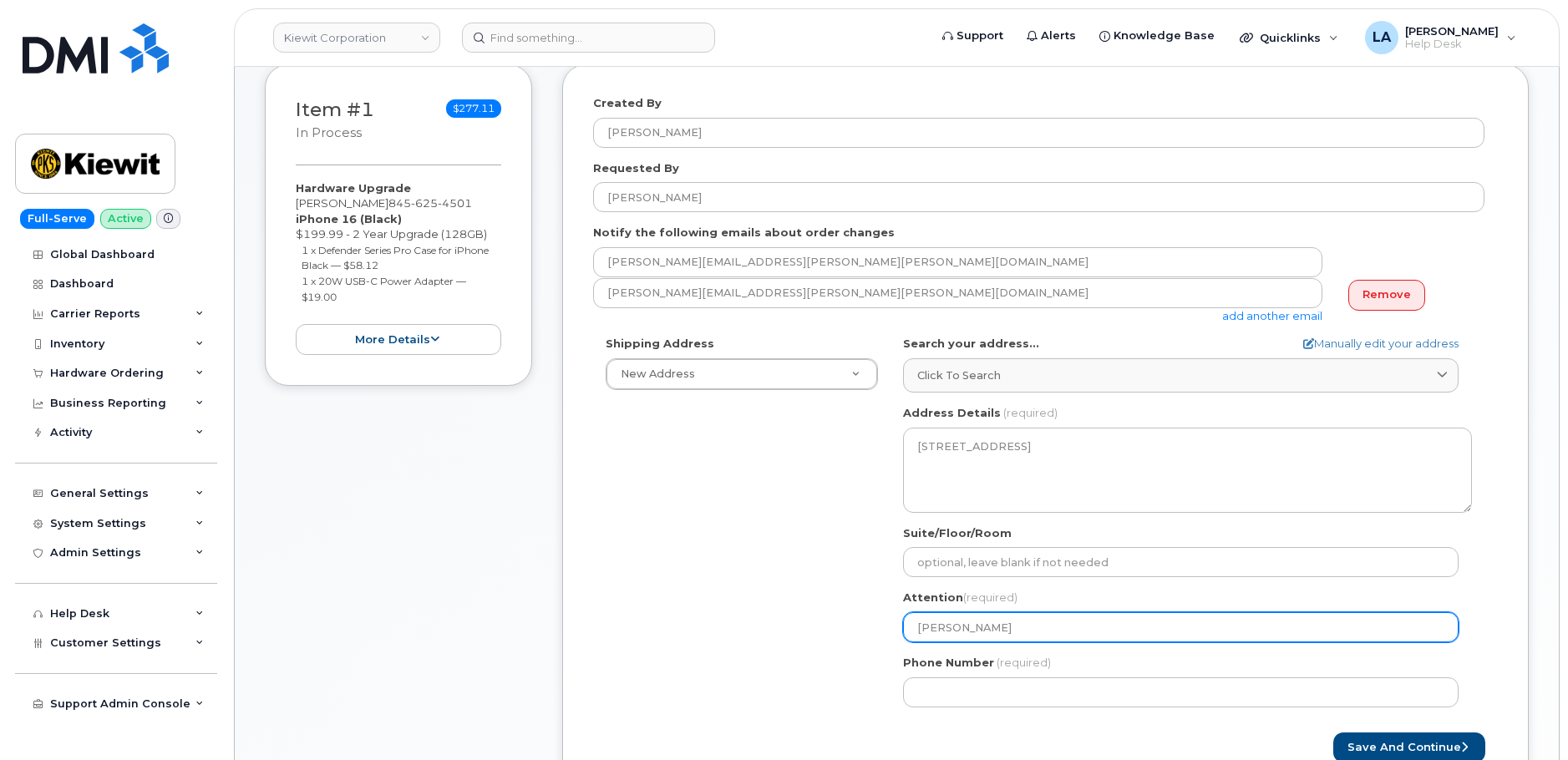
type input "[PERSON_NAME] G"
select select
type input "[PERSON_NAME] Ge"
select select
type input "[PERSON_NAME] Ger"
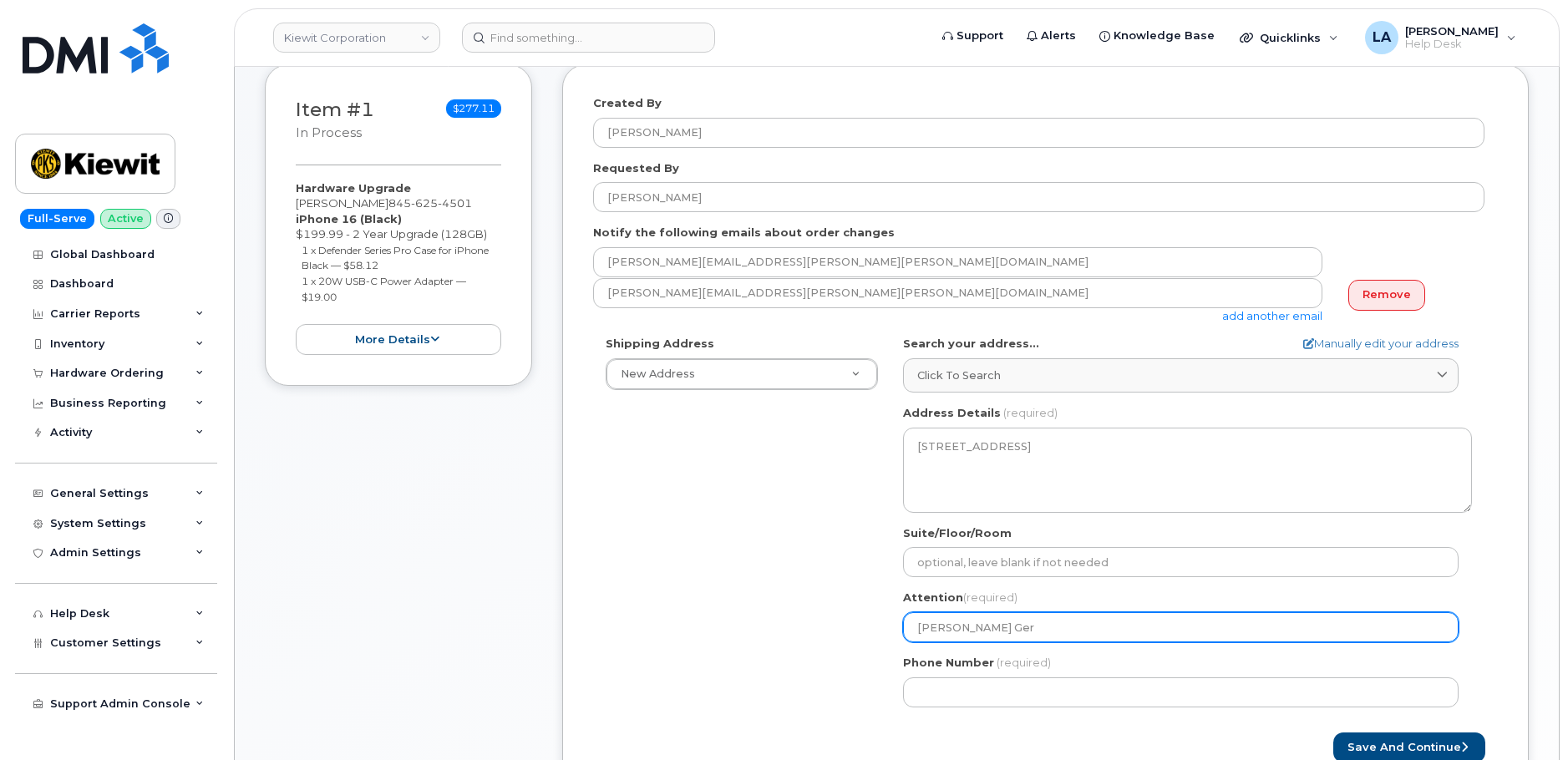
select select
type input "Bret Ge"
select select
type input "Bret G"
select select
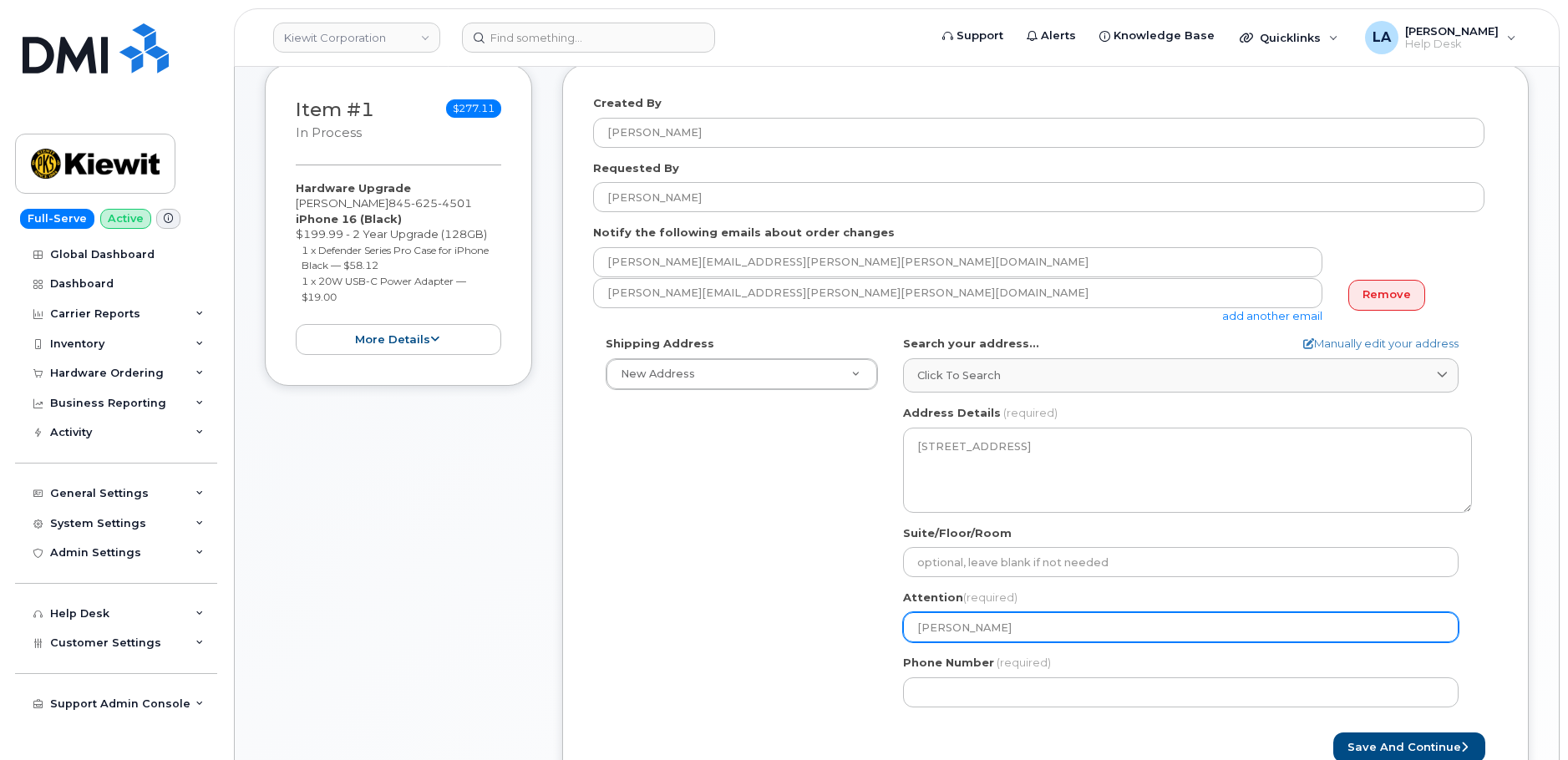
type input "Bret"
select select
type input "Bre"
select select
type input "Br"
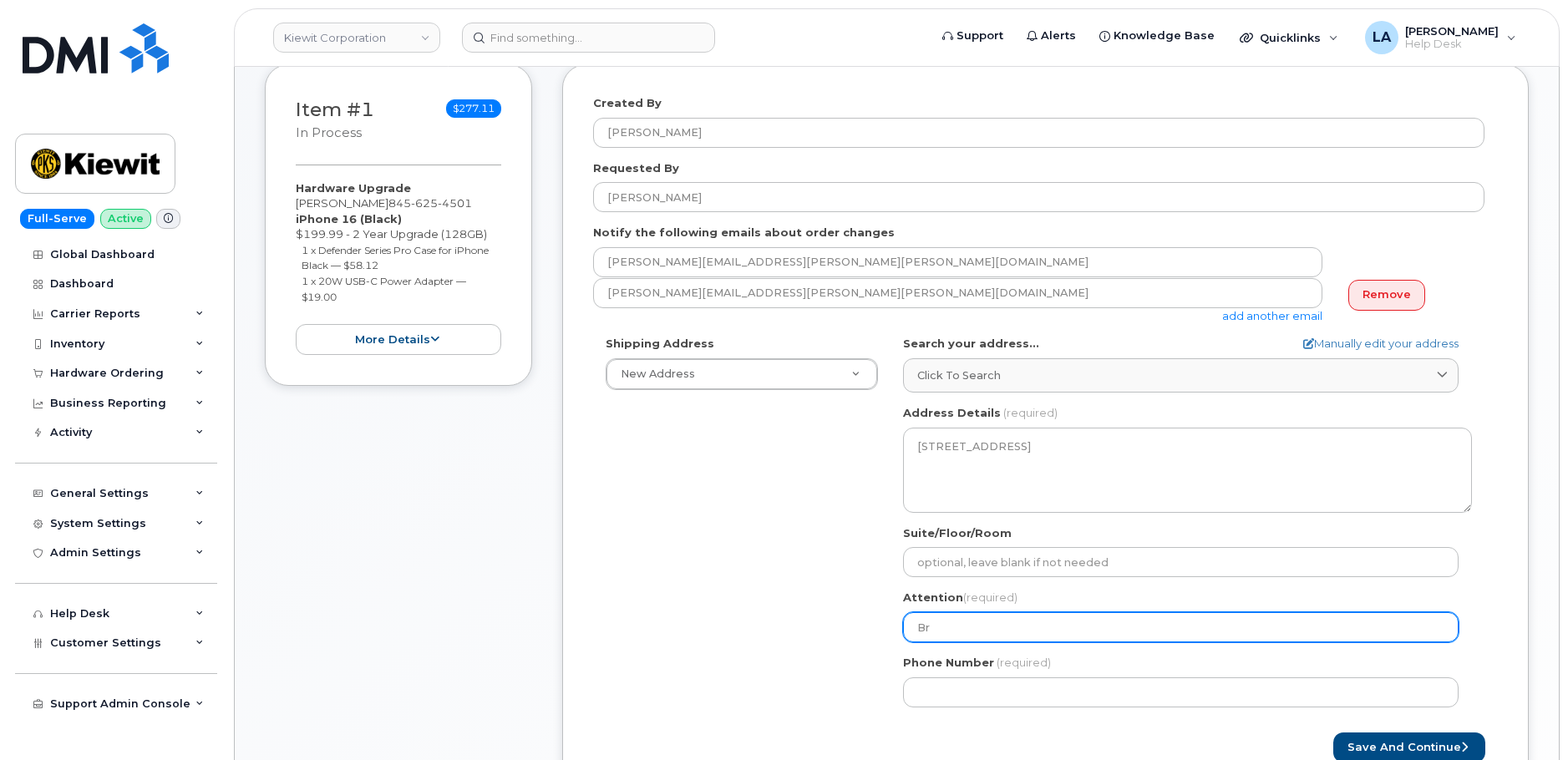
select select
type input "B"
select select
type input "A"
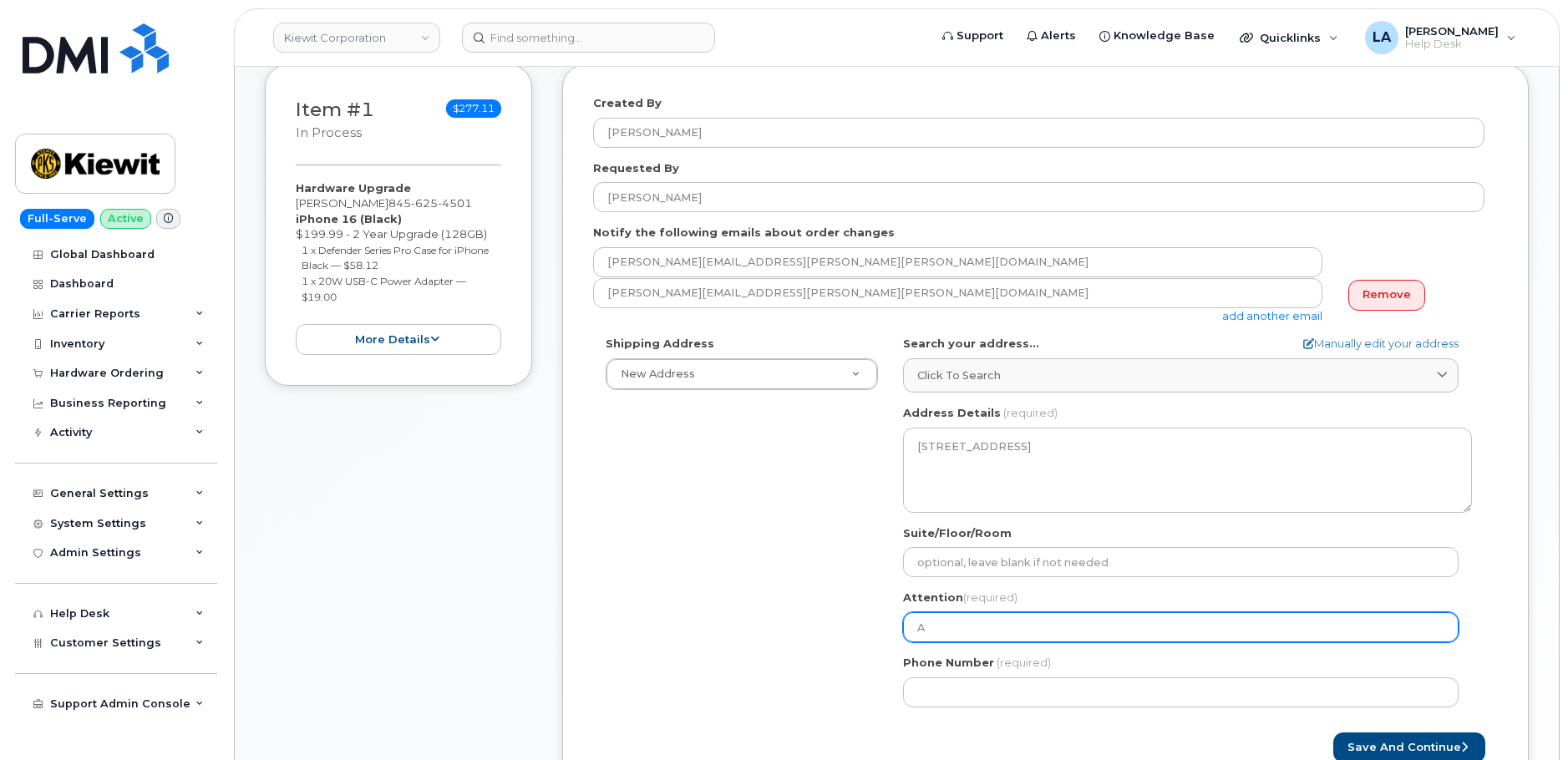
select select
type input "An"
select select
type input "Ant"
select select
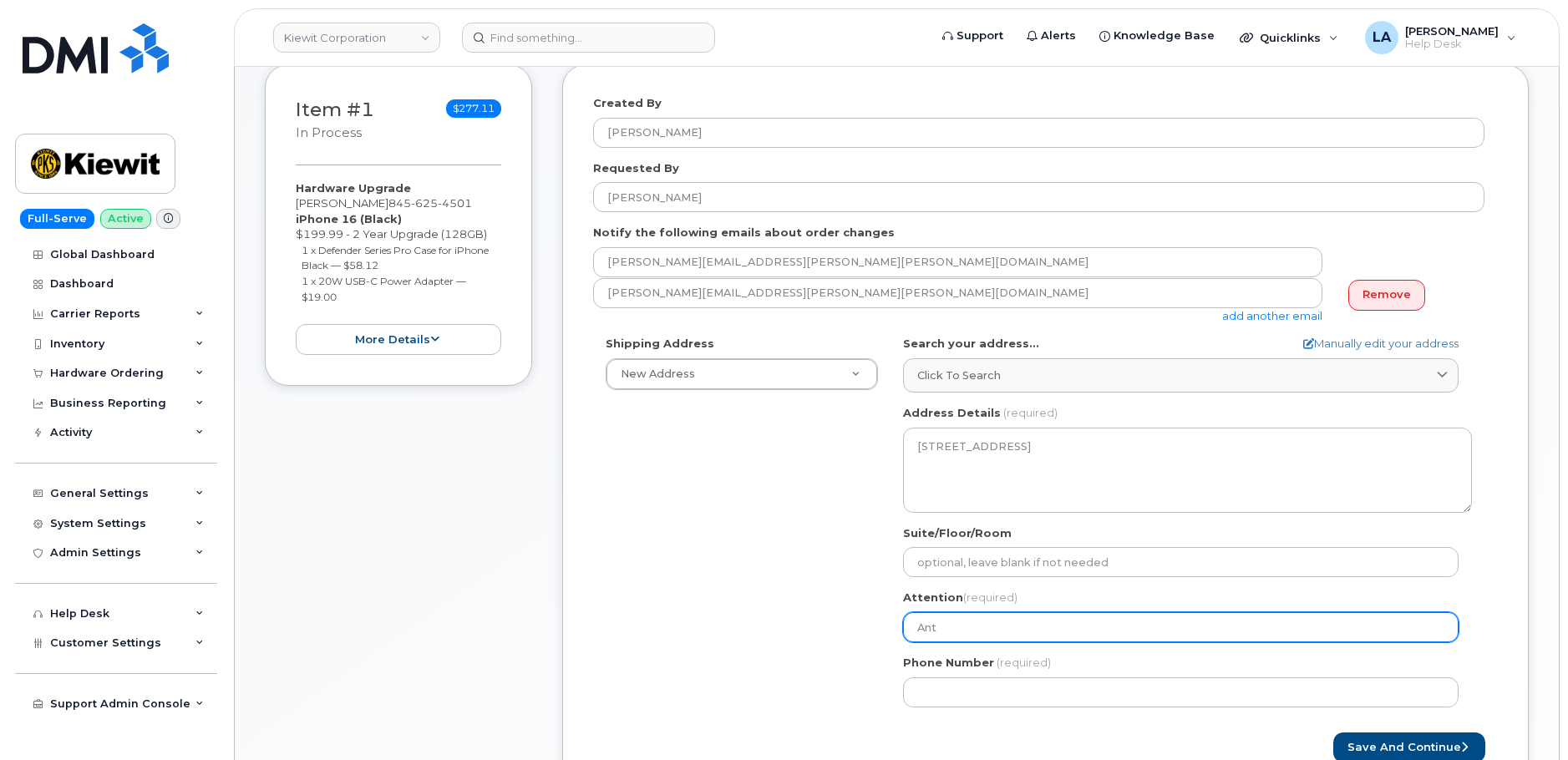
type input "Anth"
select select
type input "Antho"
select select
type input "Anthon"
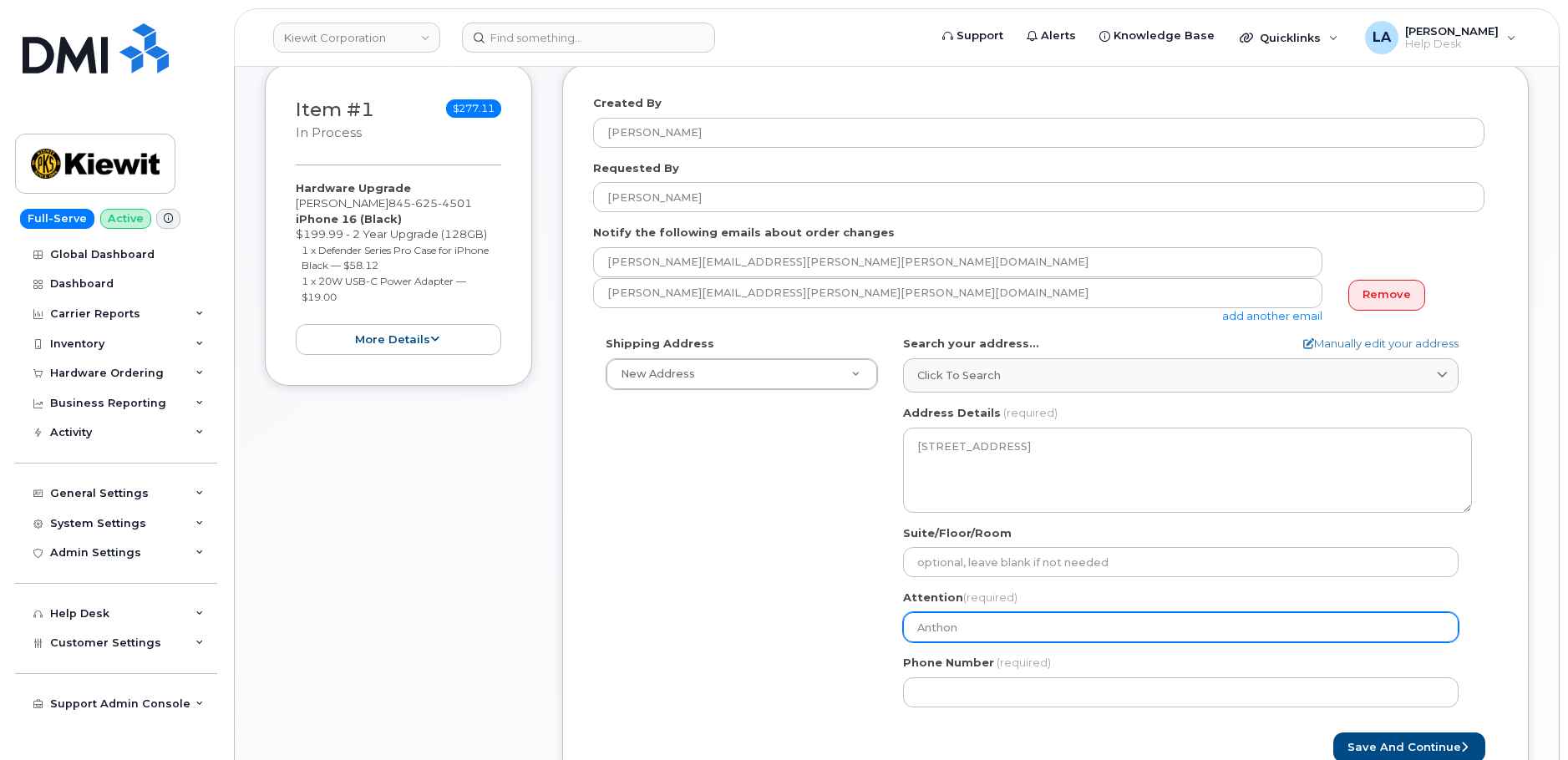
select select
type input "Anthony"
select select
type input "Anthony K"
select select
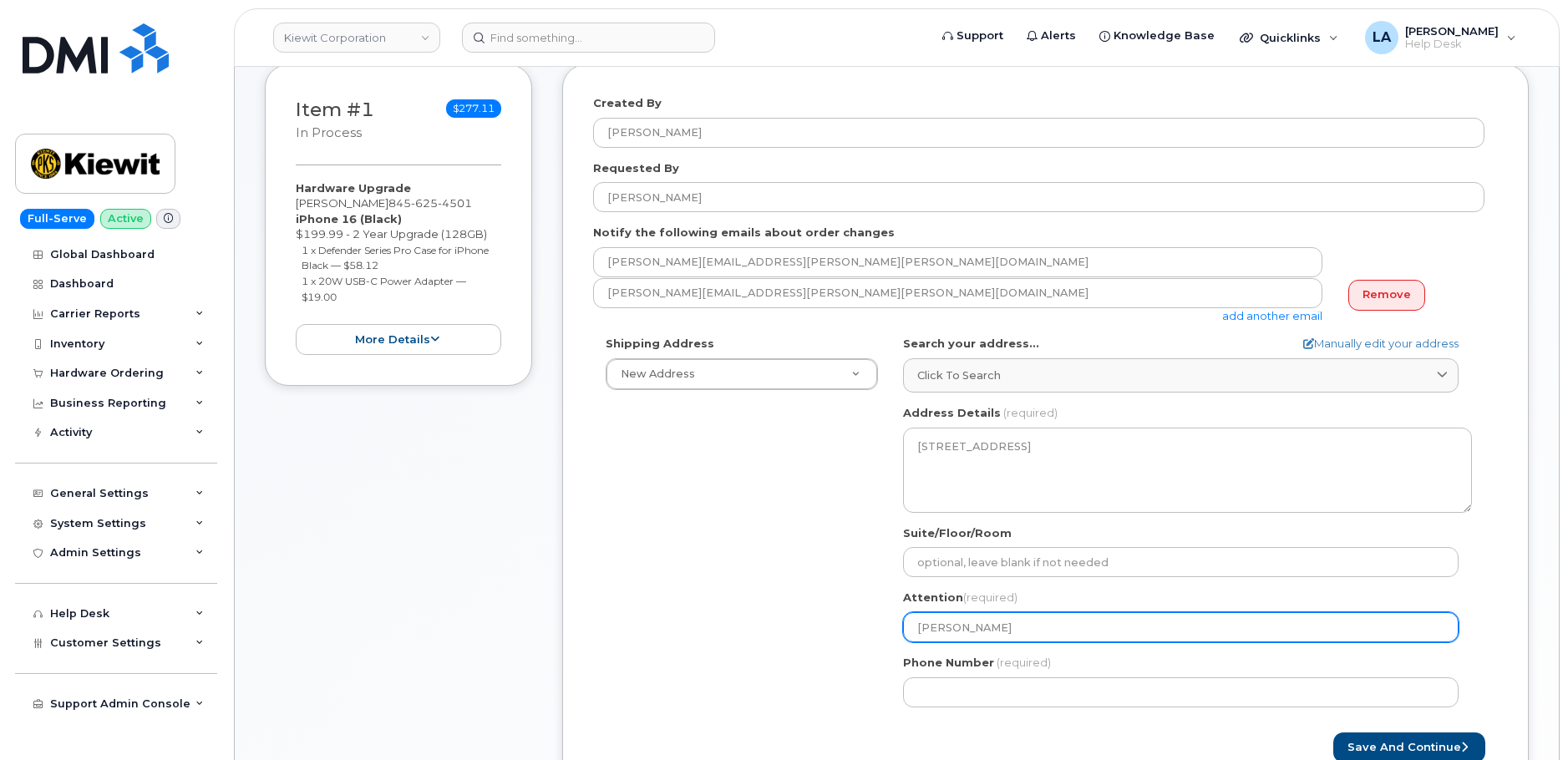
type input "Anthony Ko"
select select
type input "Anthony Koe"
select select
type input "Anthony Koep"
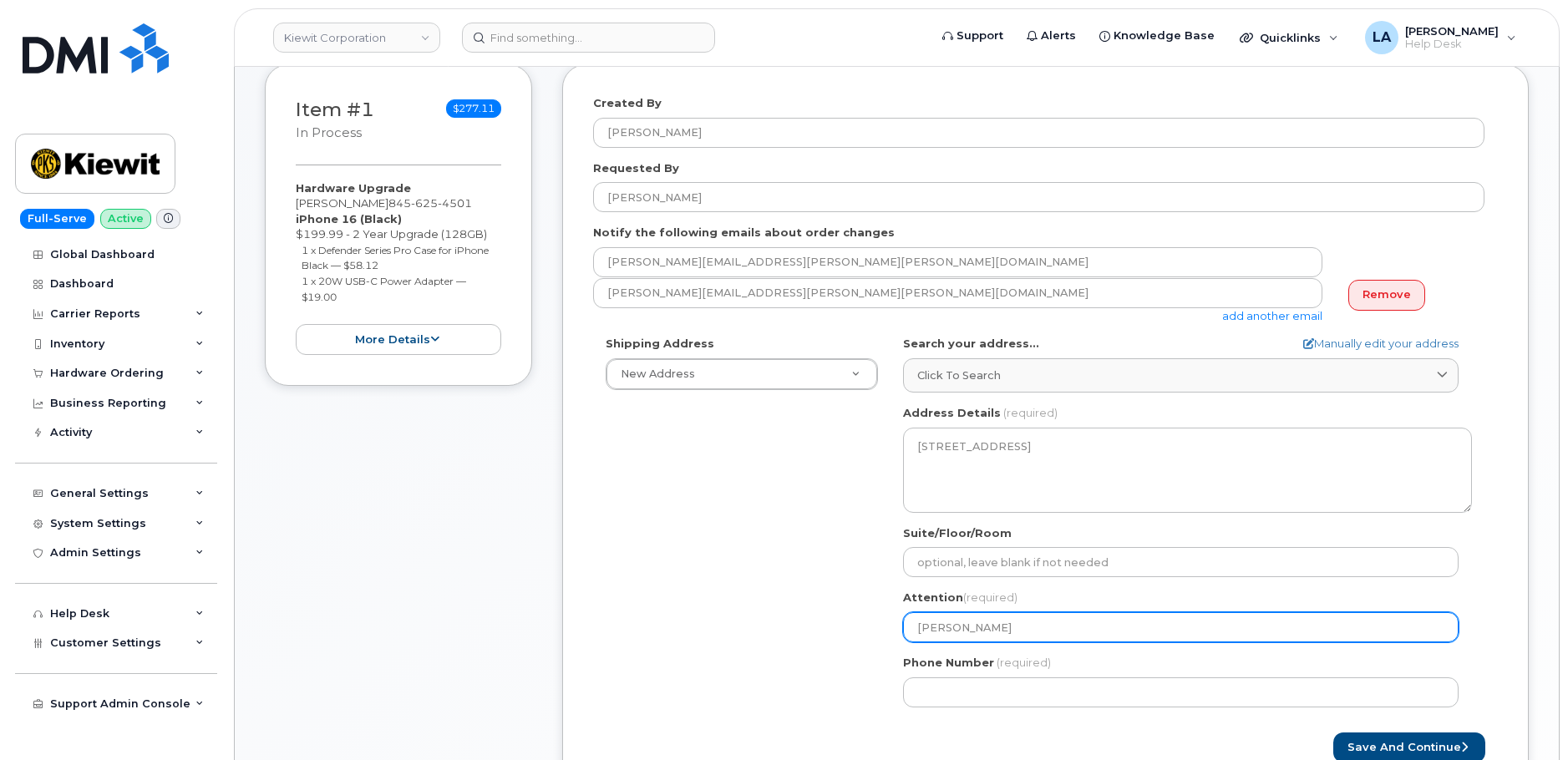
select select
type input "Anthony Koepp"
select select
type input "Anthony Koeppe"
select select
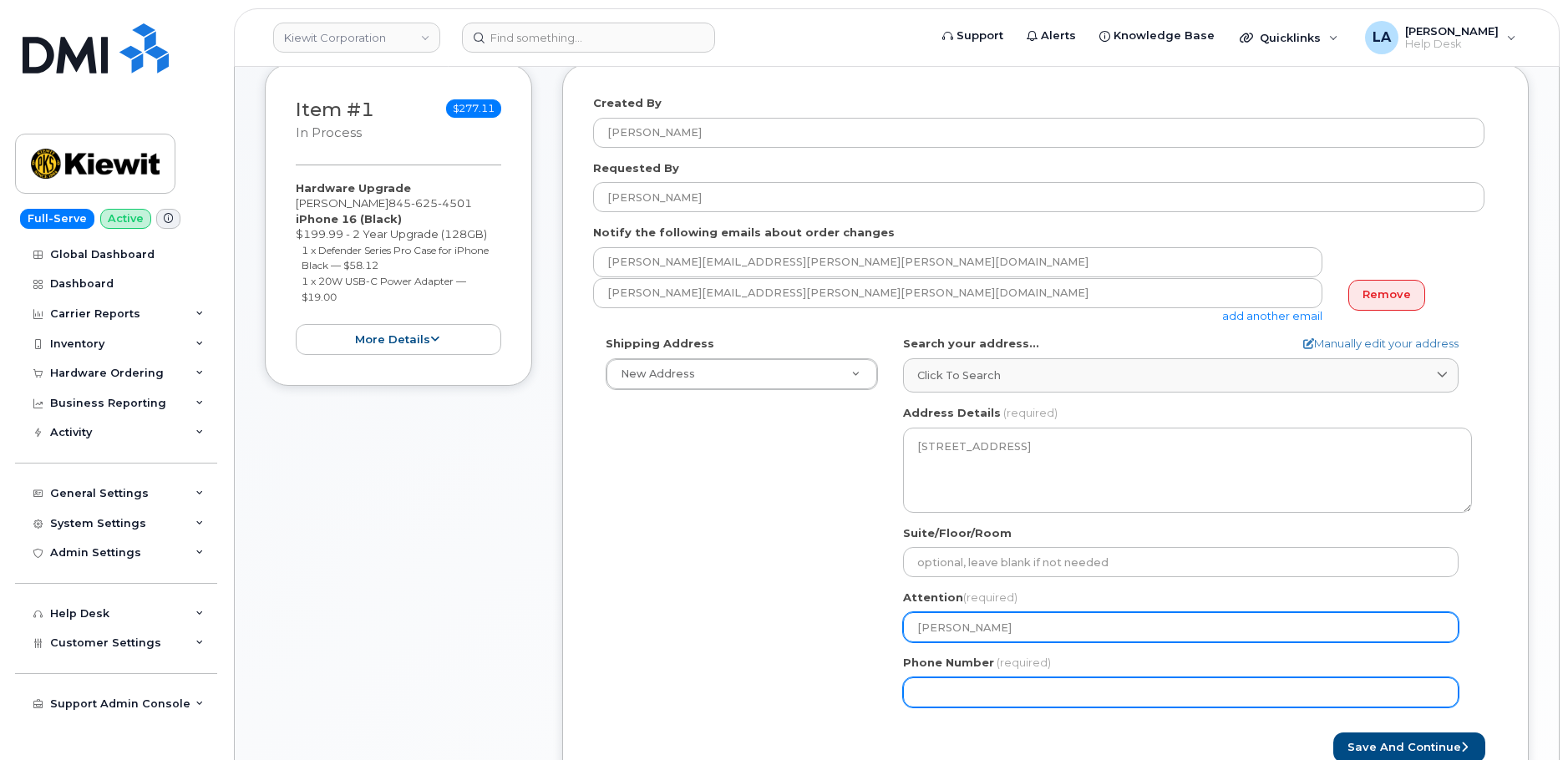
type input "[PERSON_NAME]"
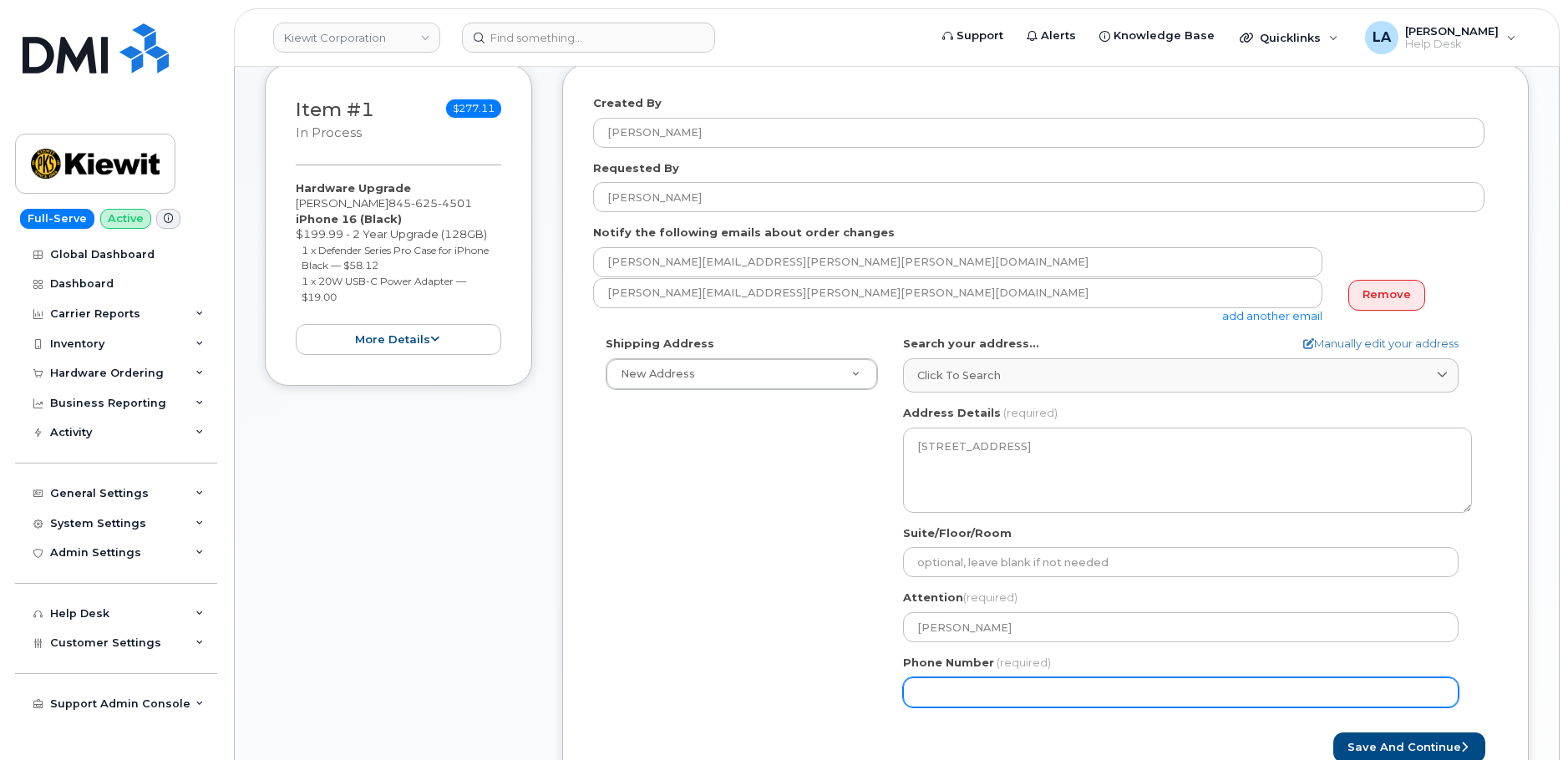
click at [941, 694] on input "Phone Number" at bounding box center [1180, 692] width 555 height 30
type input "913416218"
select select
type input "9134162183"
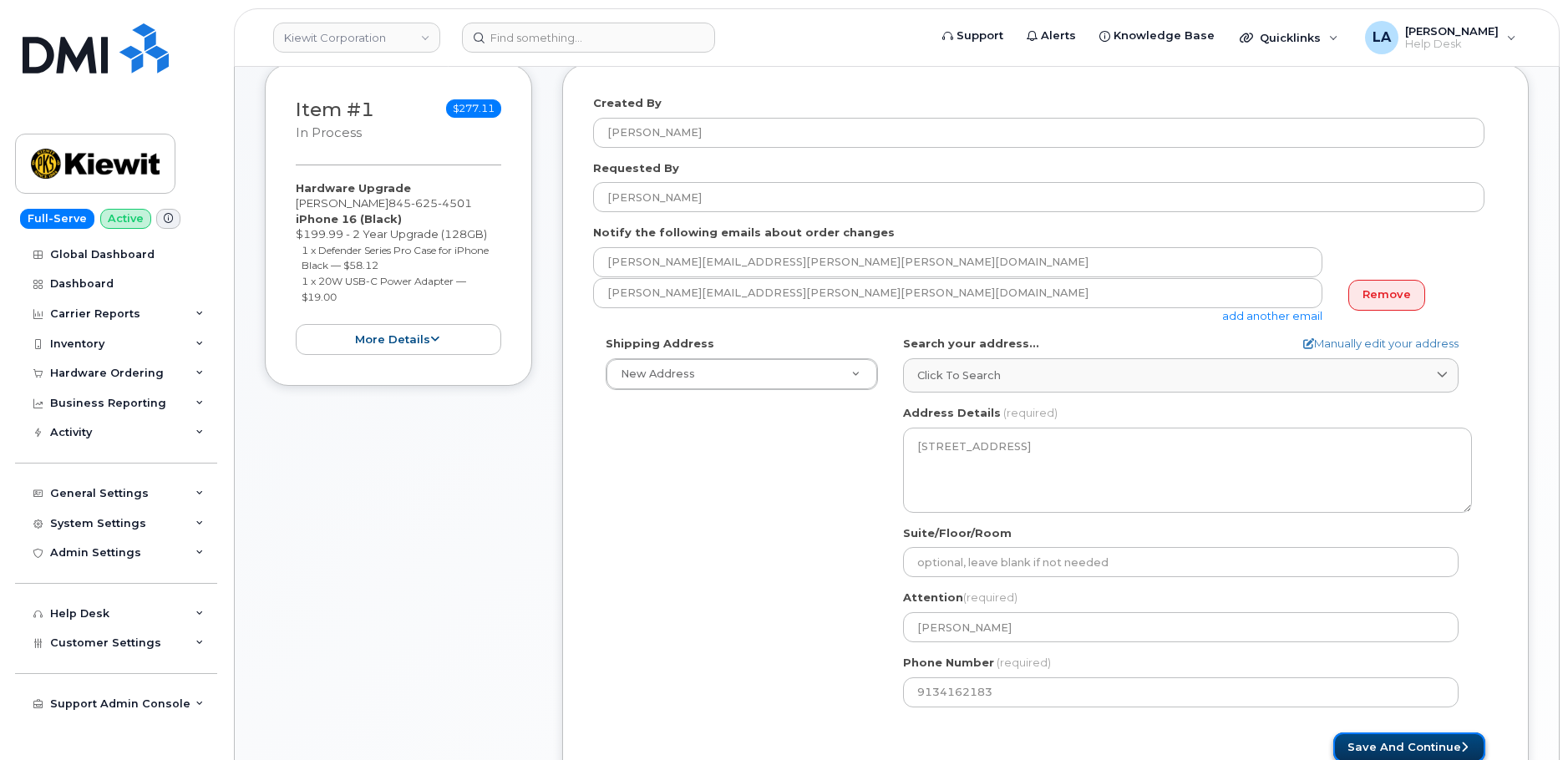
click at [1406, 742] on button "Save and Continue" at bounding box center [1409, 747] width 152 height 31
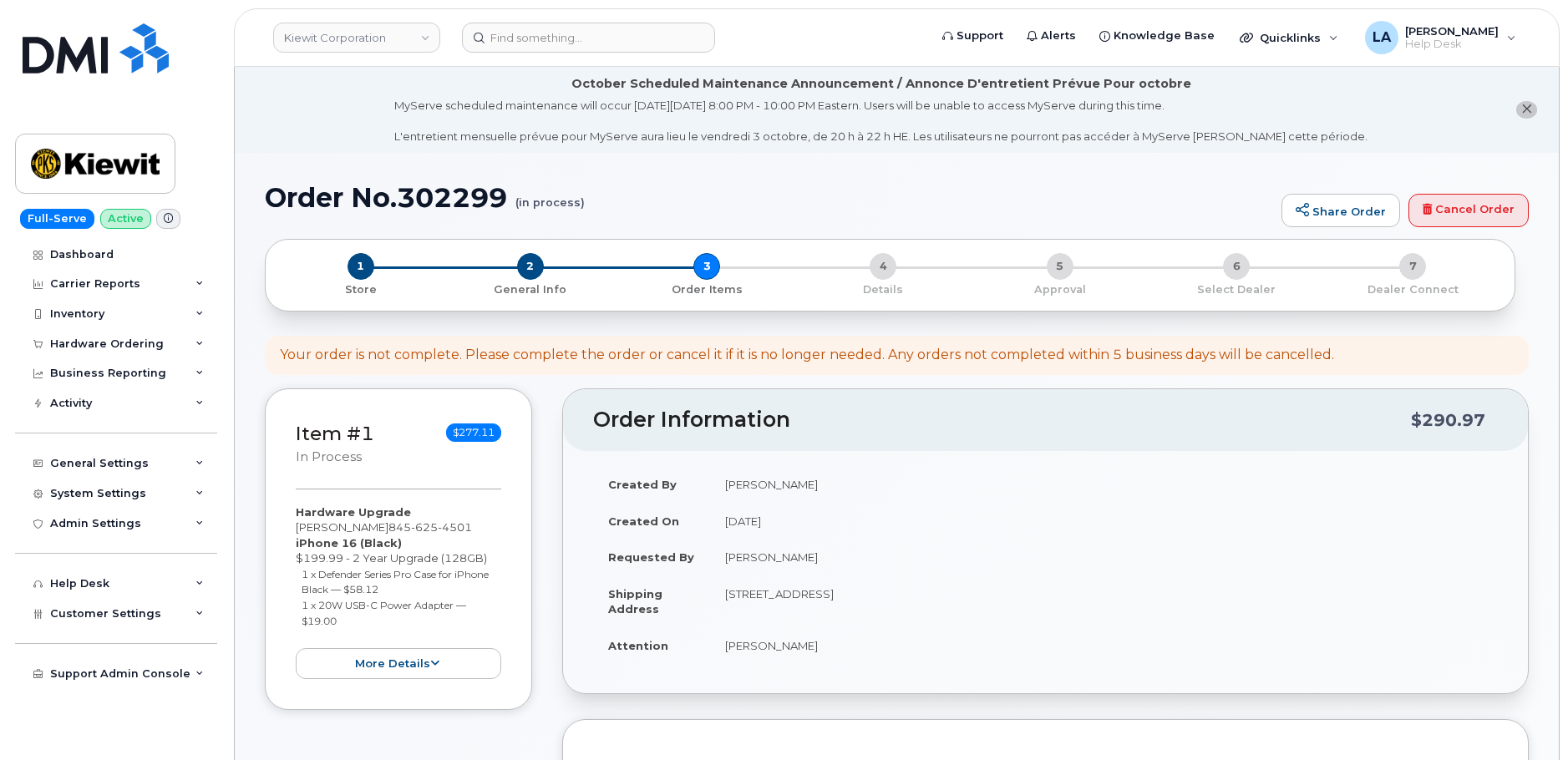
click at [472, 695] on div "Item #1 in process $277.11 Hardware Upgrade [PERSON_NAME] [PHONE_NUMBER] iPhone…" at bounding box center [398, 549] width 267 height 321
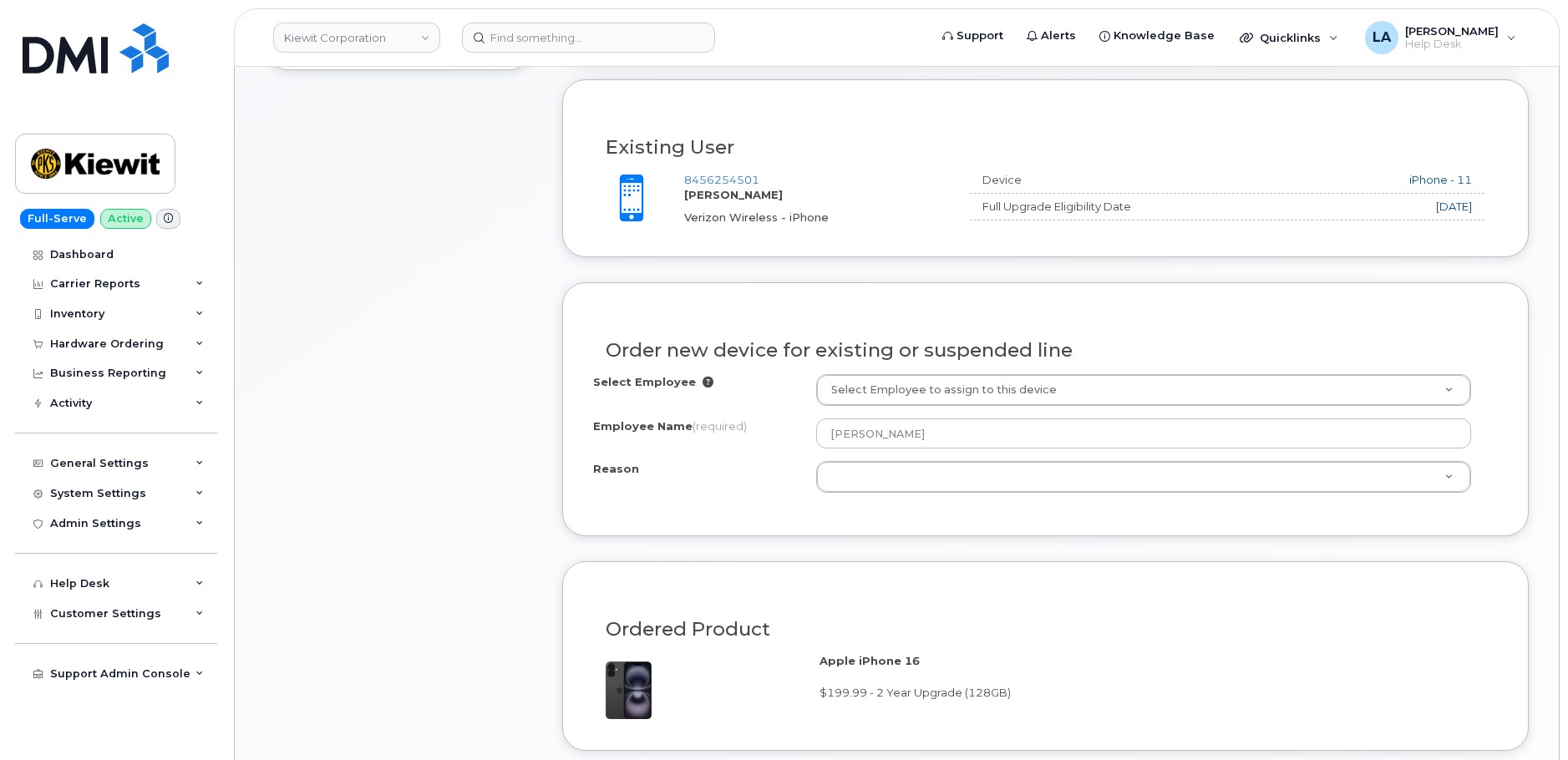
scroll to position [665, 0]
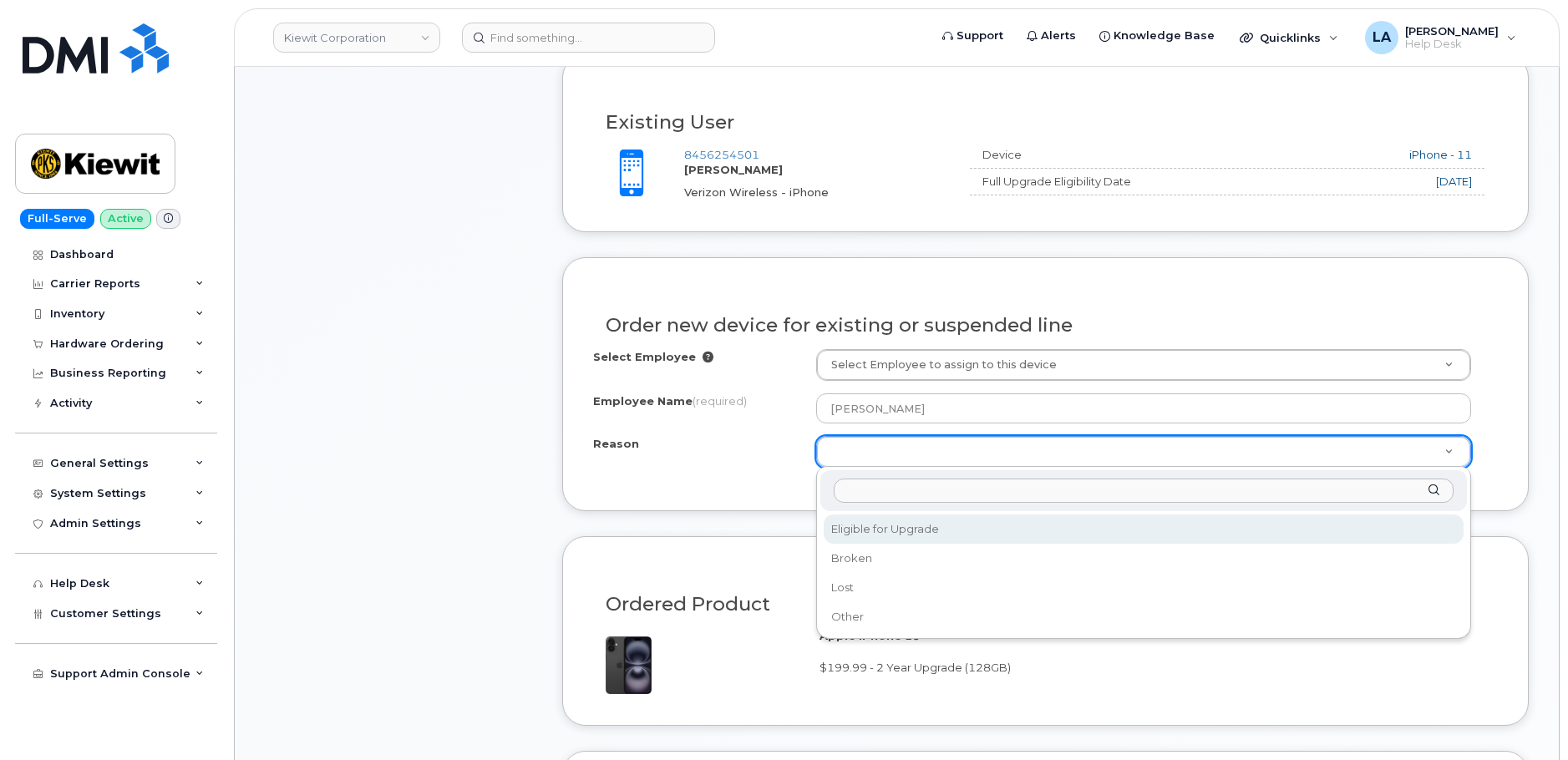
select select "eligible_for_upgrade"
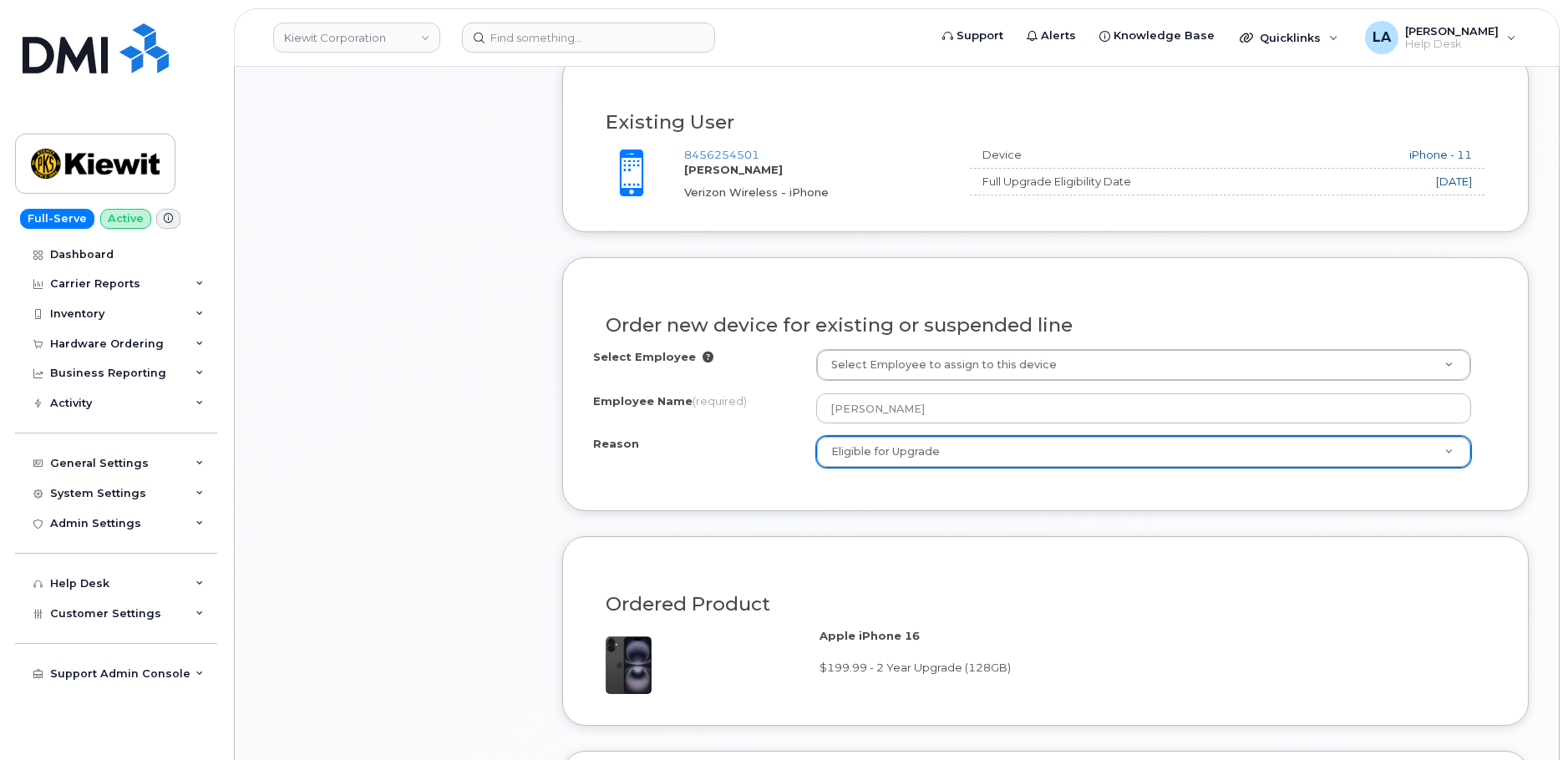
click at [630, 502] on div "Order new device for existing or suspended line Select Employee Select Employee…" at bounding box center [1045, 384] width 966 height 254
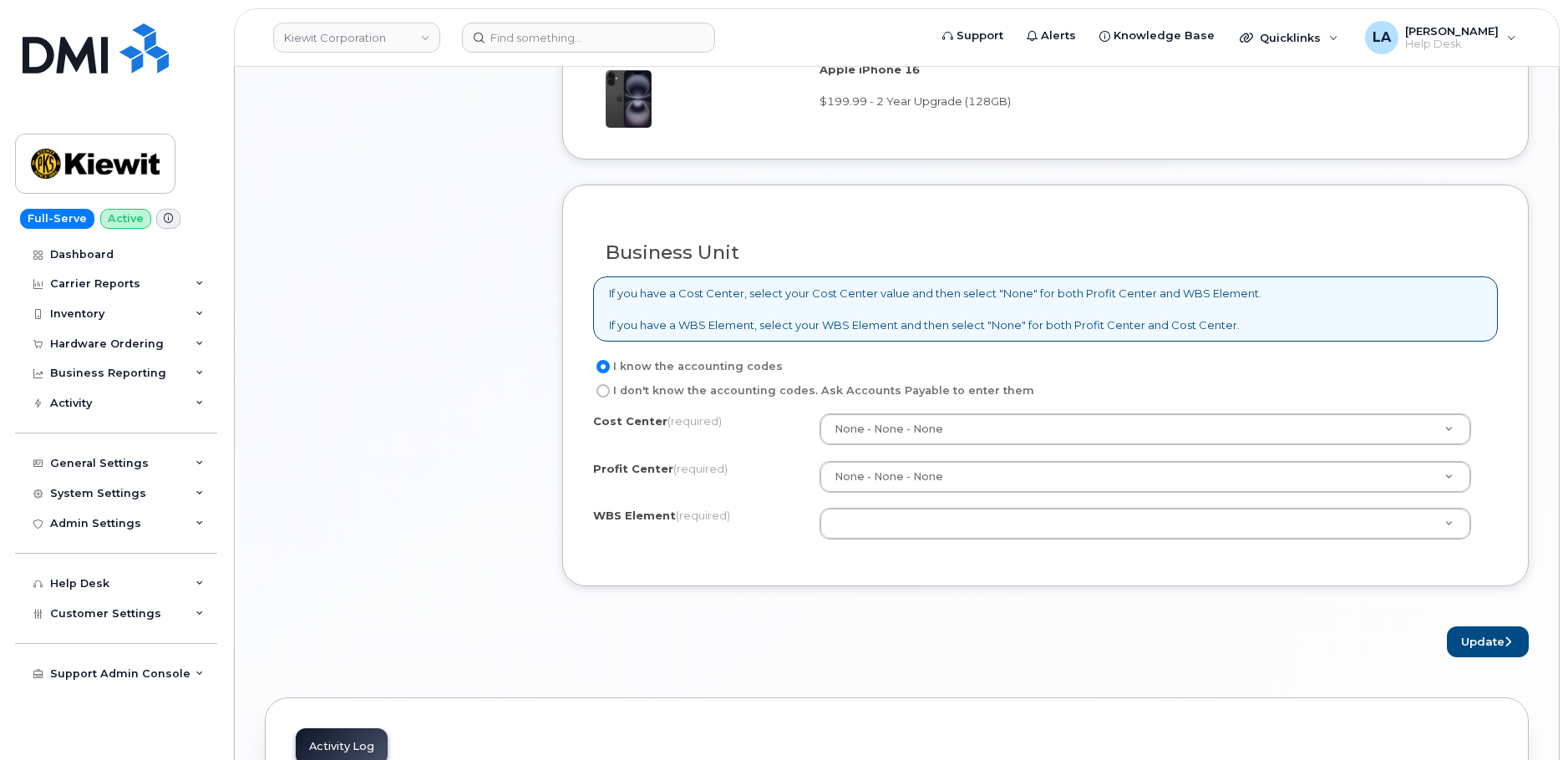
scroll to position [1279, 0]
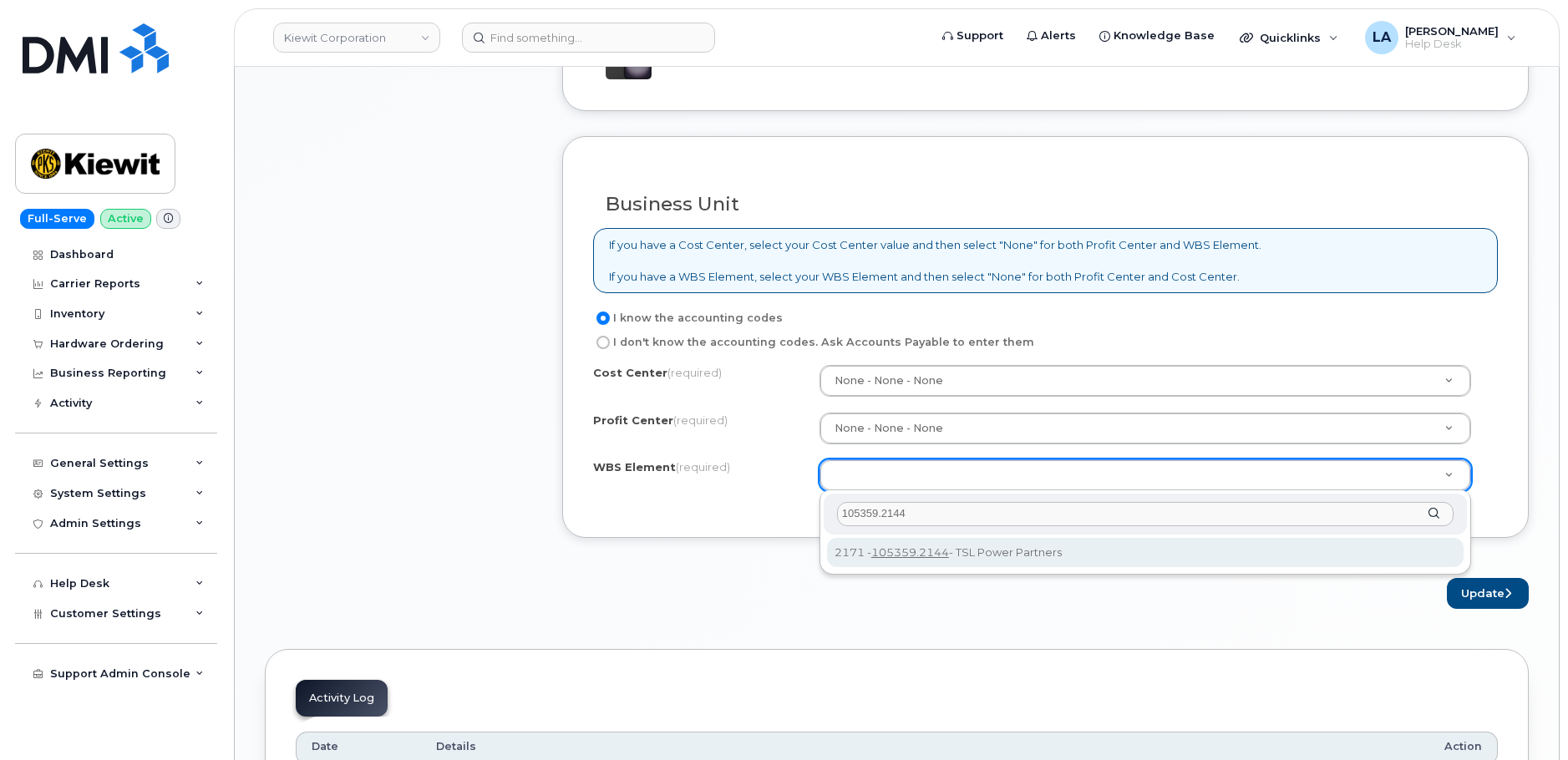
type input "105359.2144"
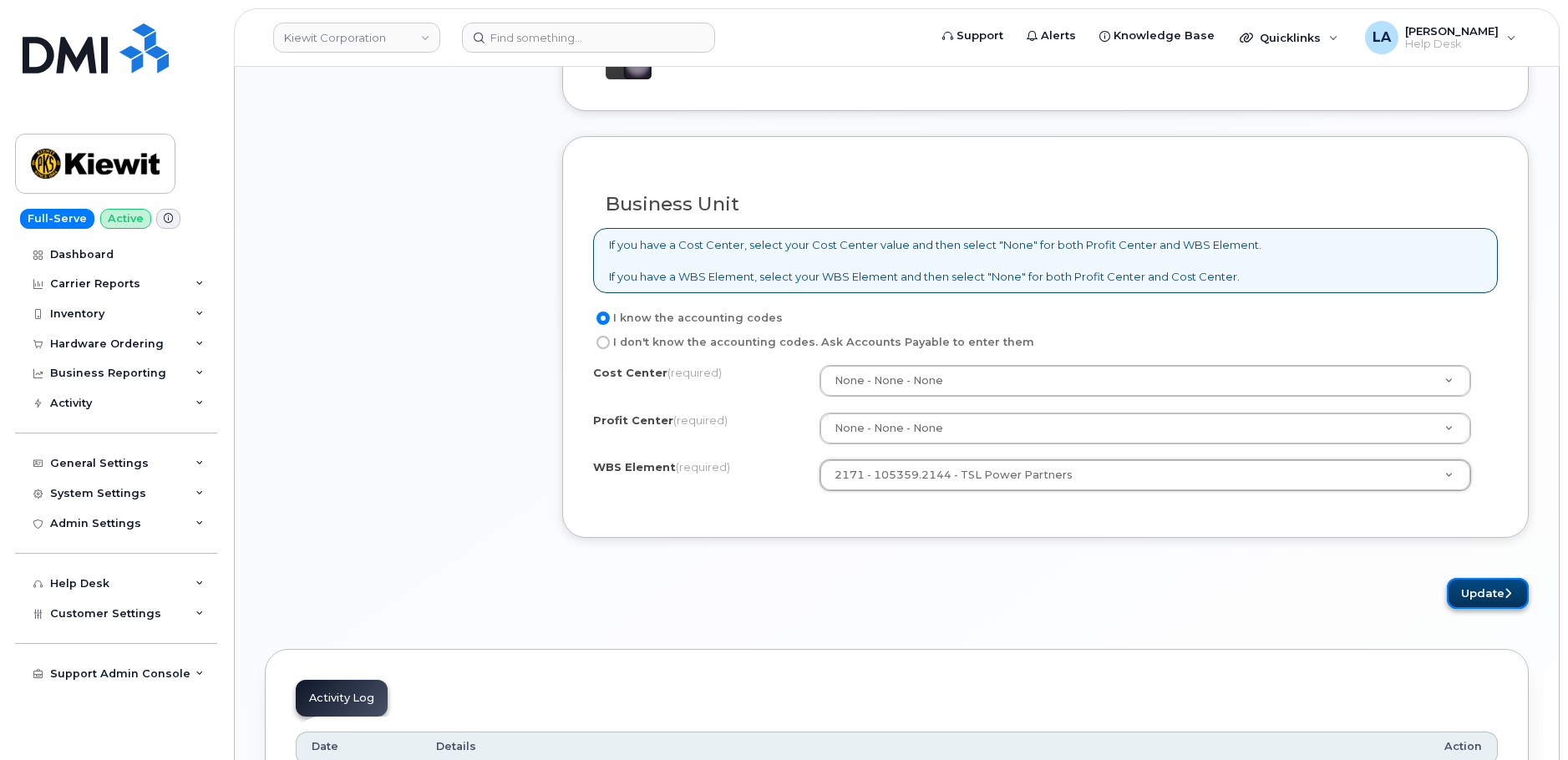
click at [1503, 585] on button "Update" at bounding box center [1488, 592] width 82 height 31
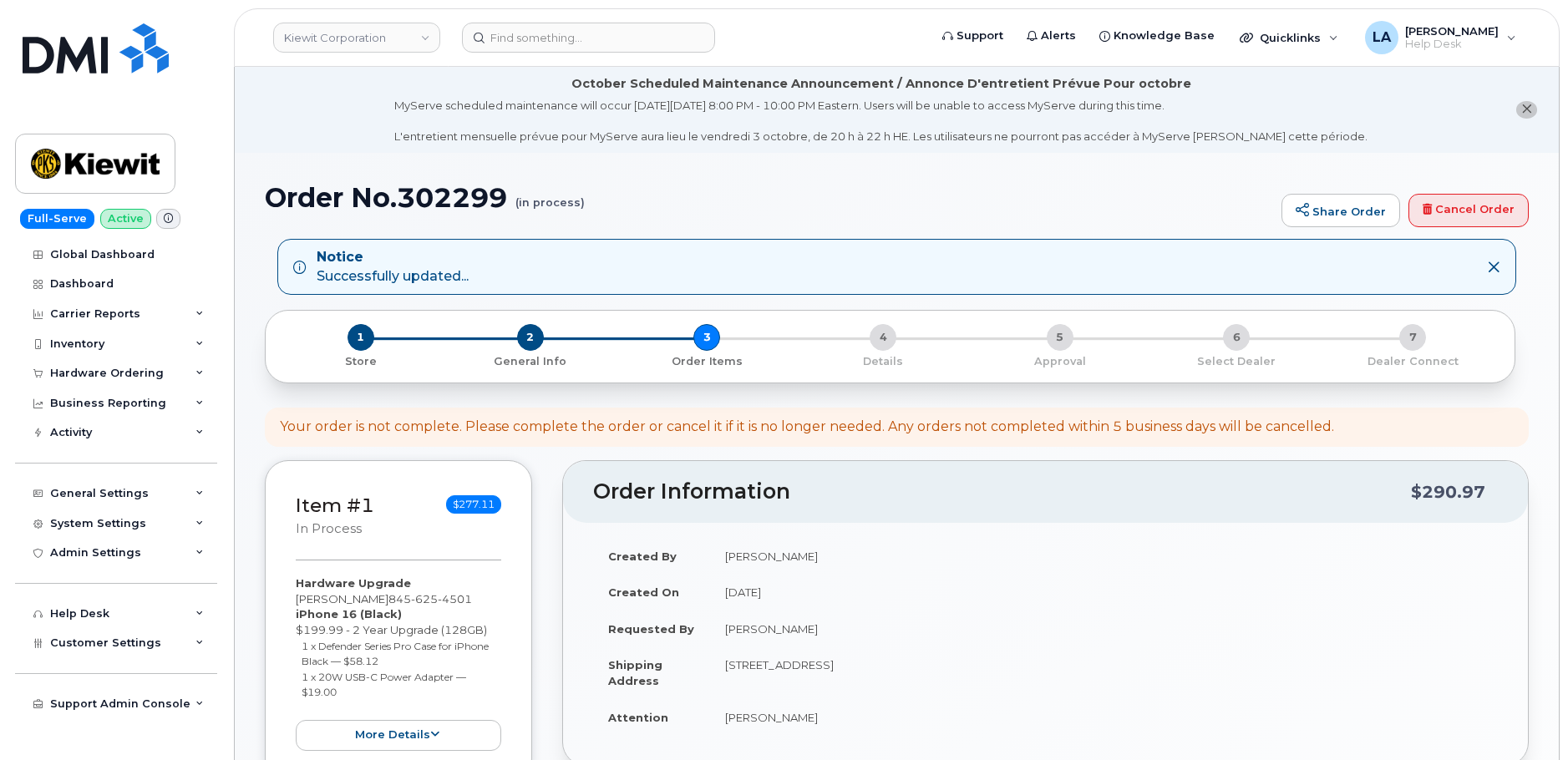
click at [992, 106] on div "MyServe scheduled maintenance will occur on Friday October 3rd, 8:00 PM - 10:00…" at bounding box center [881, 121] width 973 height 47
click at [956, 220] on div "Order No.302299 (in process) Share Order Cancel Order" at bounding box center [897, 211] width 1264 height 56
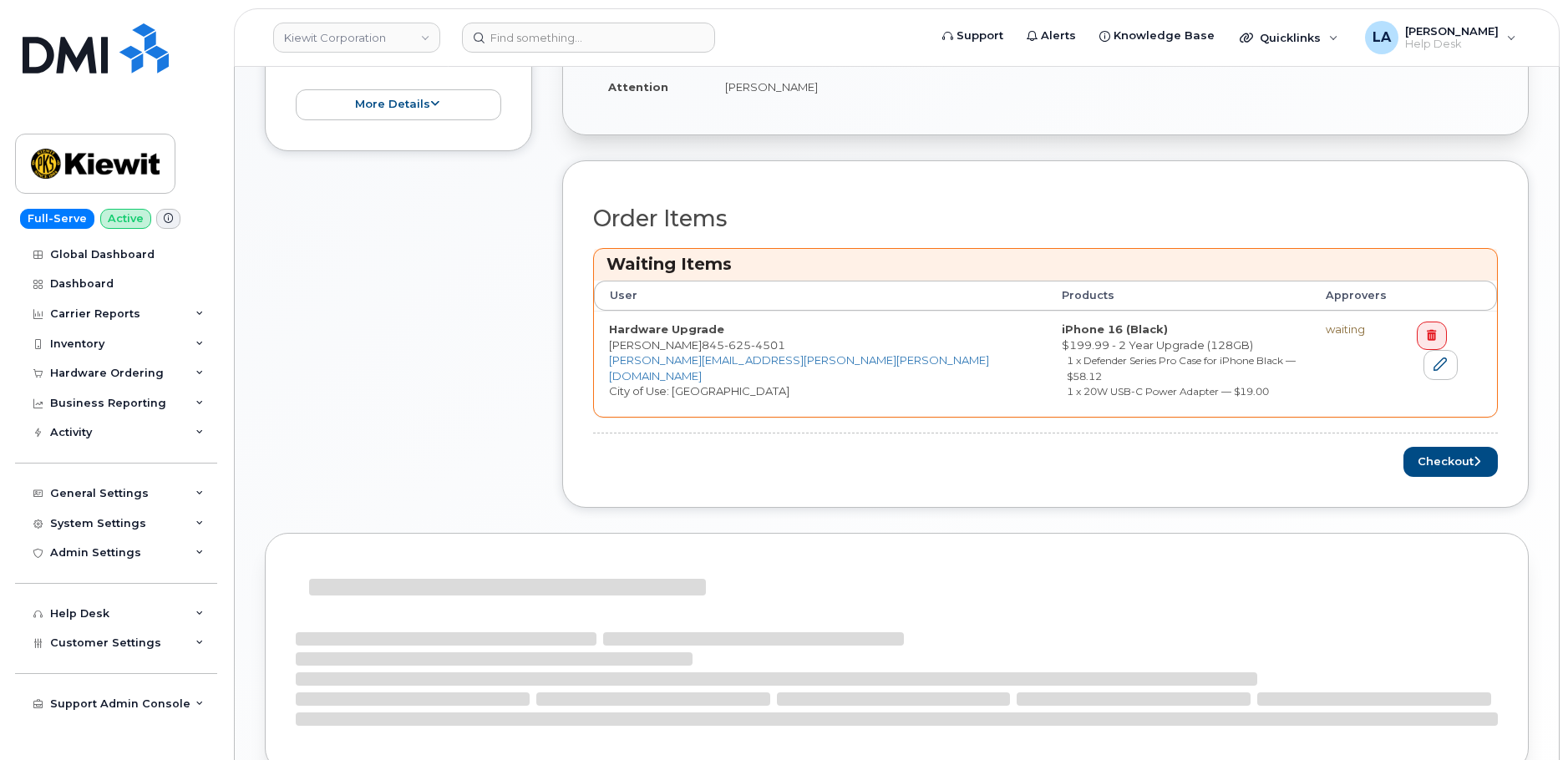
scroll to position [665, 0]
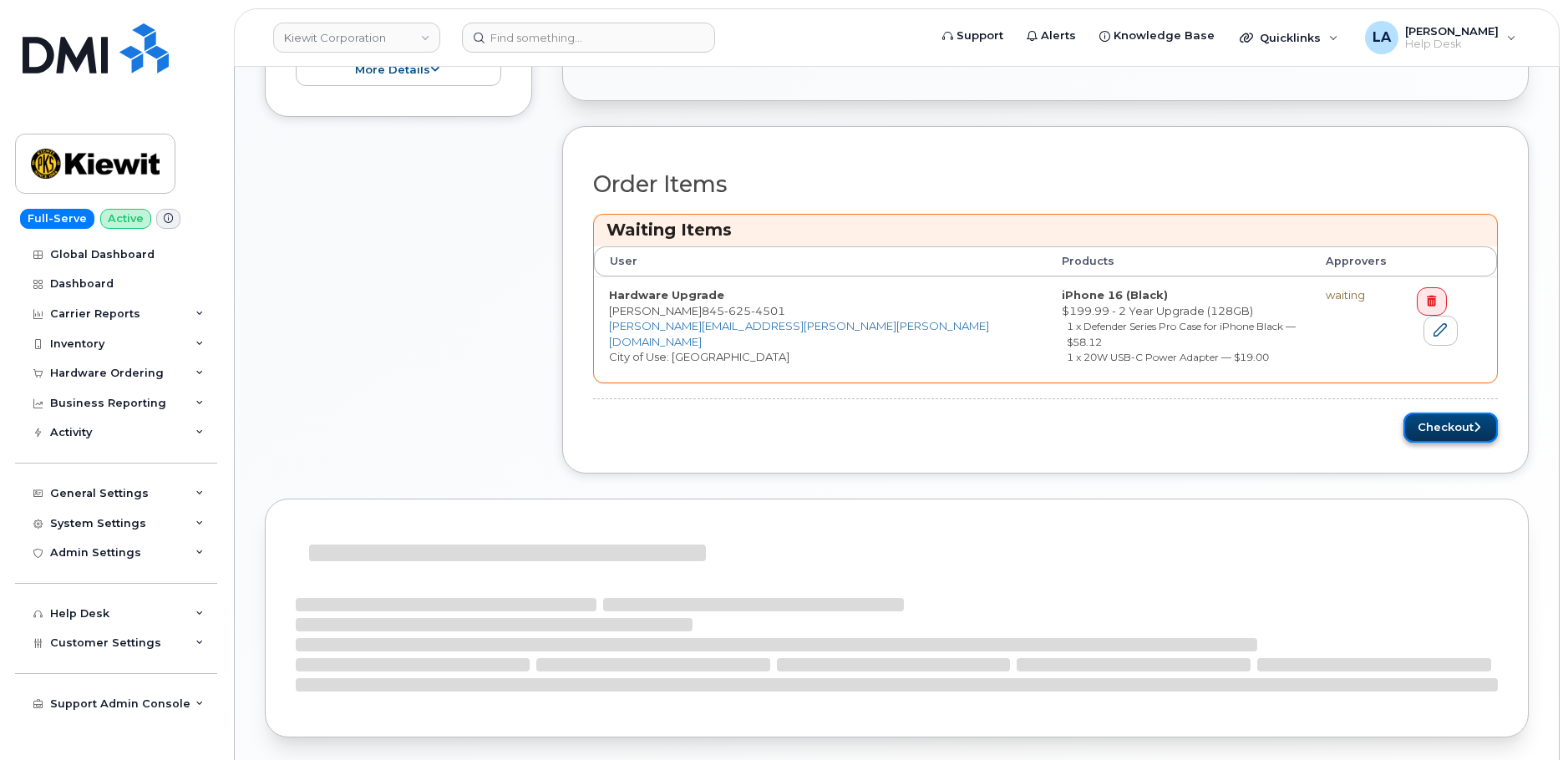
click at [1441, 413] on button "Checkout" at bounding box center [1451, 428] width 94 height 31
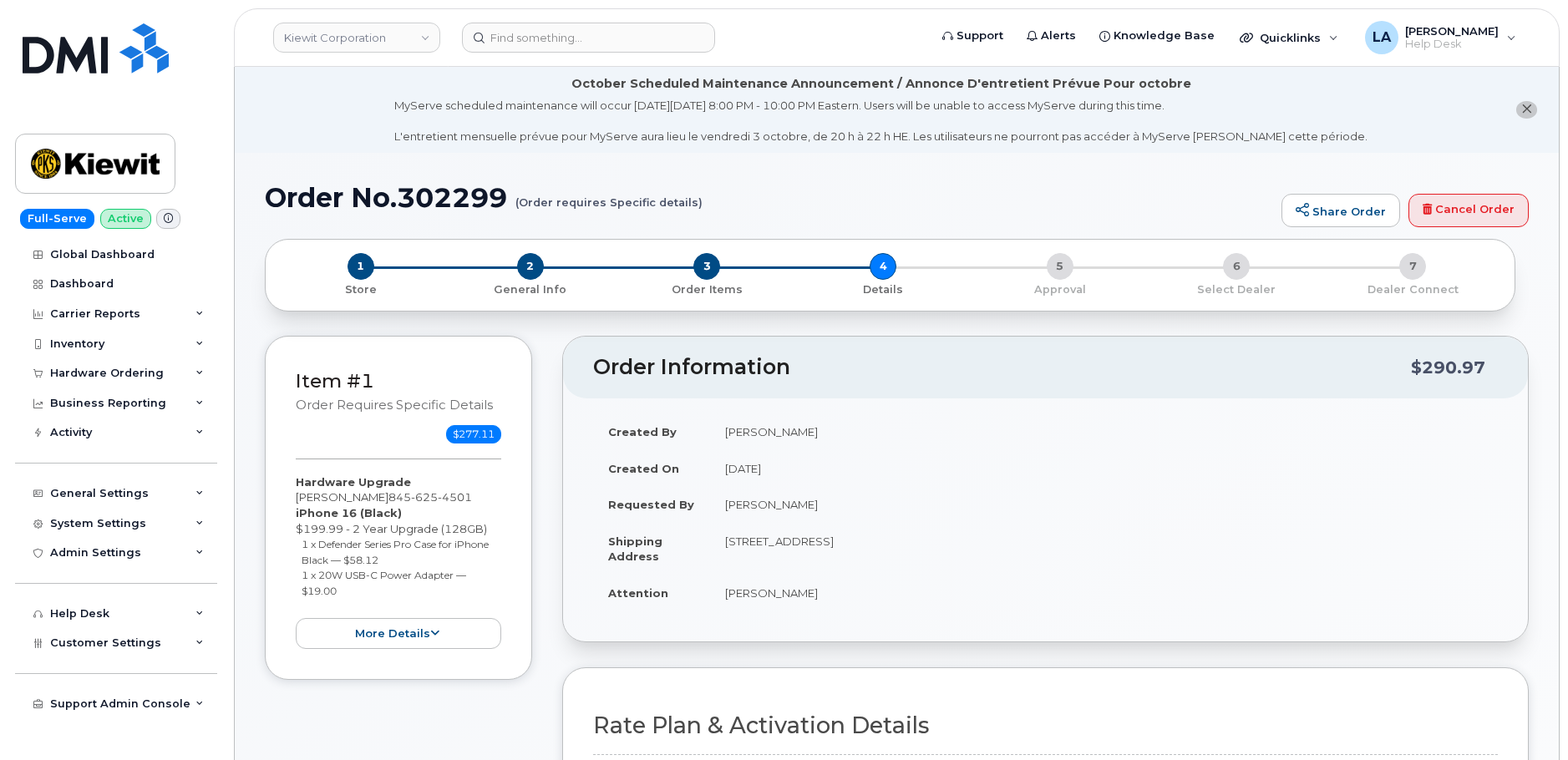
click at [1019, 189] on h1 "Order No.302299 (Order requires Specific details)" at bounding box center [768, 197] width 1008 height 29
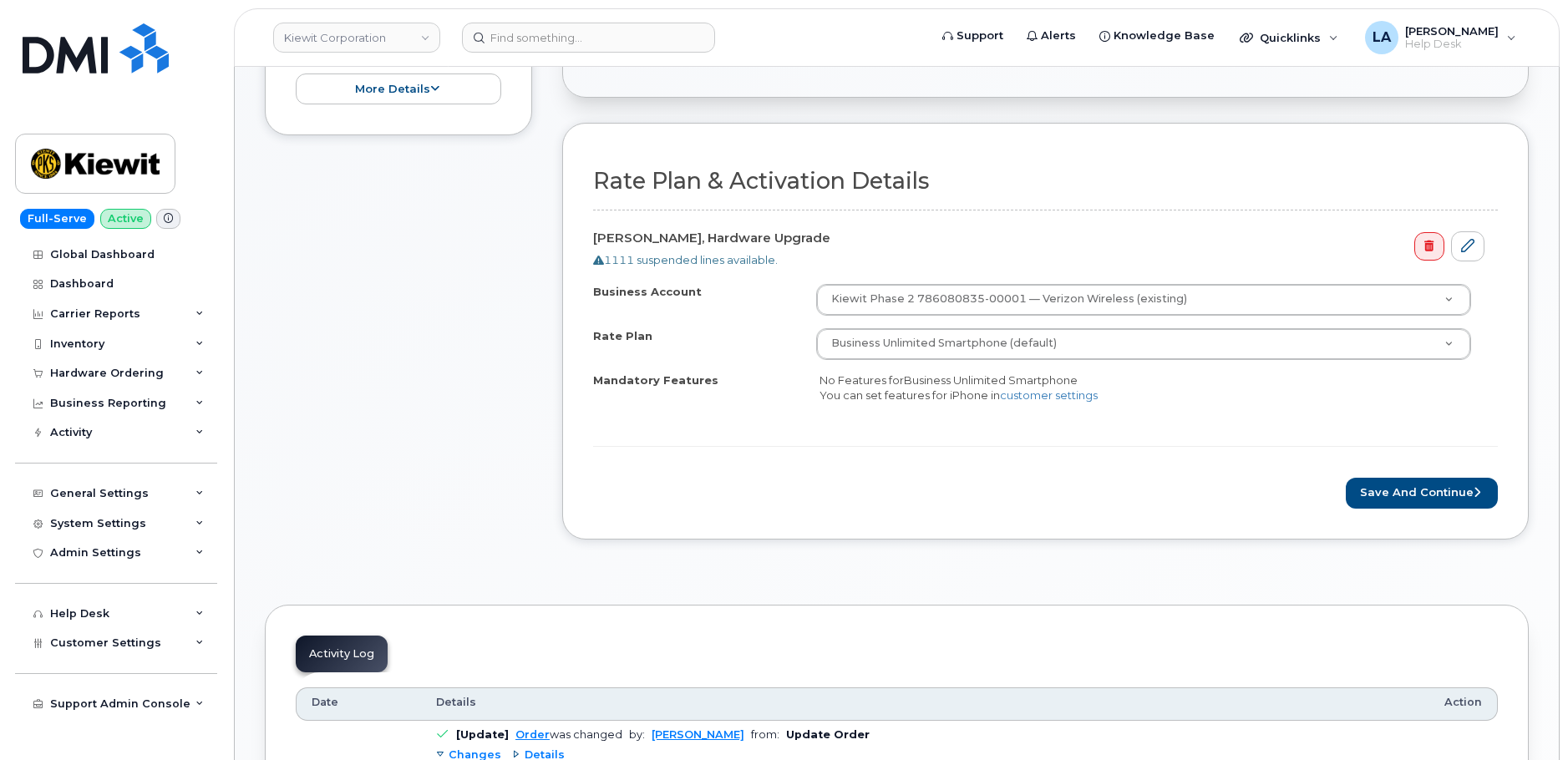
scroll to position [665, 0]
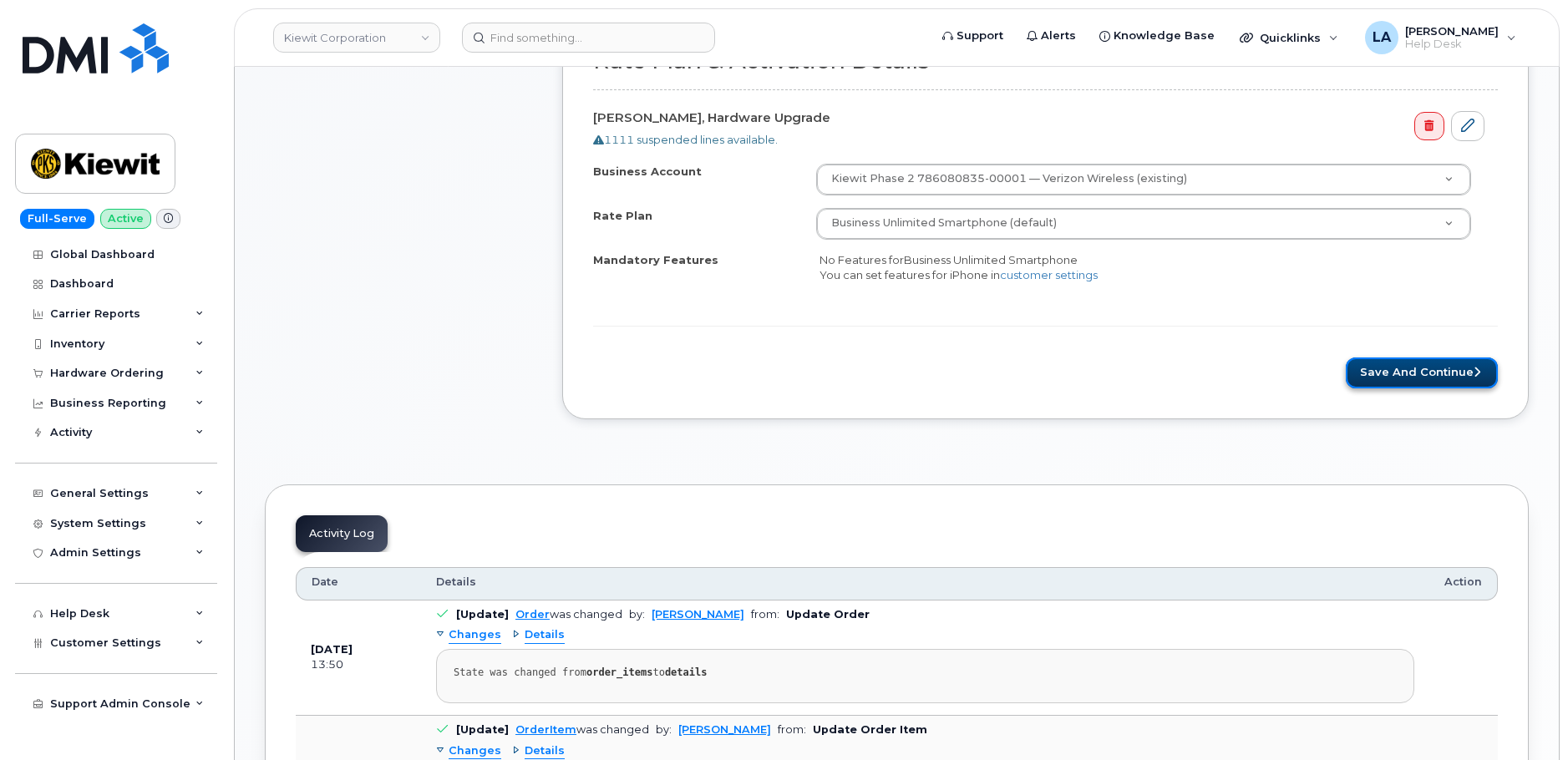
click at [1427, 368] on button "Save and Continue" at bounding box center [1422, 373] width 152 height 31
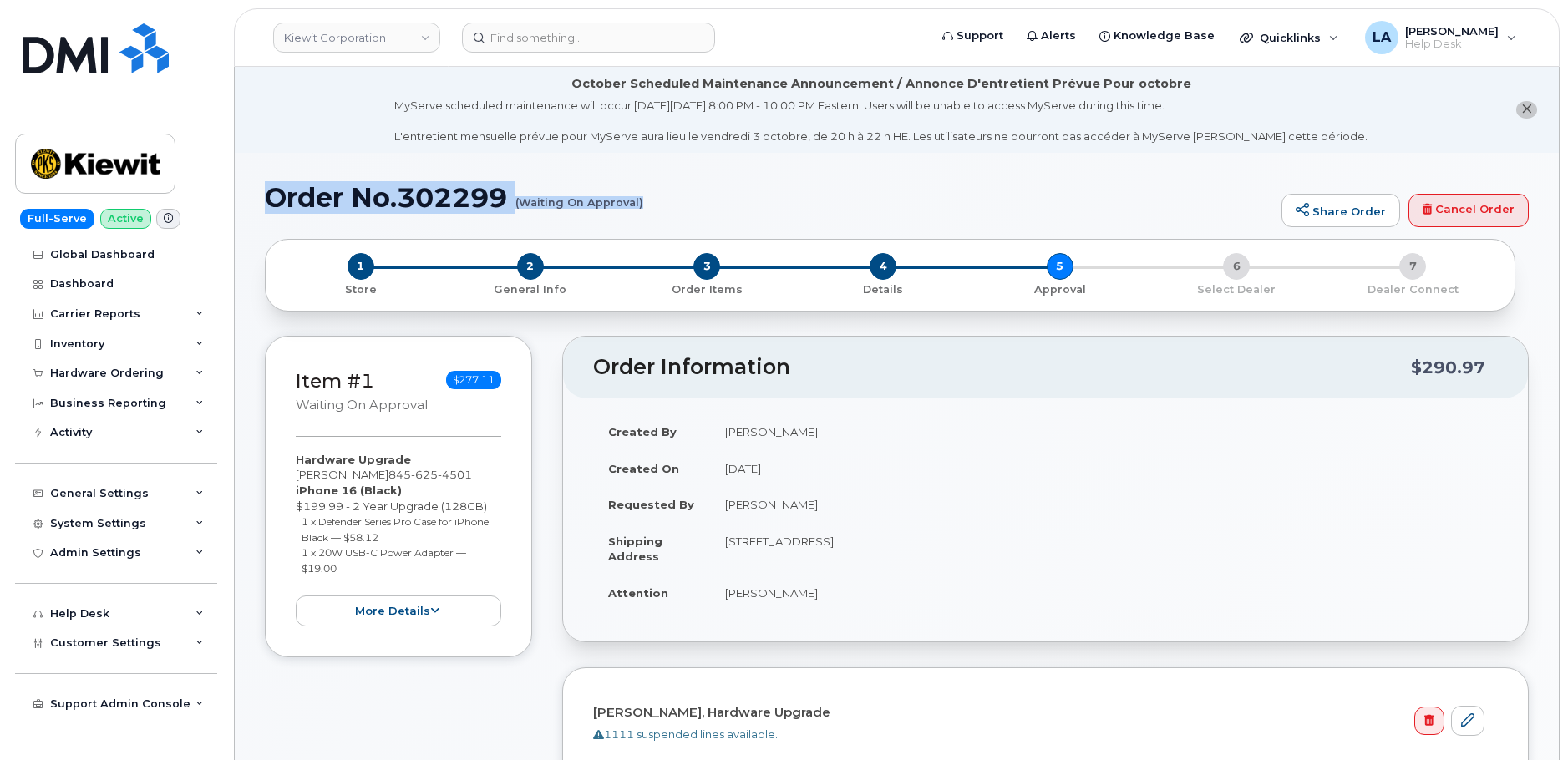
drag, startPoint x: 263, startPoint y: 186, endPoint x: 667, endPoint y: 225, distance: 405.9
click at [886, 484] on td "[DATE]" at bounding box center [1104, 469] width 787 height 37
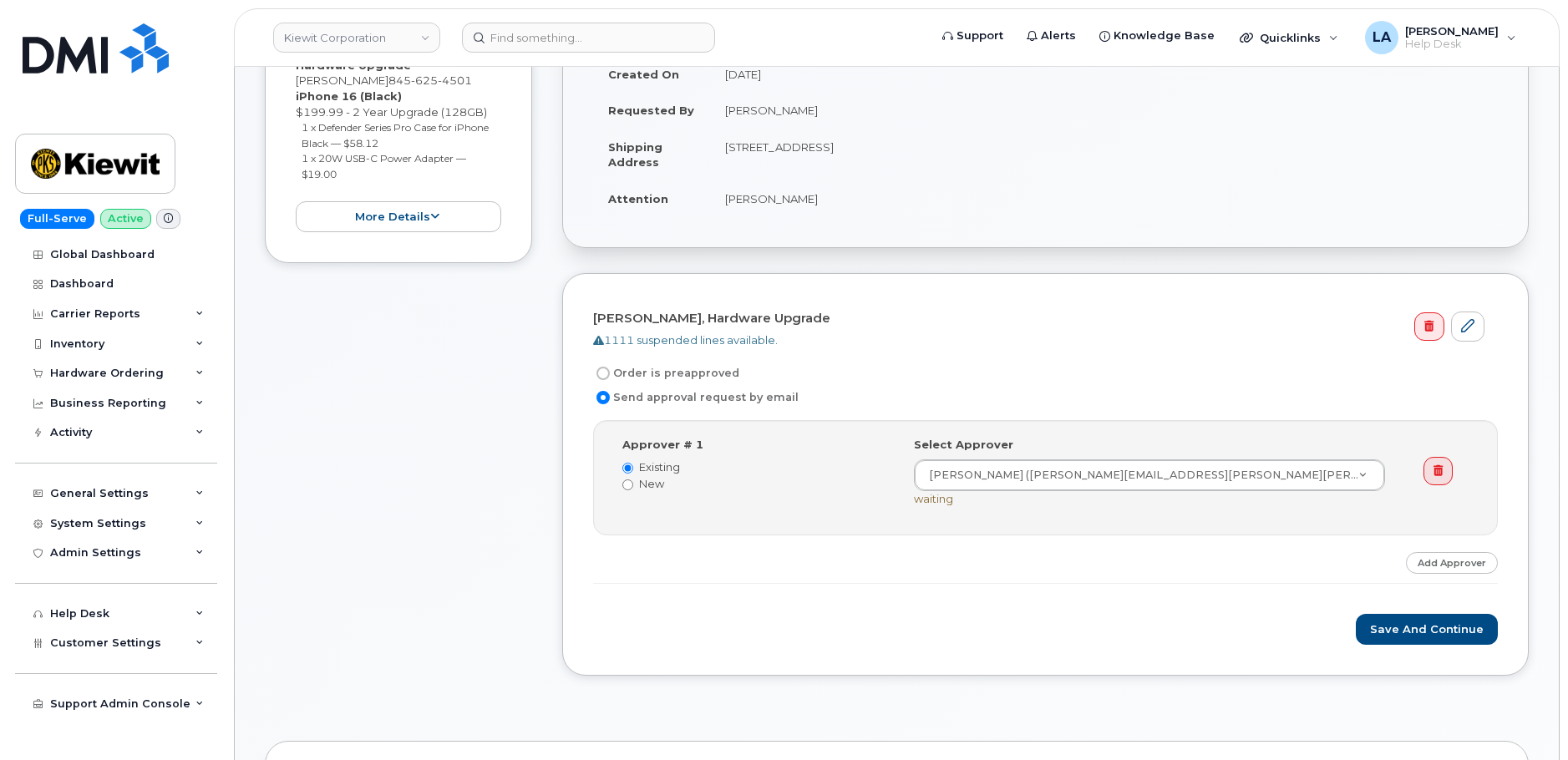
scroll to position [321, 0]
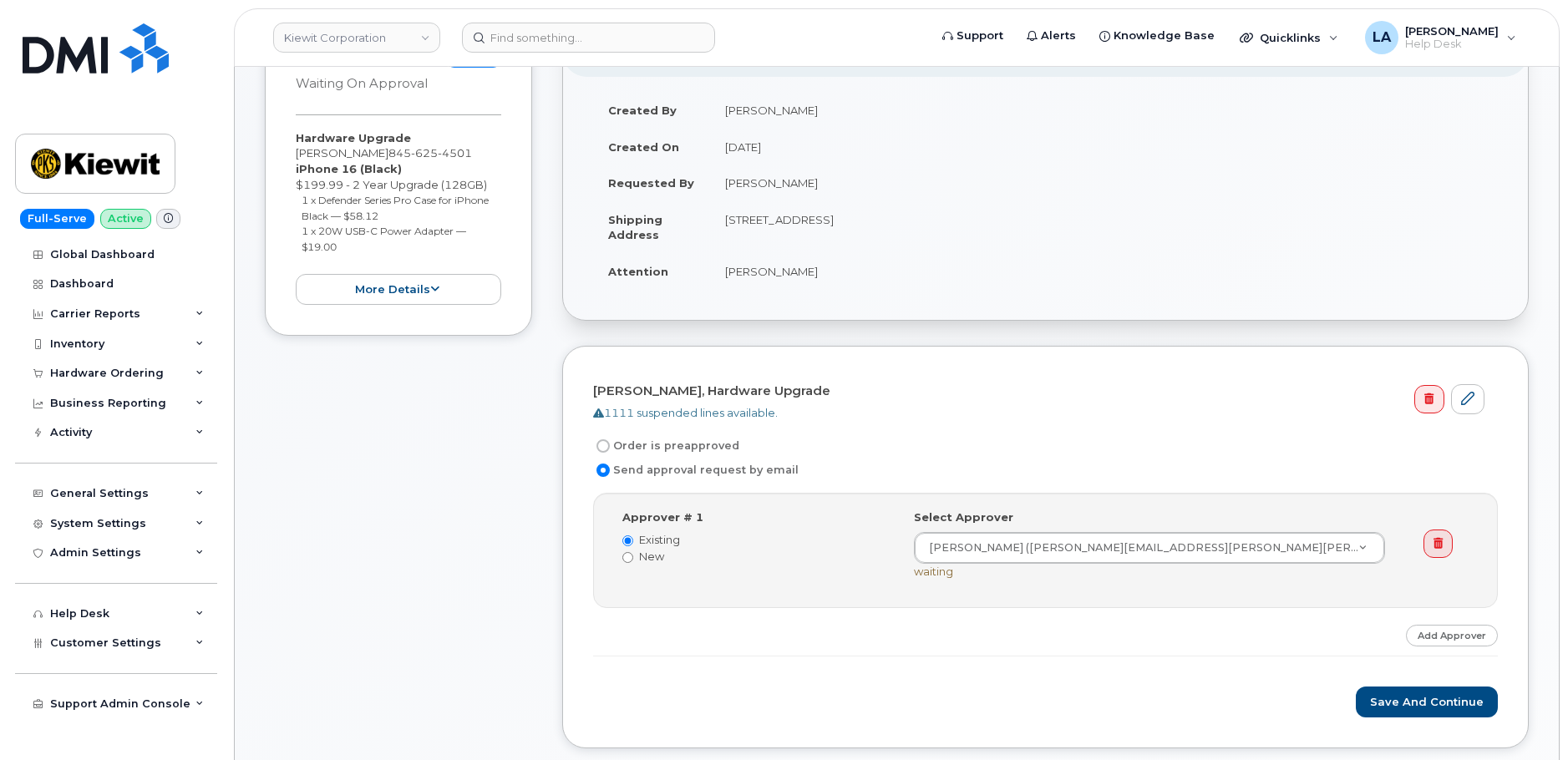
drag, startPoint x: 586, startPoint y: 387, endPoint x: 860, endPoint y: 387, distance: 274.0
click at [860, 387] on div "[PERSON_NAME], Hardware Upgrade 1111 suspended lines available. Order is preapp…" at bounding box center [1045, 547] width 966 height 403
copy h4 "[PERSON_NAME], Hardware Upgrade"
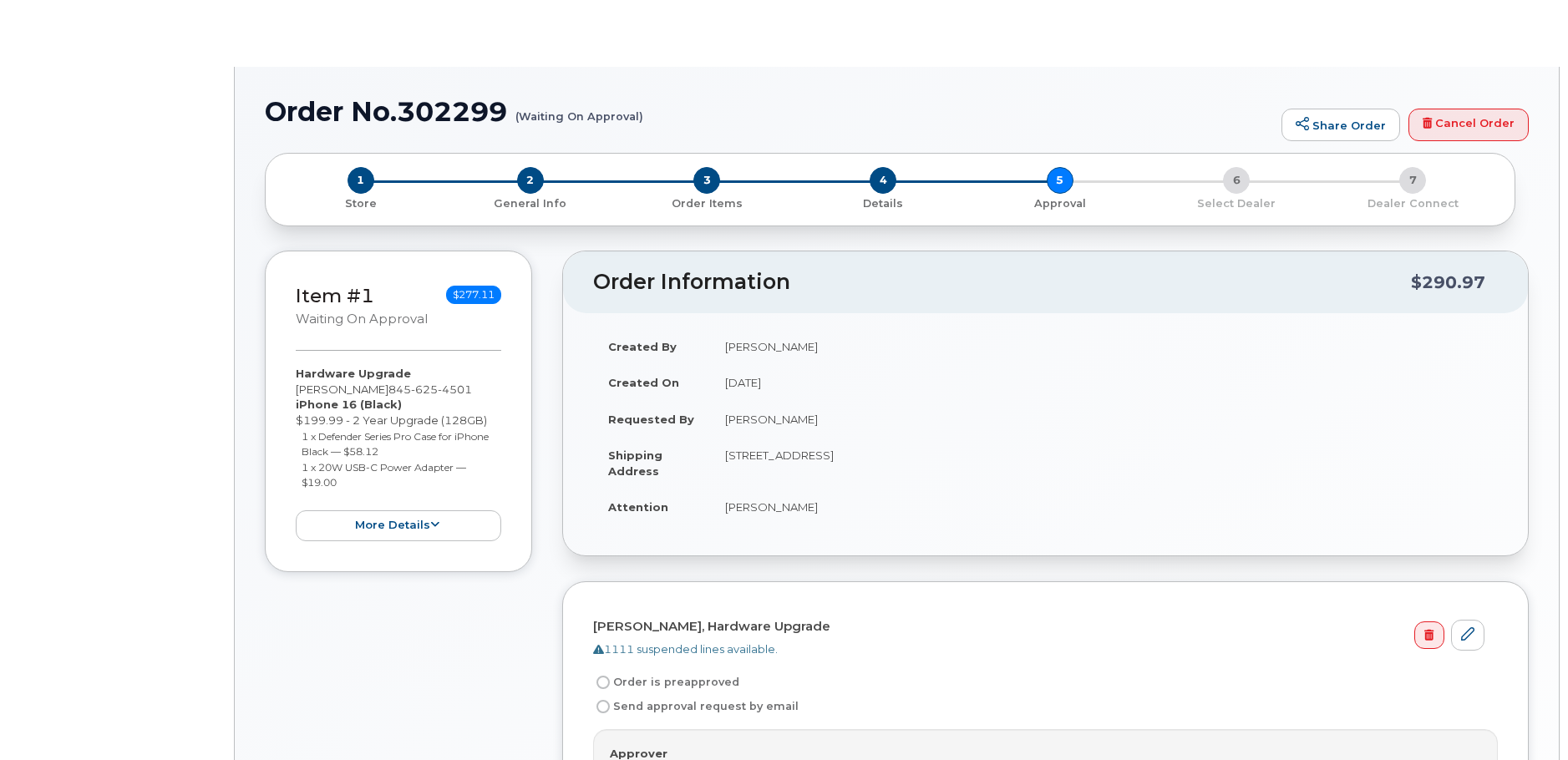
radio input "true"
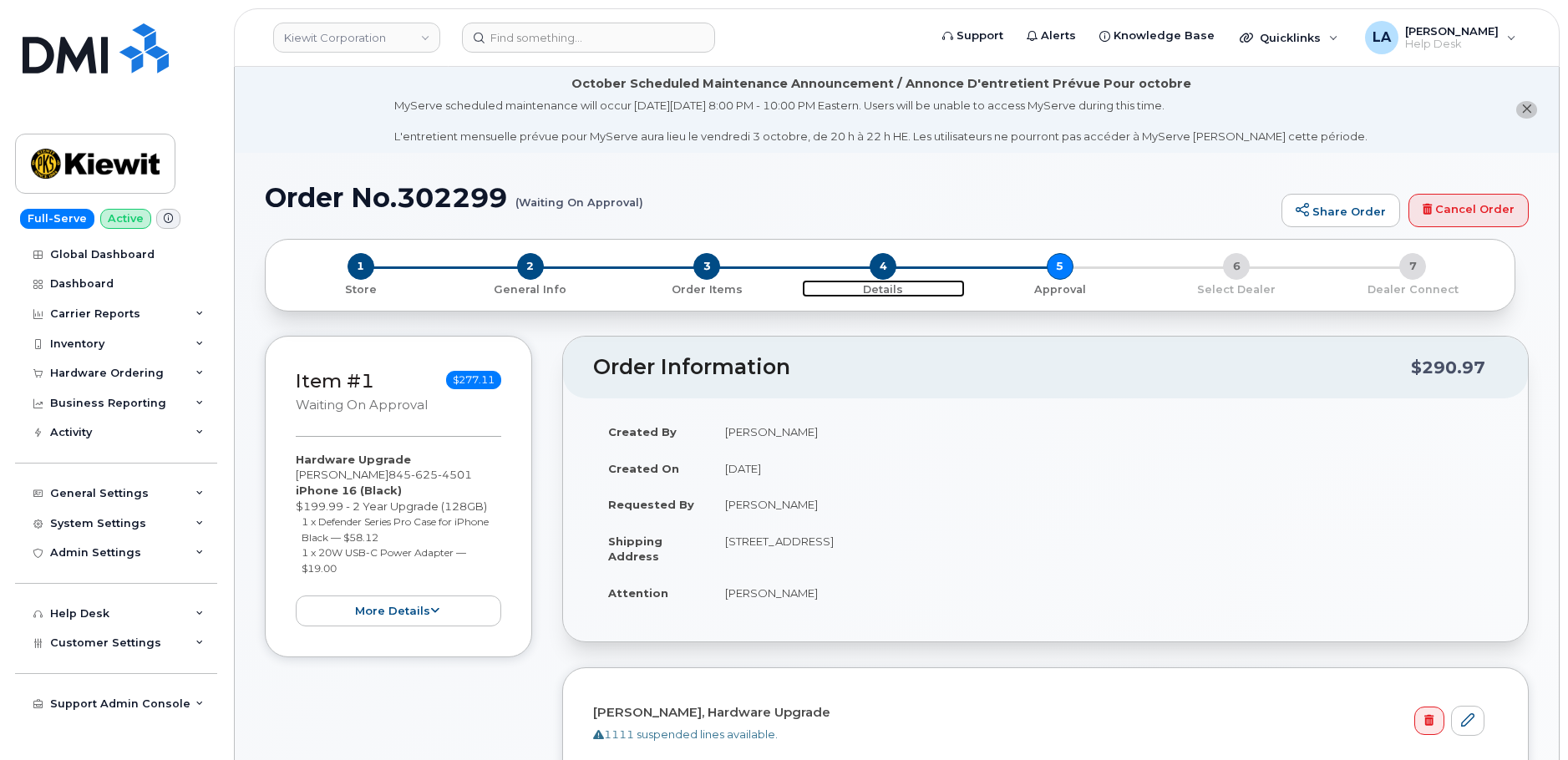
click at [890, 268] on span "4" at bounding box center [883, 266] width 27 height 27
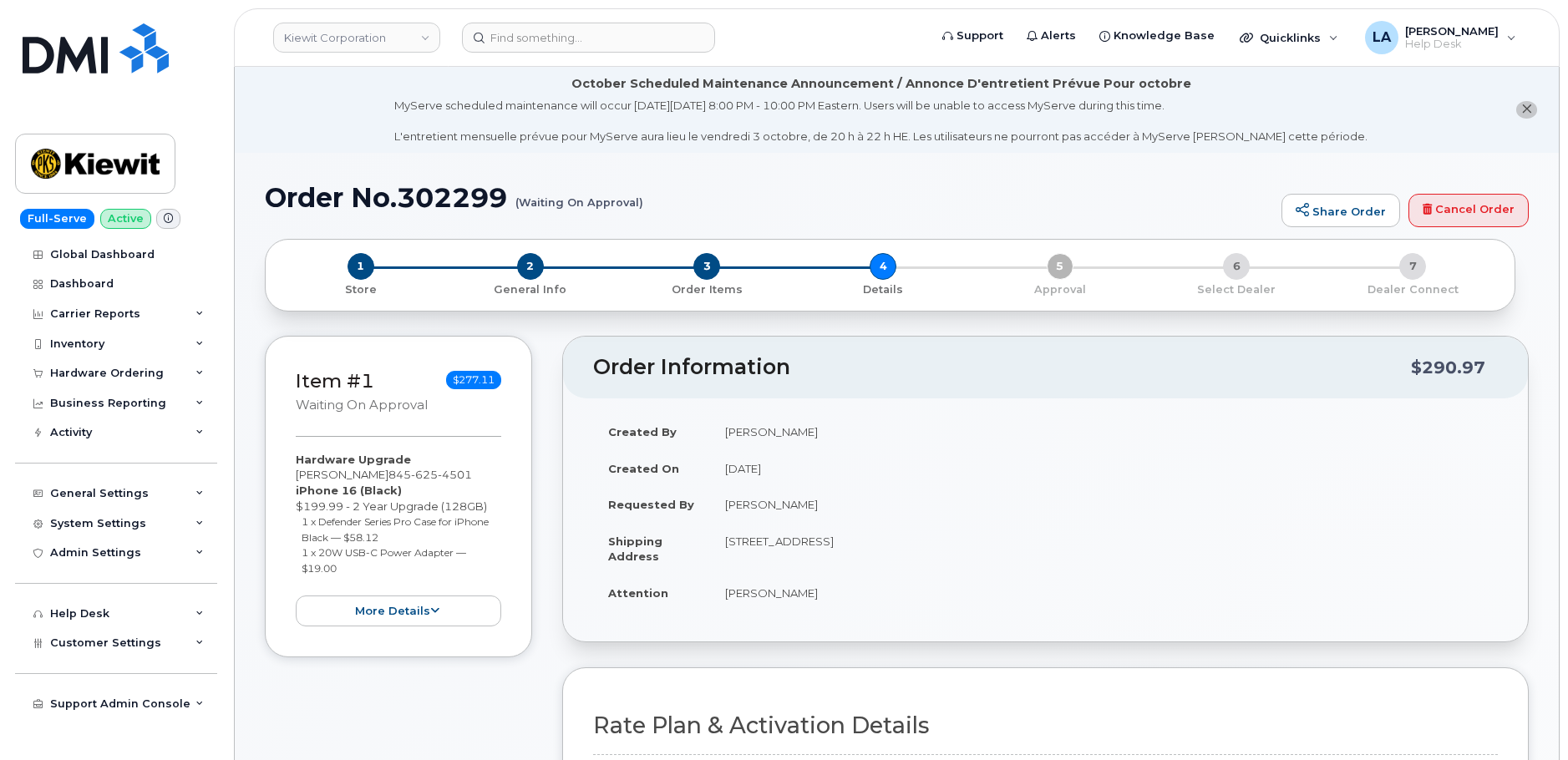
drag, startPoint x: 1567, startPoint y: 161, endPoint x: 1571, endPoint y: 230, distance: 69.1
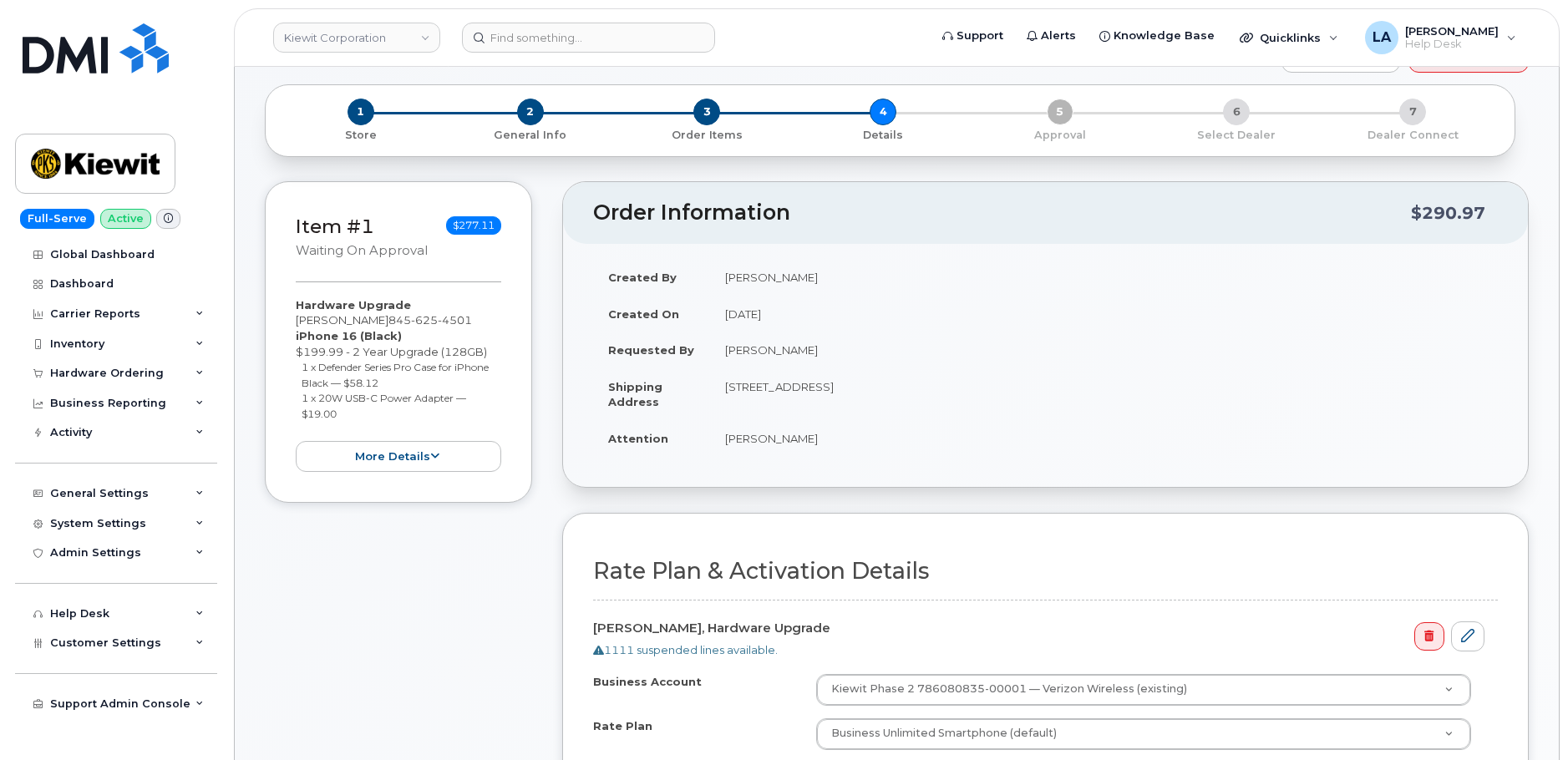
scroll to position [61, 0]
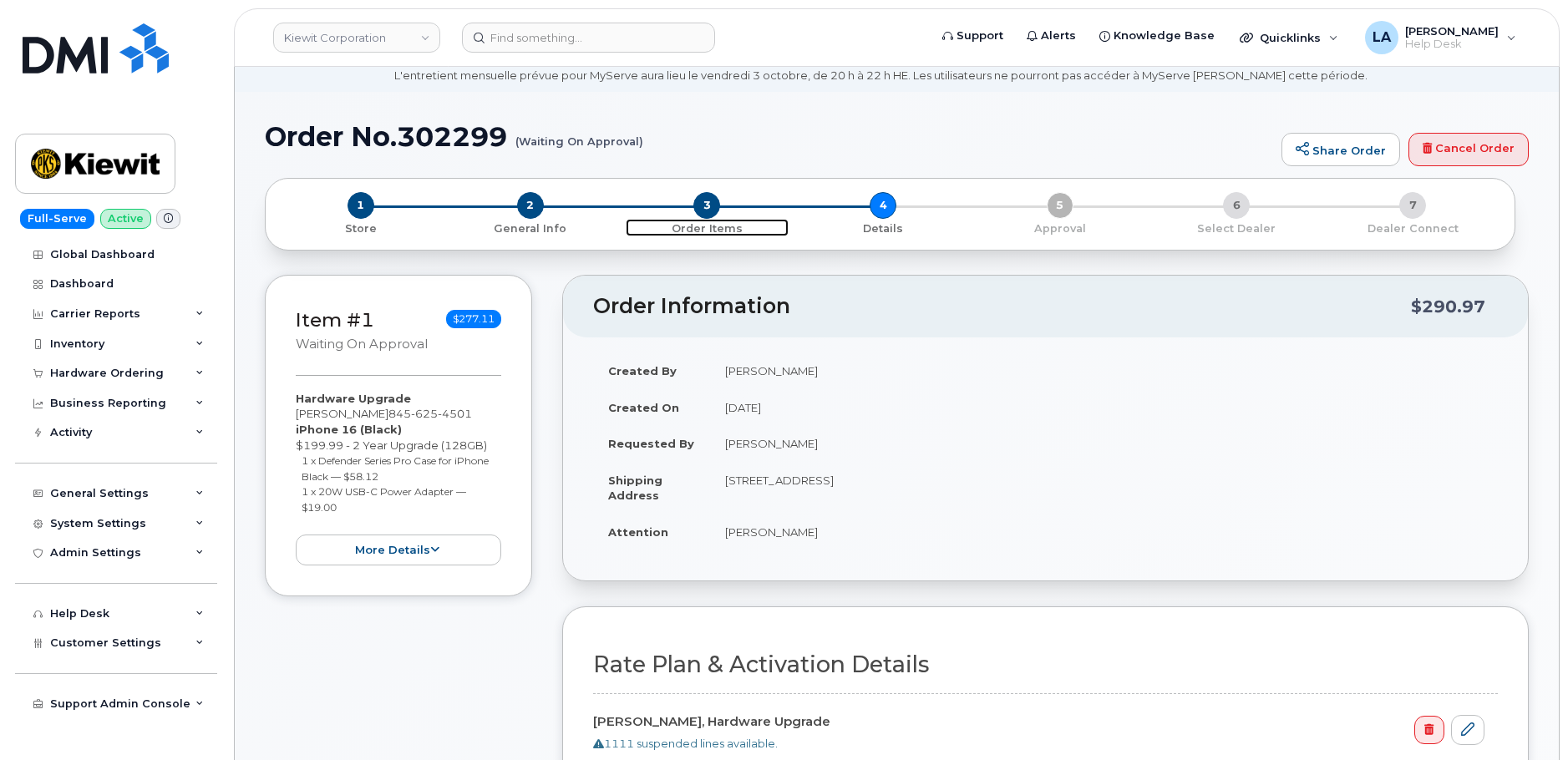
click at [705, 210] on span "3" at bounding box center [706, 205] width 27 height 27
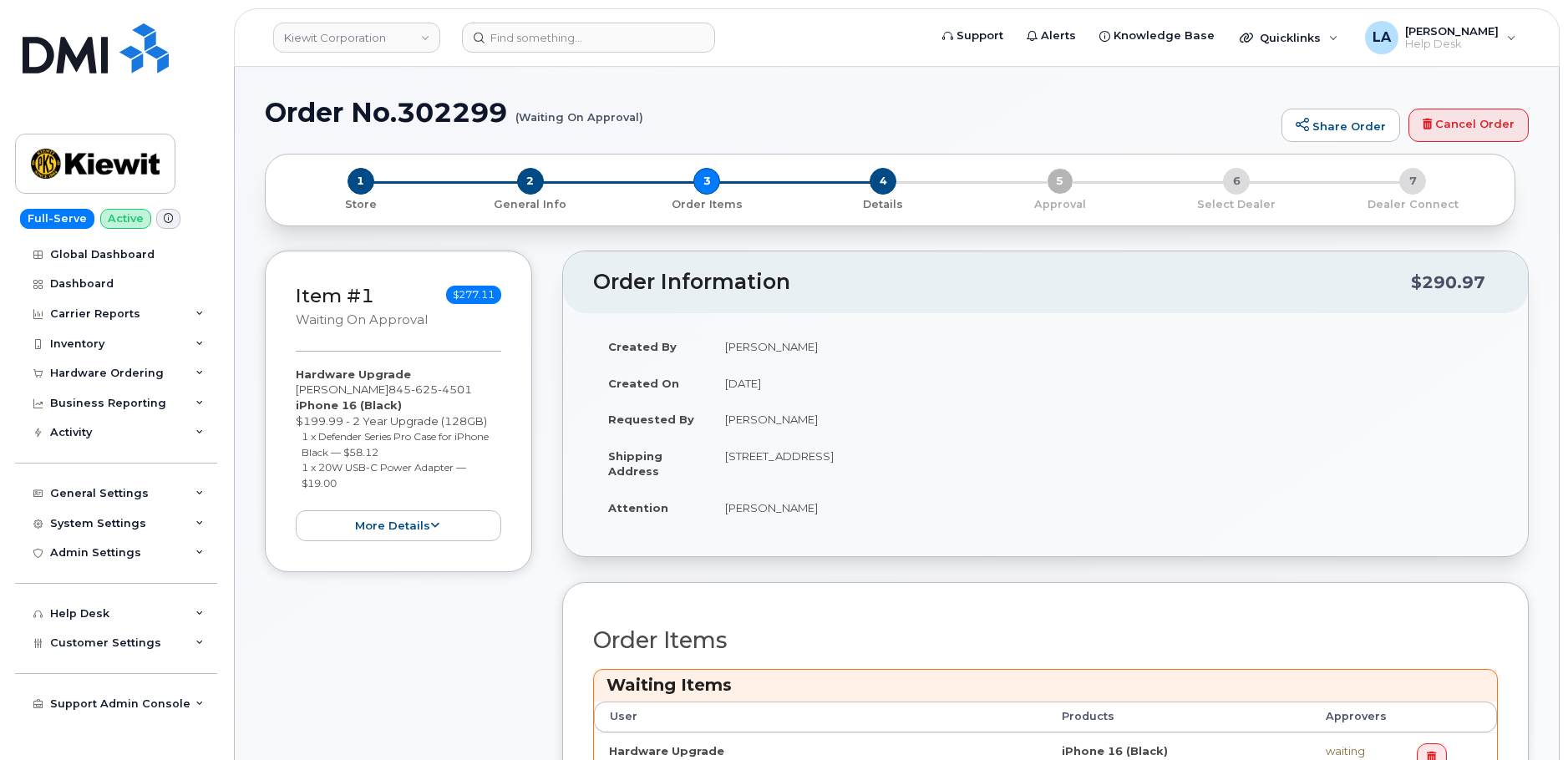
scroll to position [79, 0]
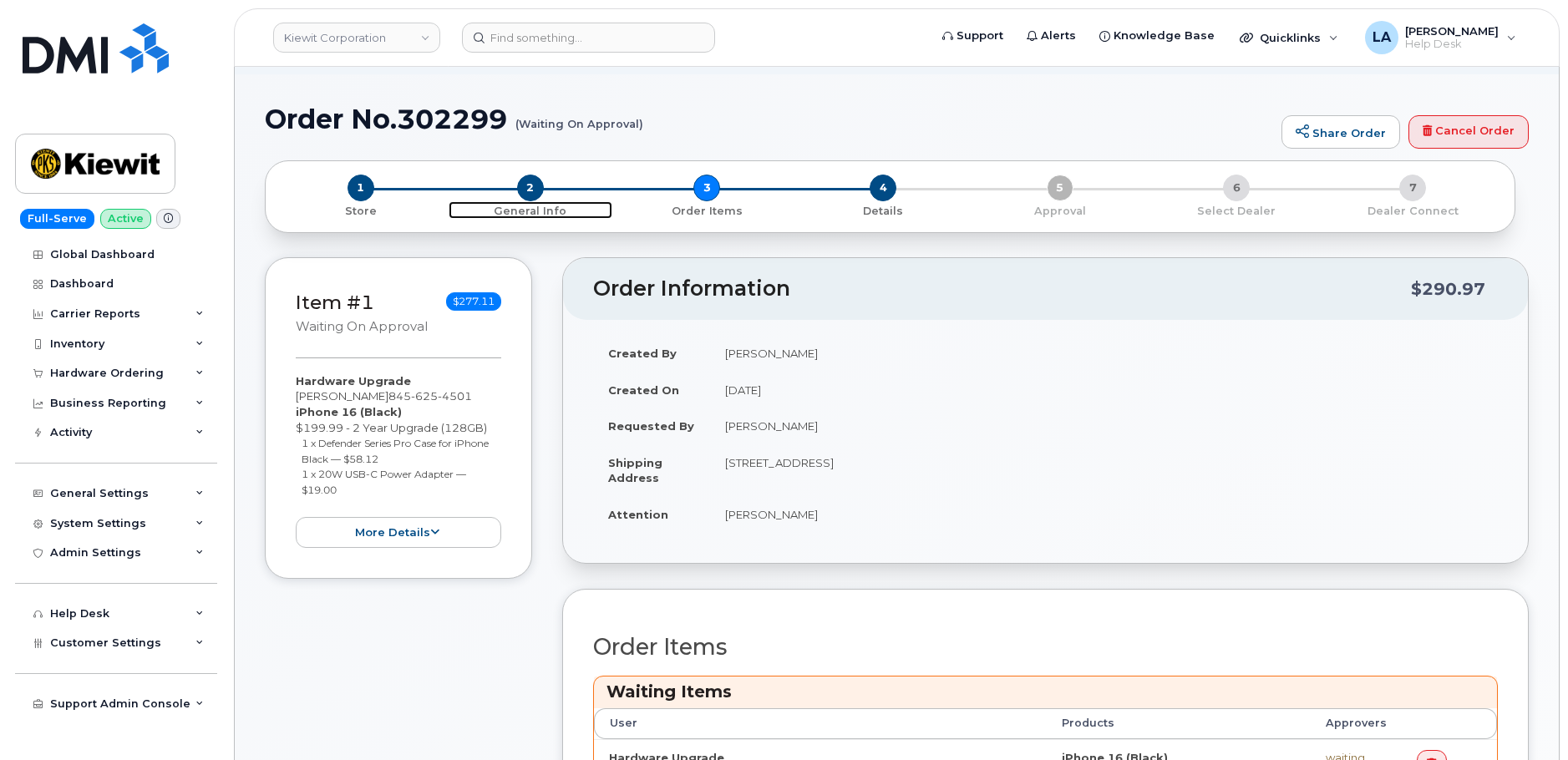
click at [527, 188] on span "2" at bounding box center [530, 188] width 27 height 27
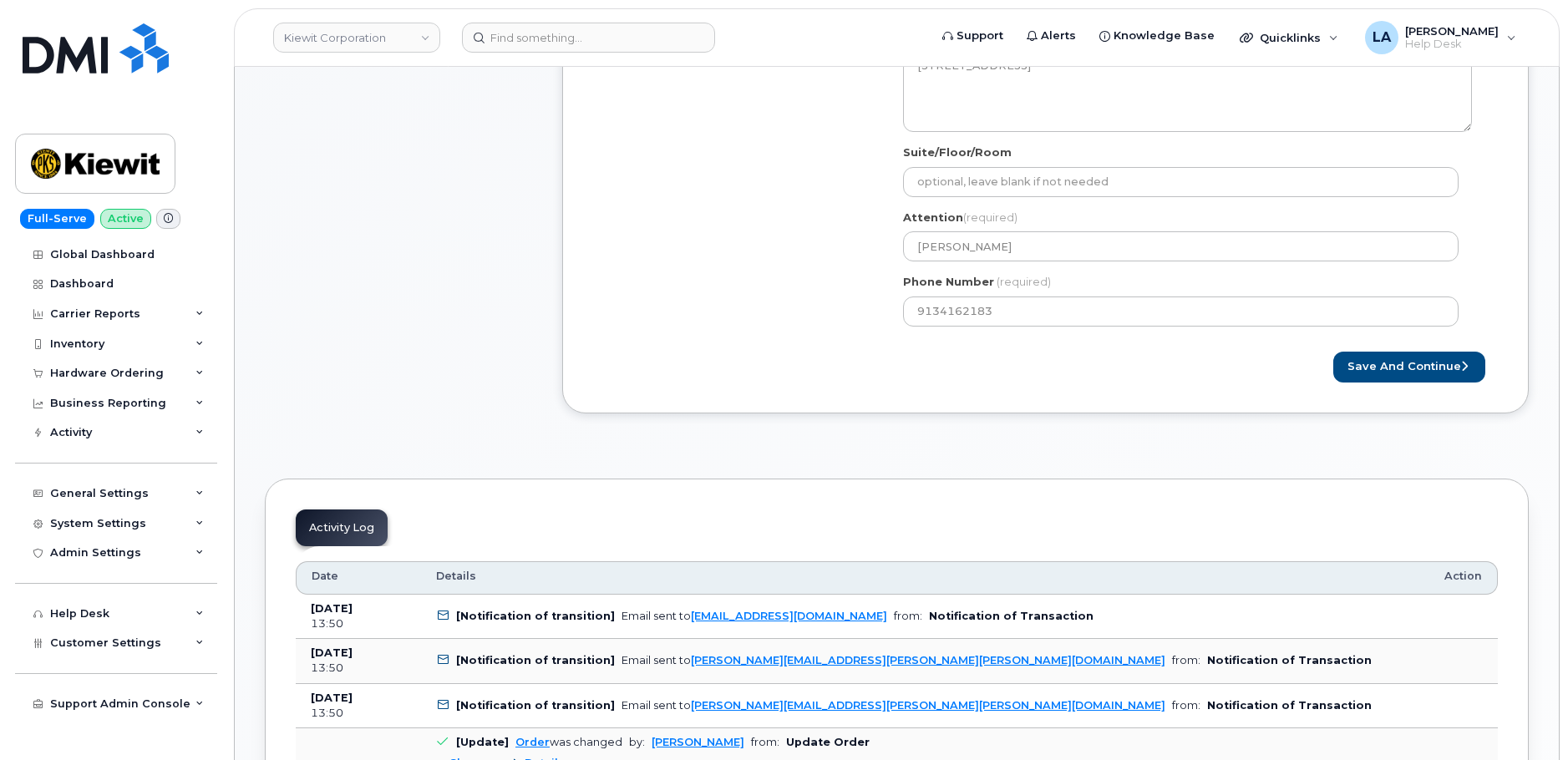
scroll to position [777, 0]
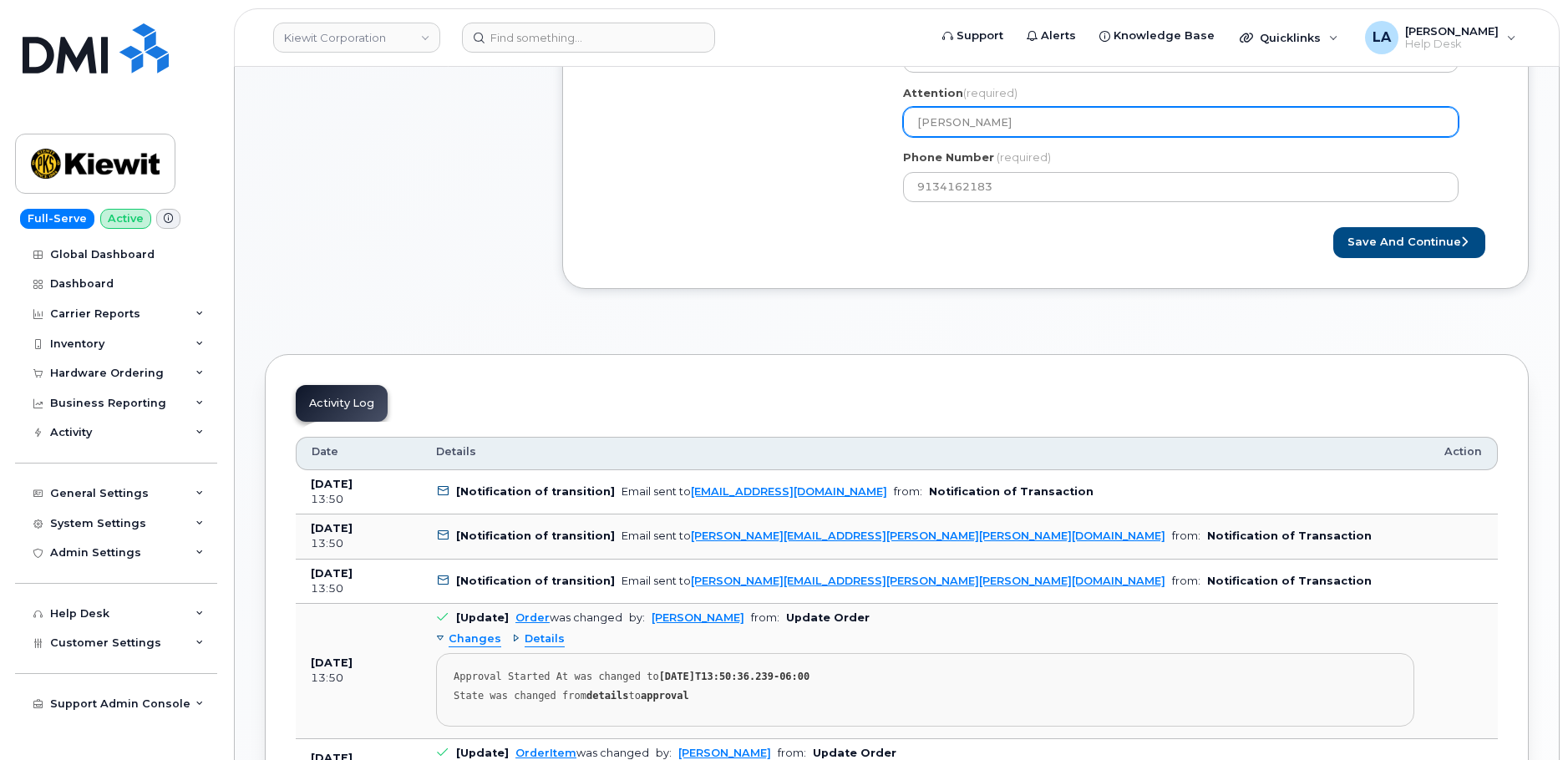
click at [1065, 122] on input "[PERSON_NAME]" at bounding box center [1180, 121] width 555 height 30
select select
type input "[PERSON_NAME]/"
paste input "[PERSON_NAME]"
select select
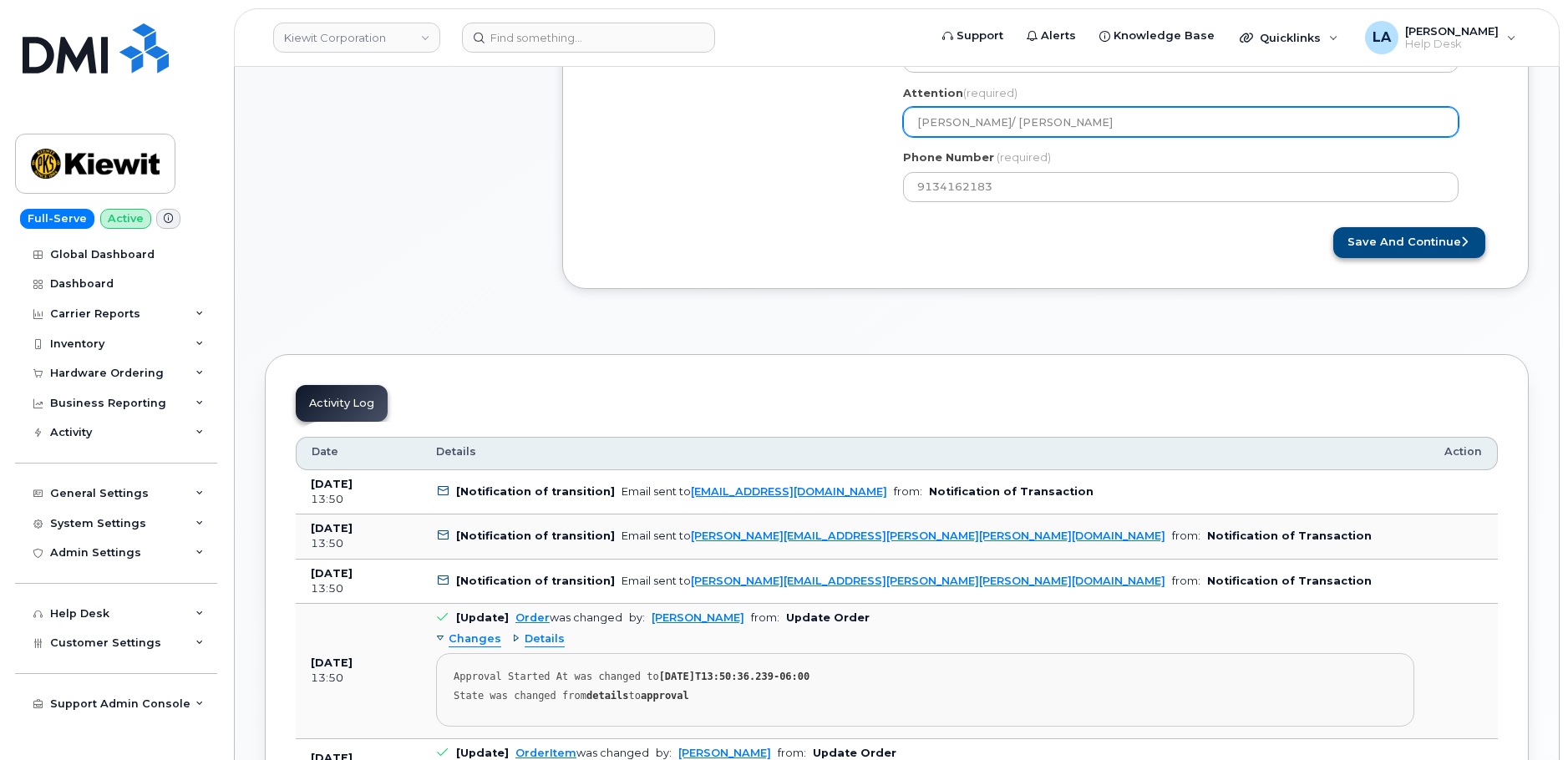
type input "[PERSON_NAME]/ [PERSON_NAME]"
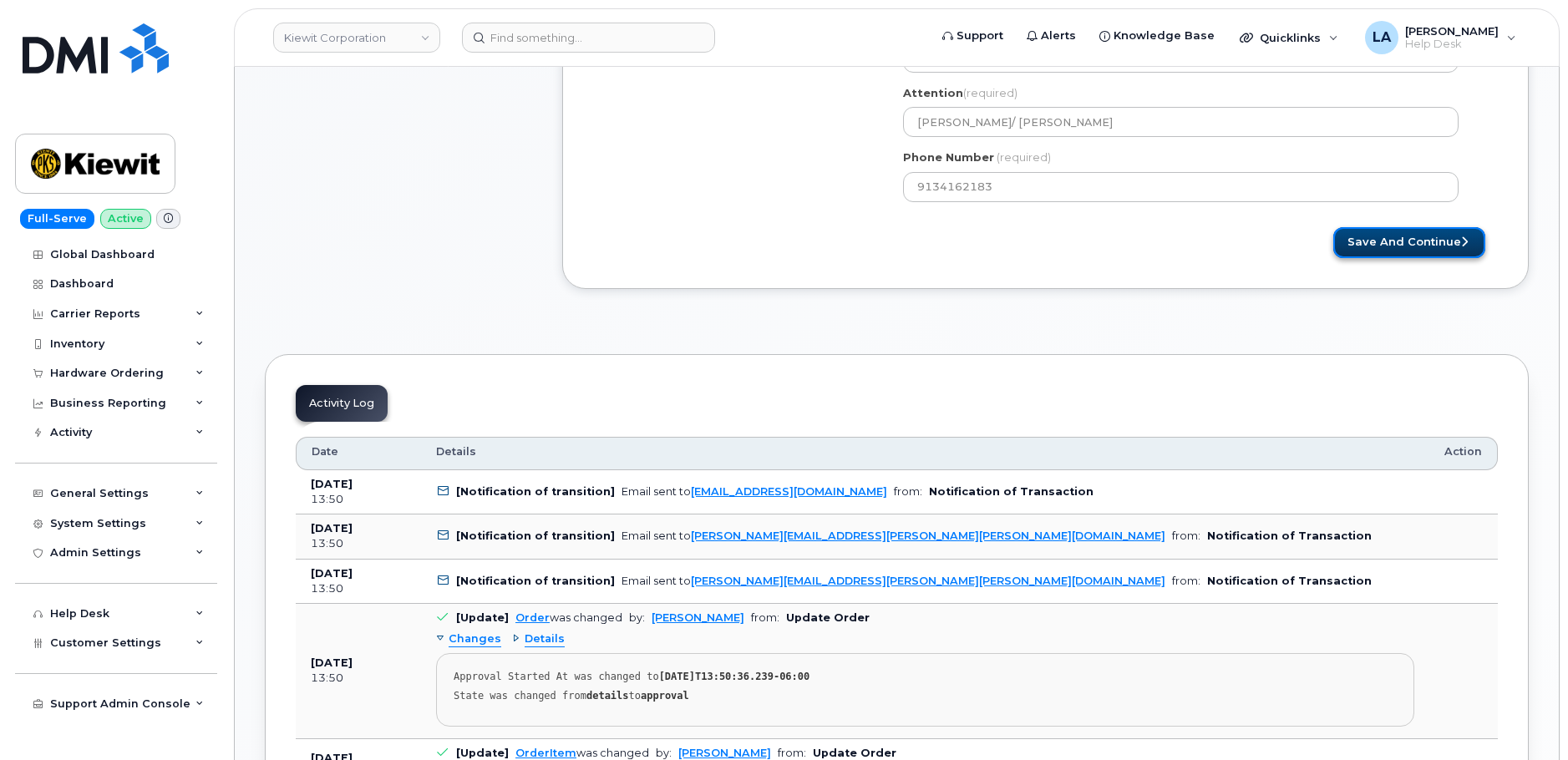
click at [1415, 239] on button "Save and Continue" at bounding box center [1409, 242] width 152 height 31
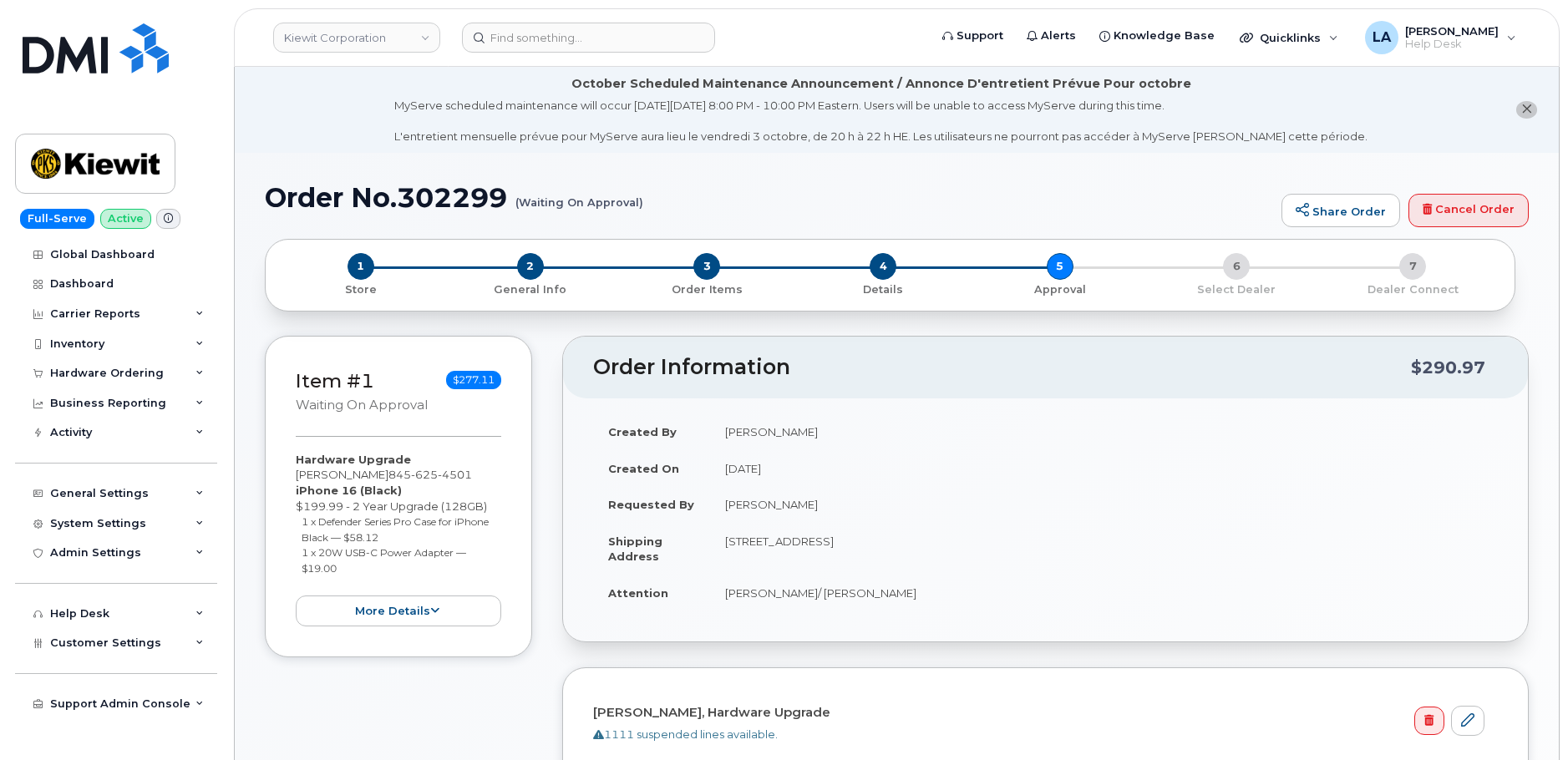
click at [1082, 193] on h1 "Order No.302299 (Waiting On Approval)" at bounding box center [768, 197] width 1008 height 29
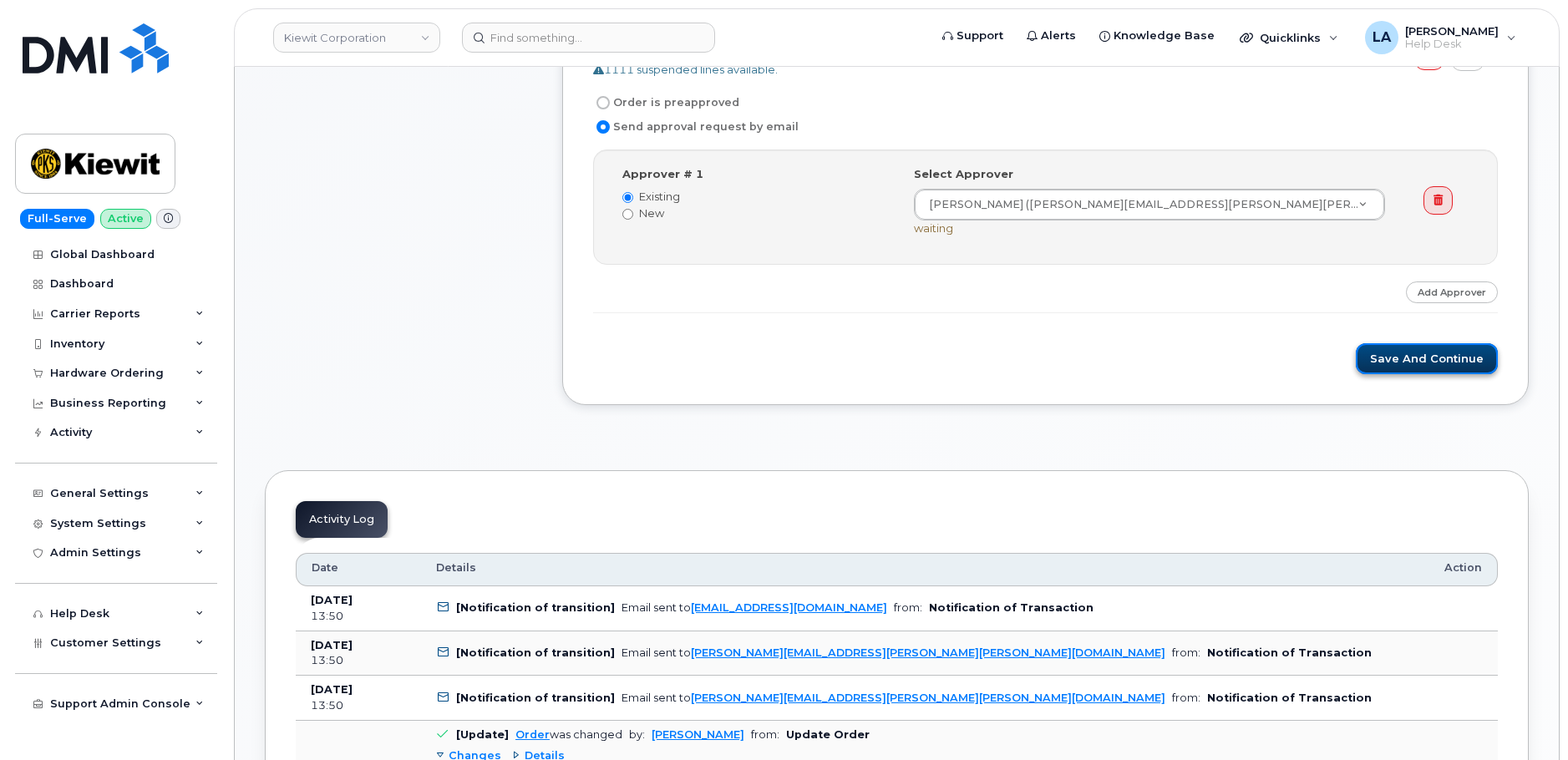
click at [1457, 359] on button "Save and Continue" at bounding box center [1427, 358] width 142 height 31
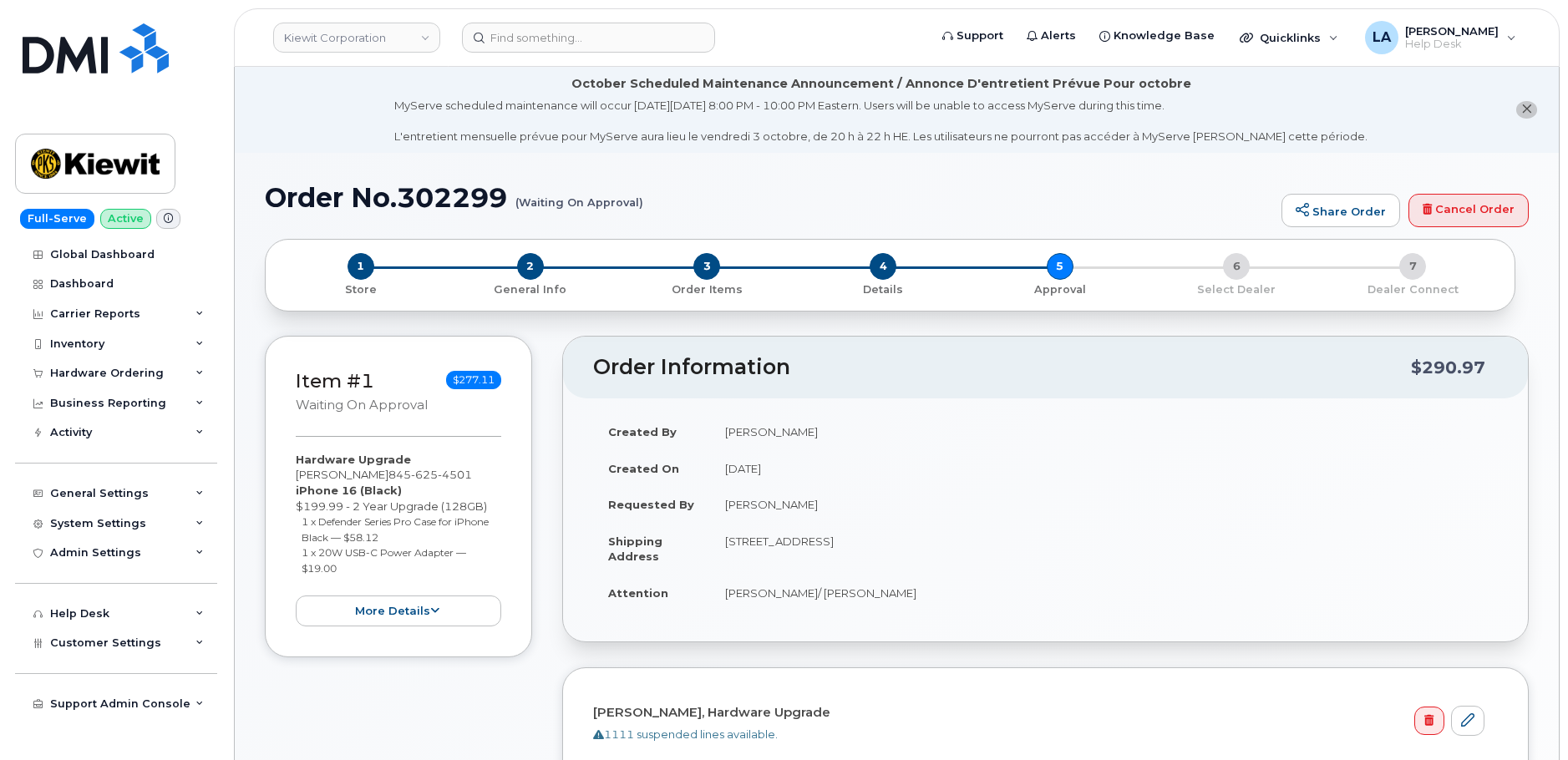
click at [930, 243] on div "1 Store 2 General Info 3 Order Items 4 Details 5 Approval 6 Select Dealer 7 Dea…" at bounding box center [890, 275] width 1251 height 72
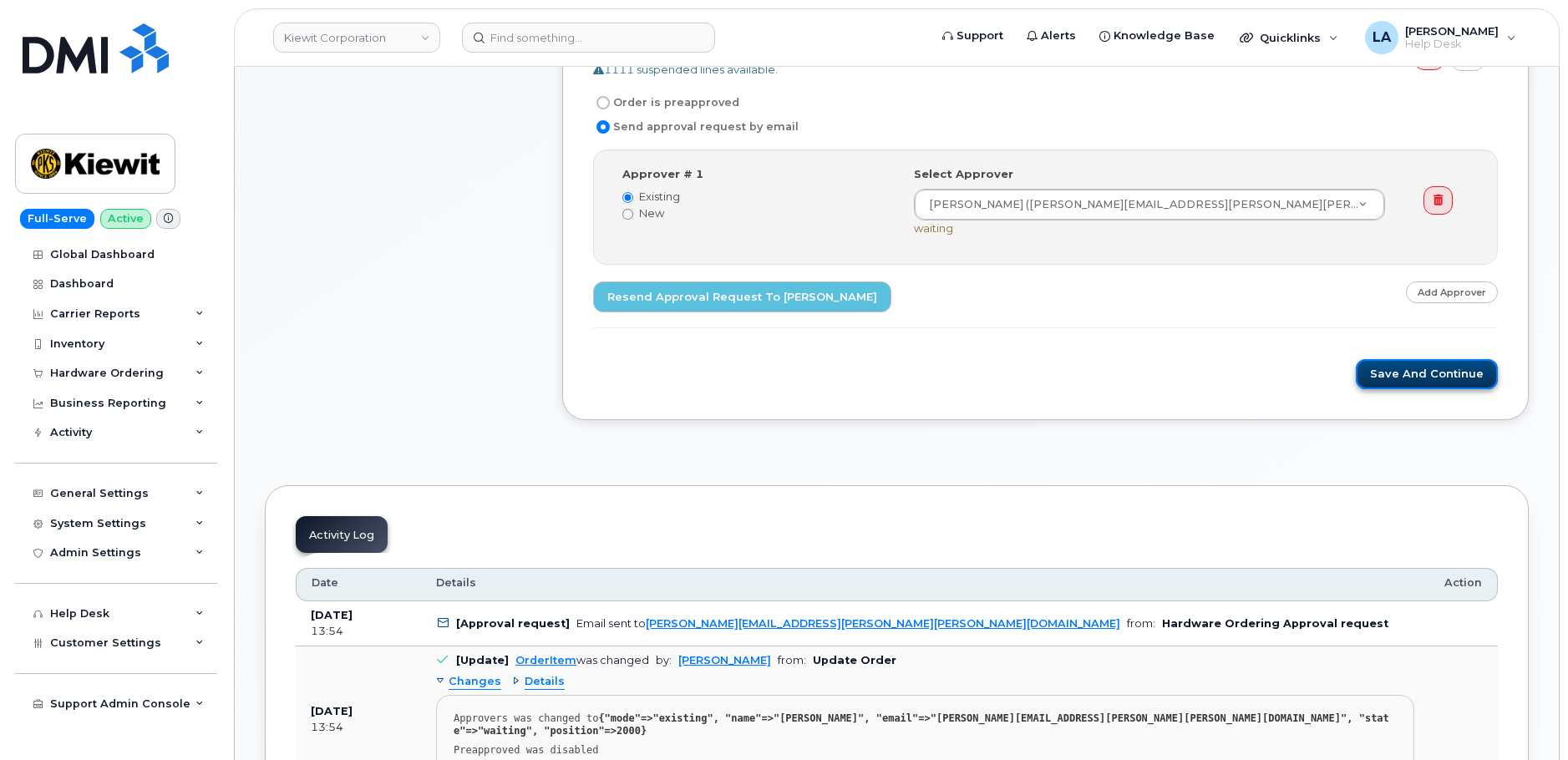
click at [1447, 374] on button "Save and Continue" at bounding box center [1427, 373] width 142 height 31
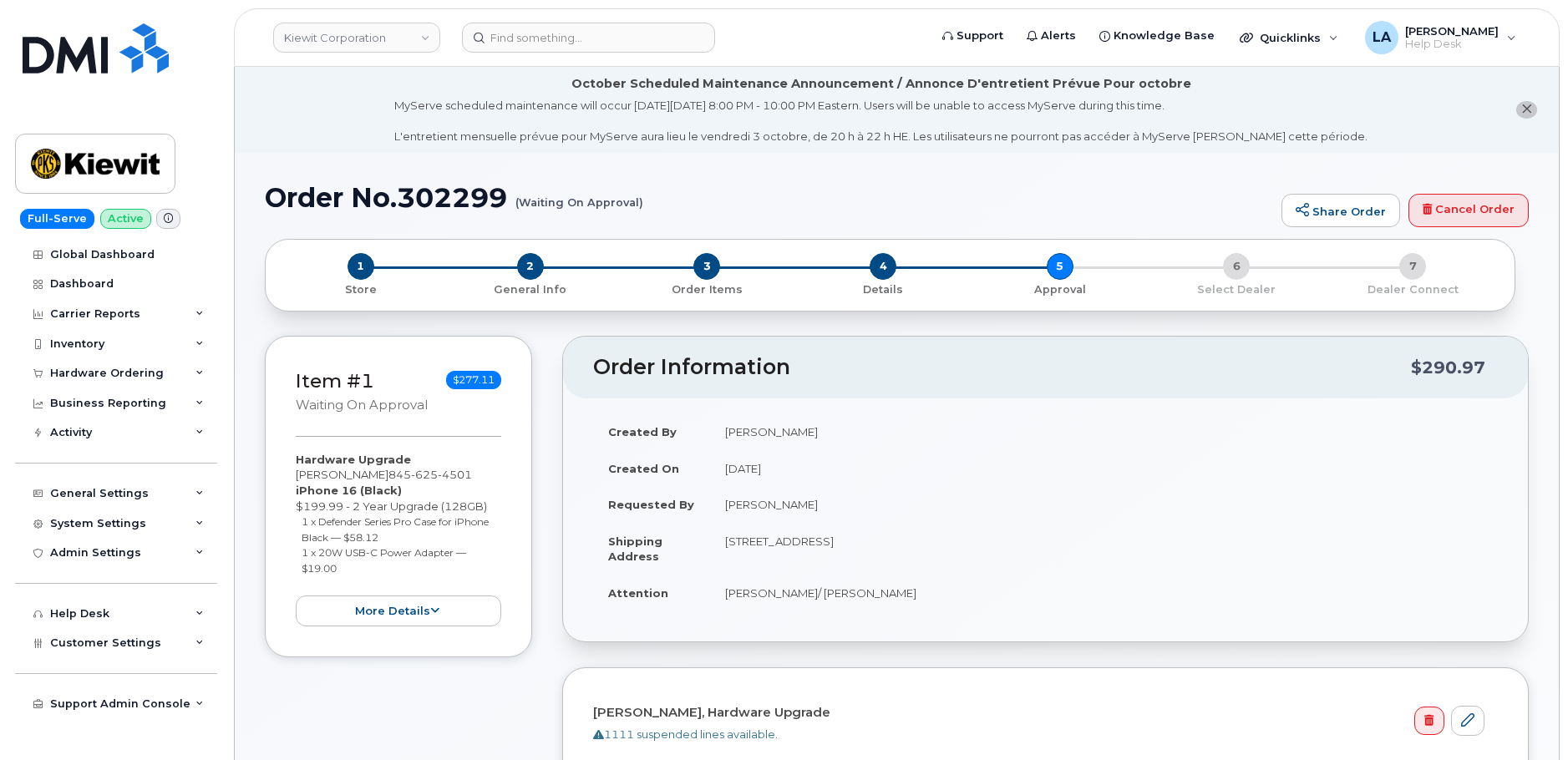
scroll to position [665, 0]
